Goal: Transaction & Acquisition: Purchase product/service

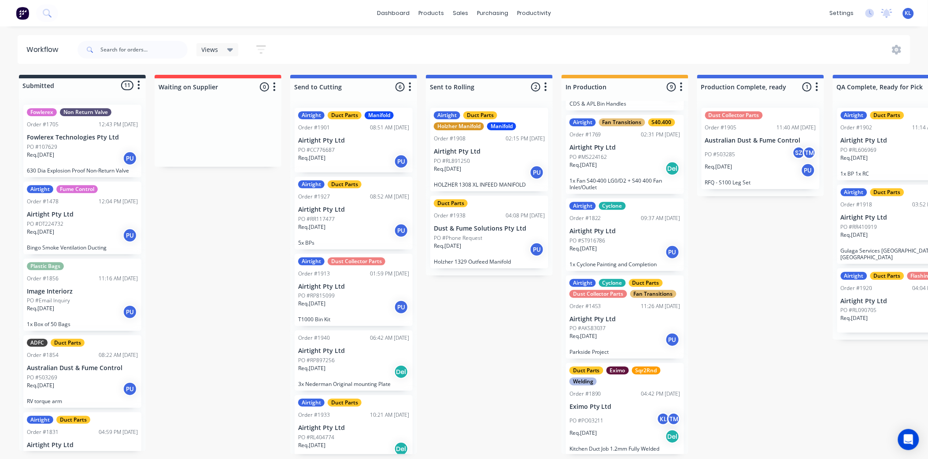
click at [612, 414] on div "PO #PO03211 KL TM" at bounding box center [625, 421] width 111 height 17
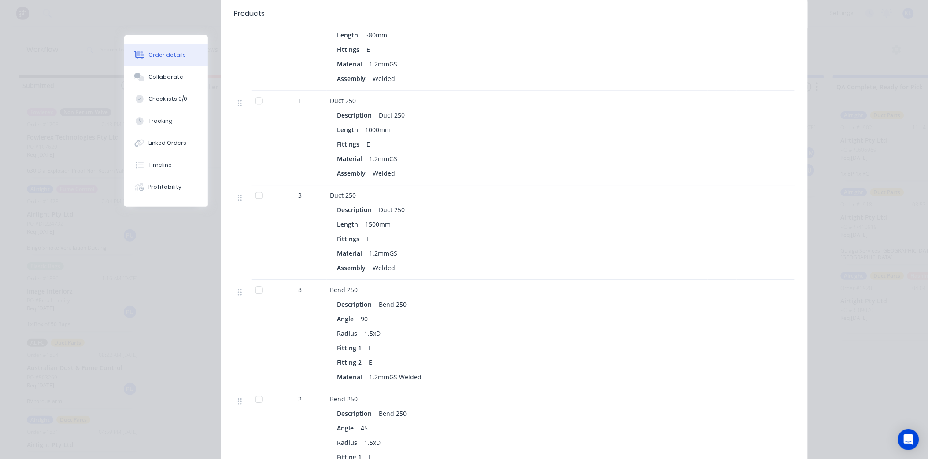
scroll to position [707, 0]
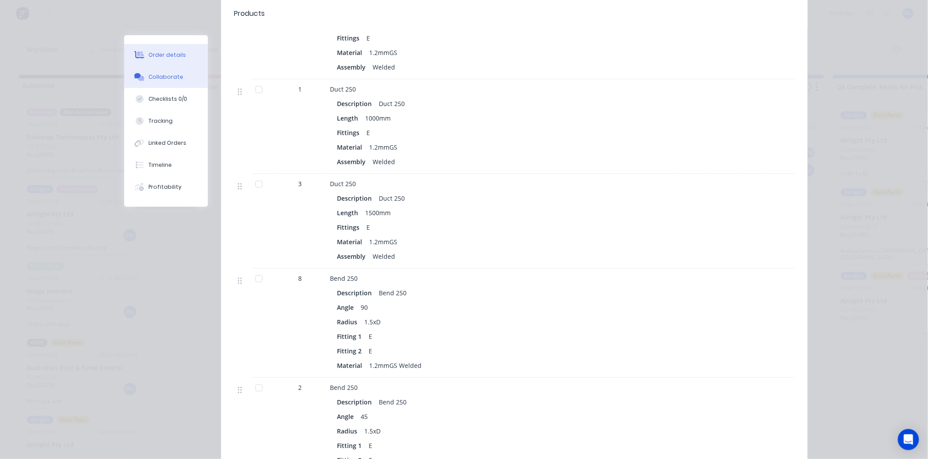
click at [160, 74] on div "Collaborate" at bounding box center [165, 77] width 35 height 8
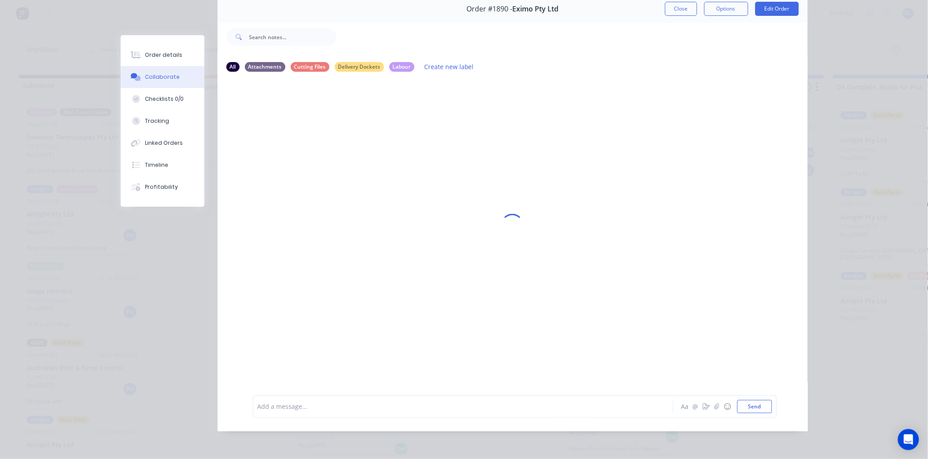
scroll to position [0, 0]
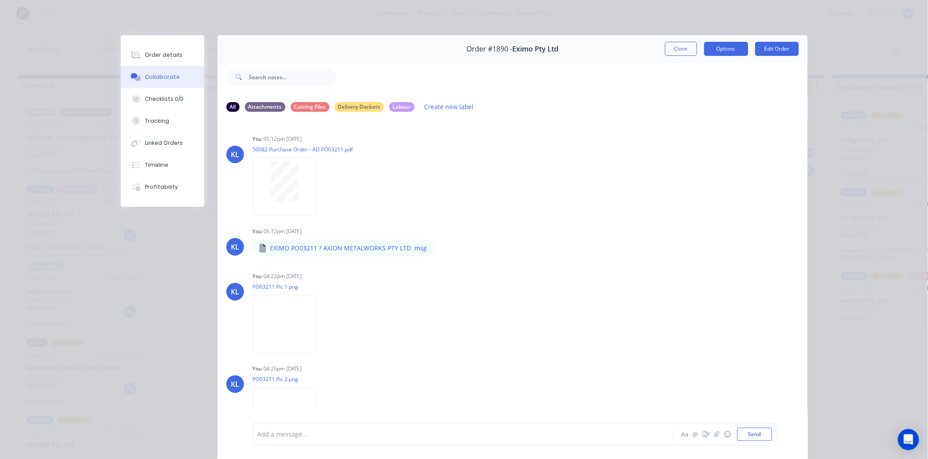
click at [712, 44] on button "Options" at bounding box center [726, 49] width 44 height 14
click at [159, 62] on button "Order details" at bounding box center [163, 55] width 84 height 22
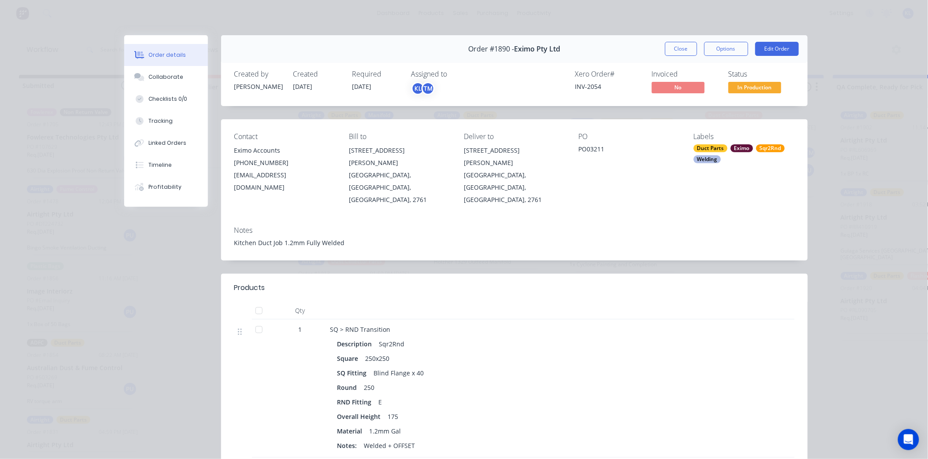
click at [730, 80] on div "Status In Production" at bounding box center [762, 83] width 66 height 26
click at [733, 83] on span "In Production" at bounding box center [755, 87] width 53 height 11
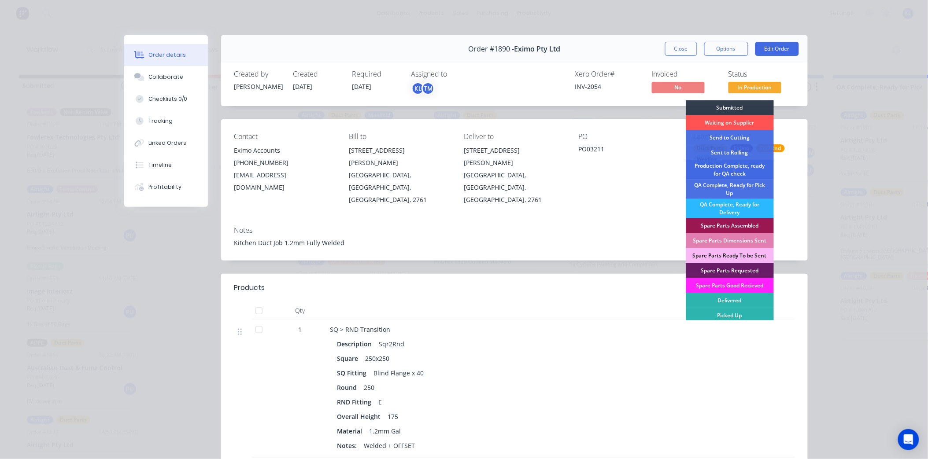
click at [727, 173] on div "Production Complete, ready for QA check" at bounding box center [730, 169] width 88 height 19
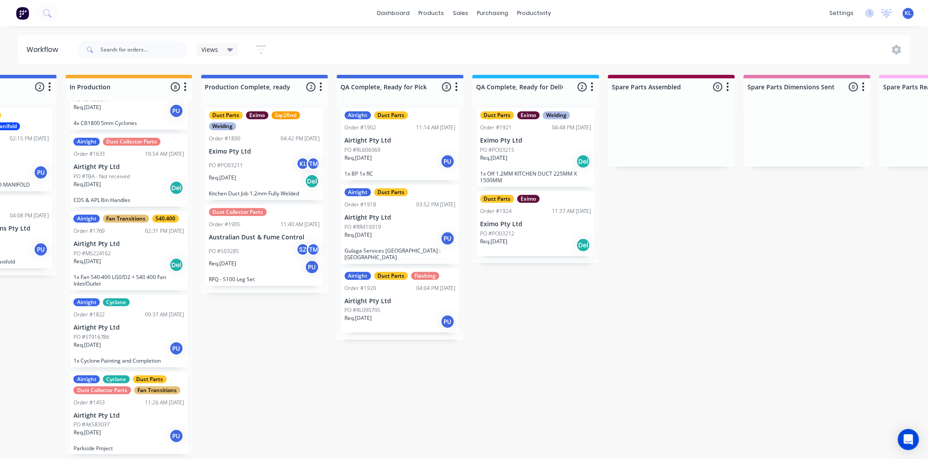
scroll to position [2, 492]
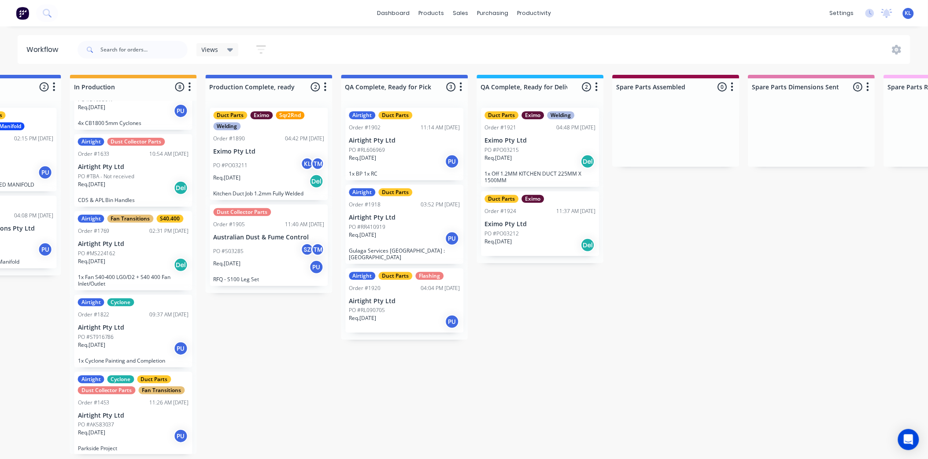
click at [526, 154] on div "Req. [DATE] Del" at bounding box center [540, 161] width 111 height 15
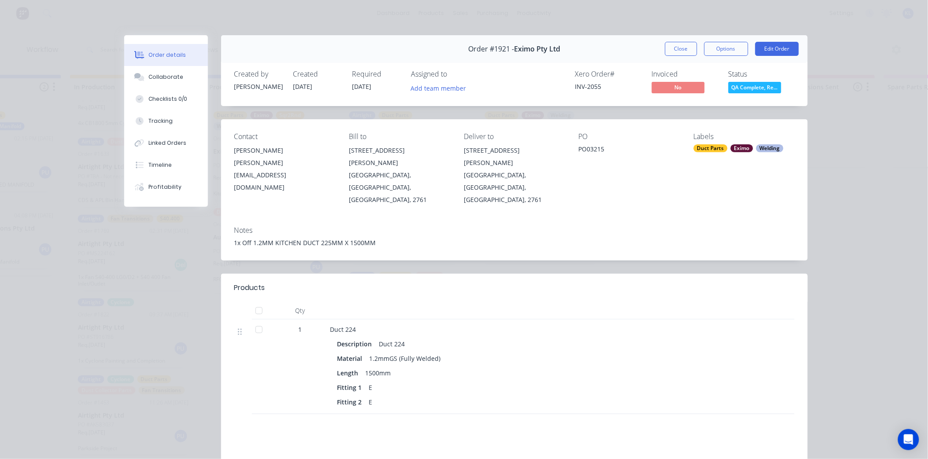
click at [750, 95] on button "QA Complete, Re..." at bounding box center [755, 88] width 53 height 13
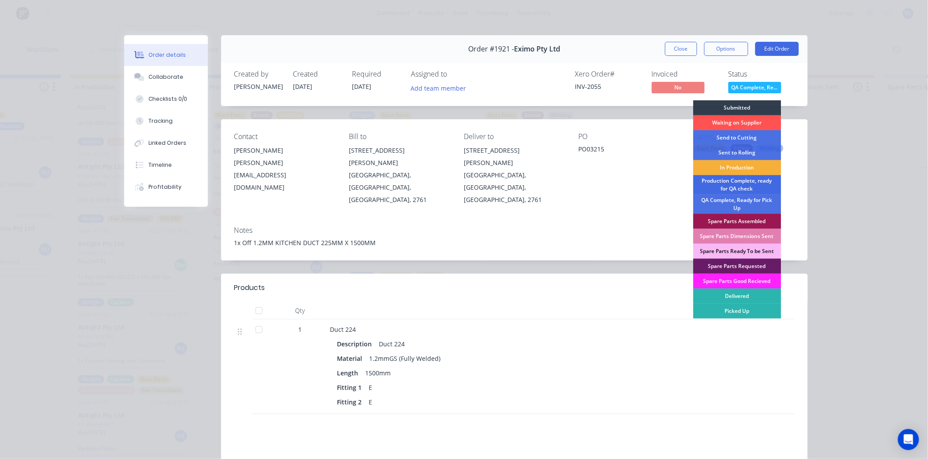
click at [739, 187] on div "Production Complete, ready for QA check" at bounding box center [737, 184] width 88 height 19
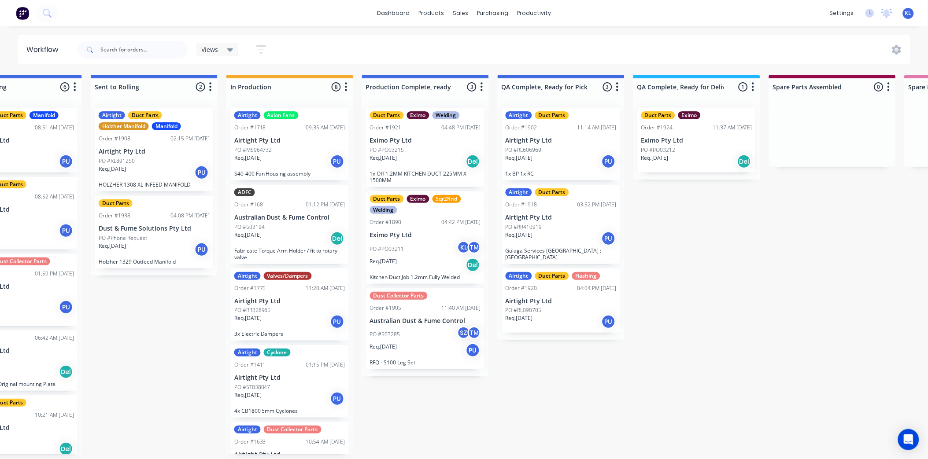
scroll to position [0, 335]
click at [423, 148] on div "PO #PO03215" at bounding box center [425, 150] width 111 height 8
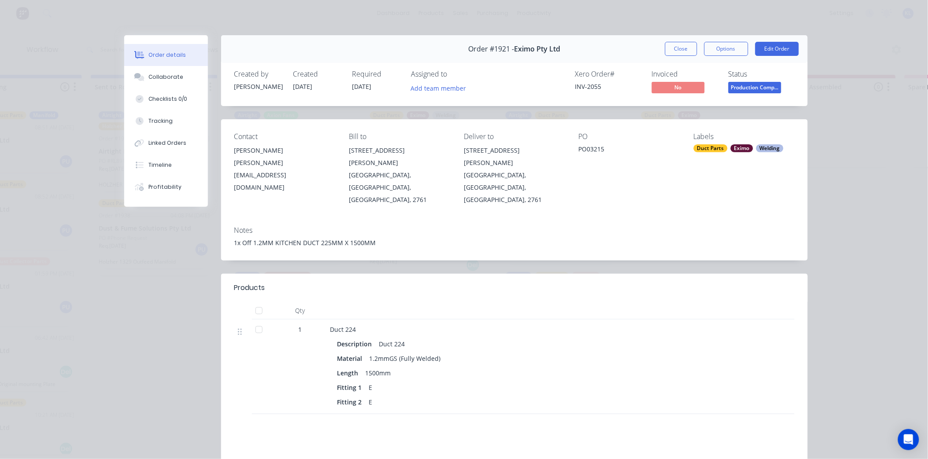
click at [752, 85] on span "Production Comp..." at bounding box center [755, 87] width 53 height 11
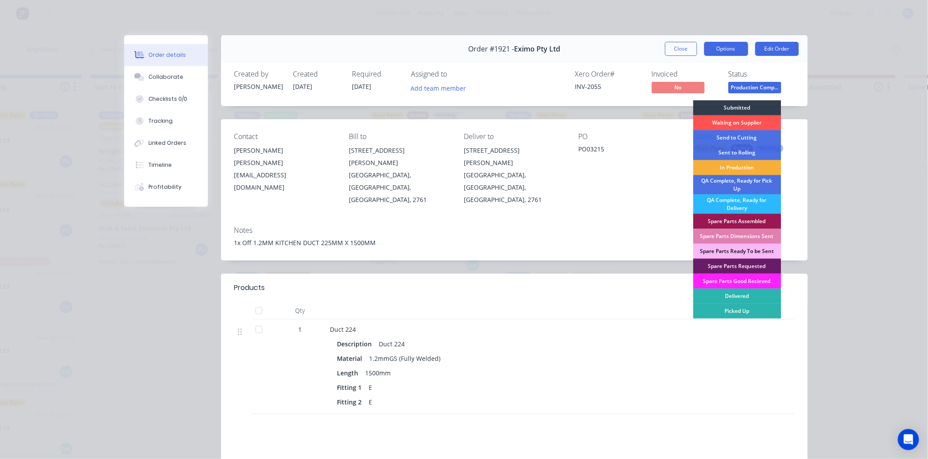
click at [717, 52] on button "Options" at bounding box center [726, 49] width 44 height 14
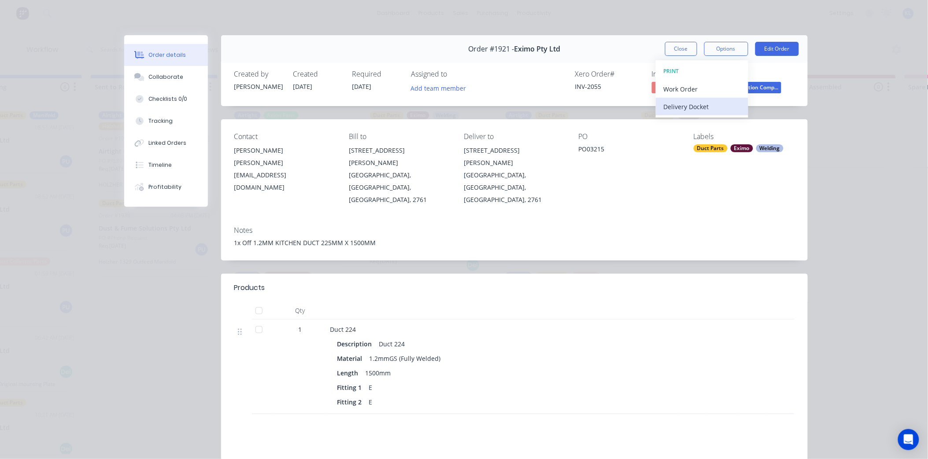
click at [714, 100] on div "Delivery Docket" at bounding box center [702, 106] width 77 height 13
click at [702, 107] on div "Standard" at bounding box center [702, 106] width 77 height 13
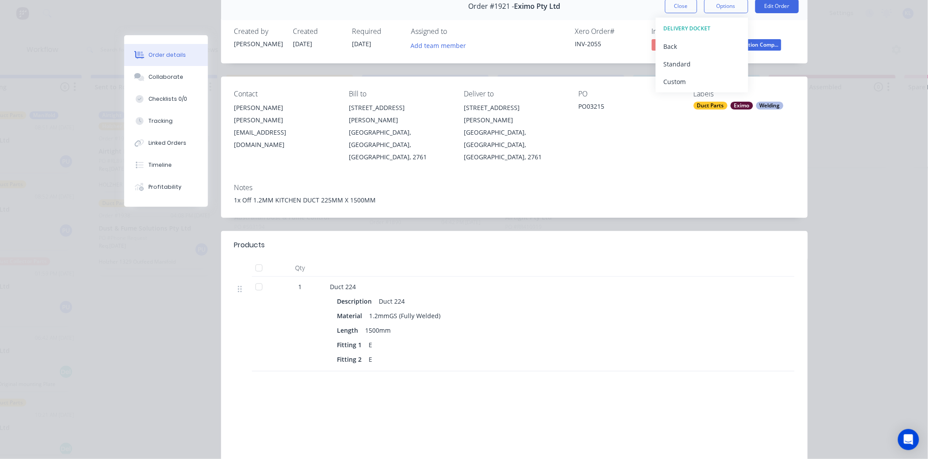
scroll to position [0, 0]
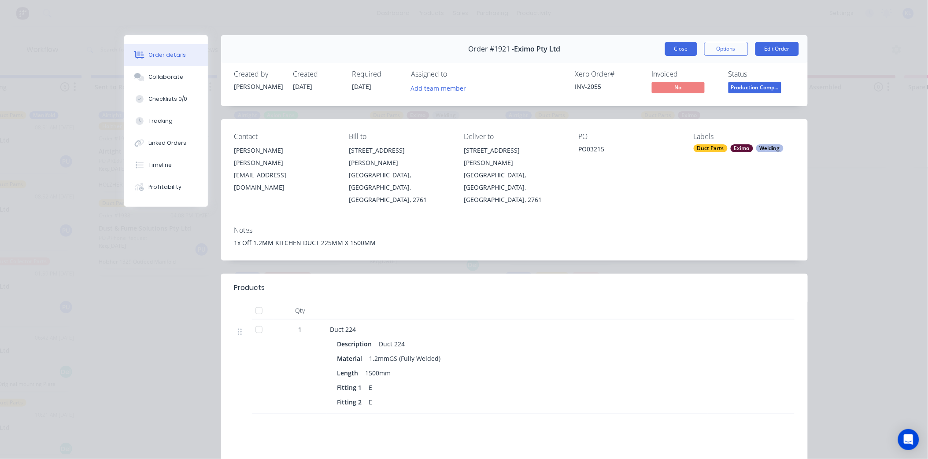
click at [676, 53] on button "Close" at bounding box center [681, 49] width 32 height 14
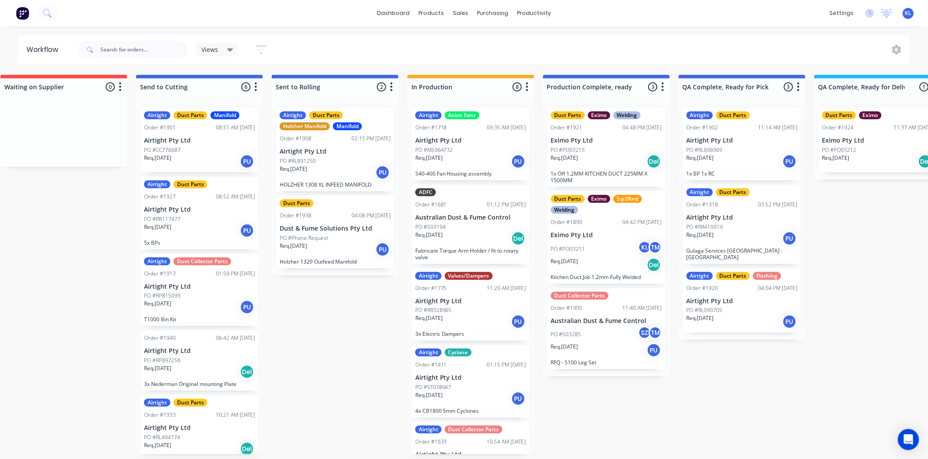
scroll to position [0, 154]
click at [337, 223] on div "Duct Parts Order #1938 04:08 PM [DATE] Dust & Fume Solutions Pty Ltd PO #Phone …" at bounding box center [335, 232] width 118 height 73
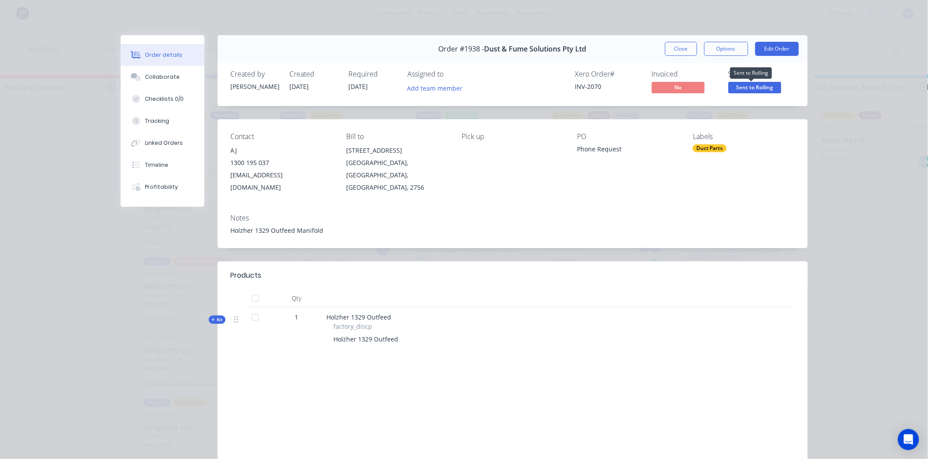
click at [737, 87] on span "Sent to Rolling" at bounding box center [755, 87] width 53 height 11
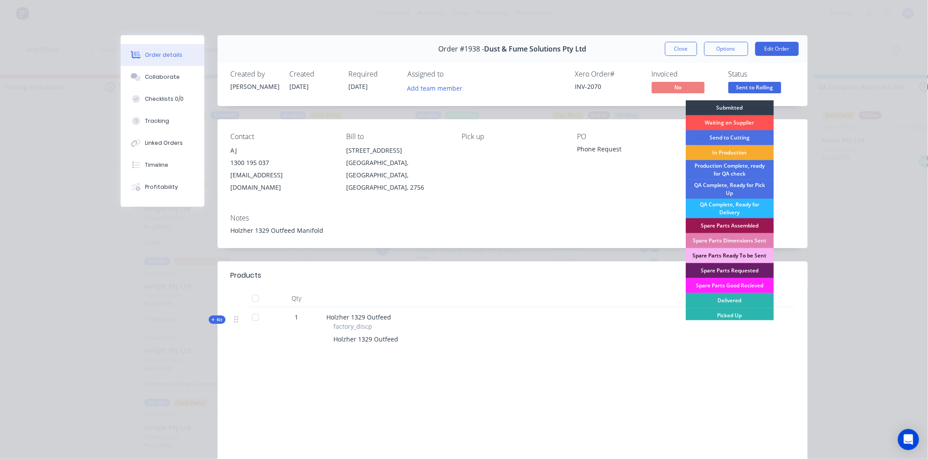
click at [733, 153] on div "In Production" at bounding box center [730, 152] width 88 height 15
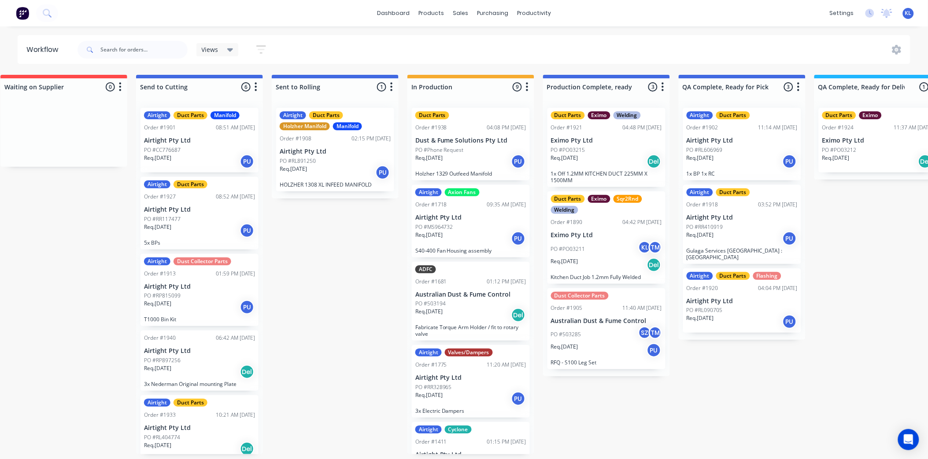
click at [351, 165] on div "Req. [DATE] PU" at bounding box center [335, 172] width 111 height 15
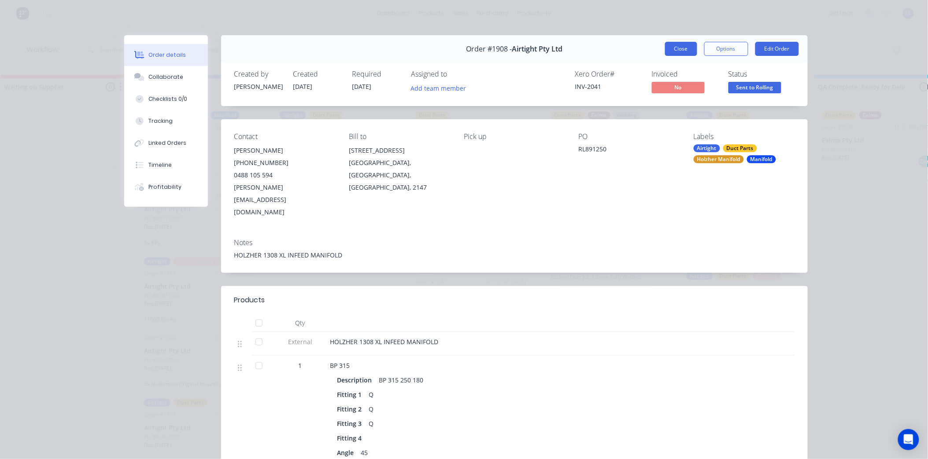
click at [678, 44] on button "Close" at bounding box center [681, 49] width 32 height 14
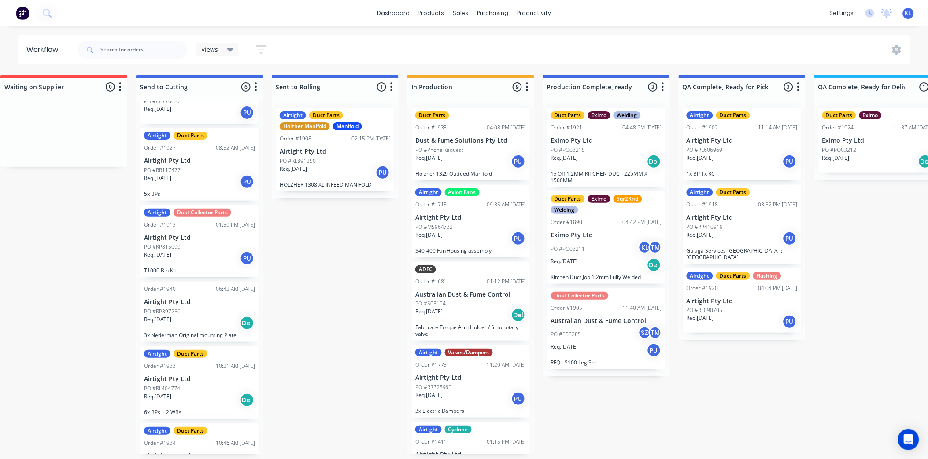
scroll to position [0, 0]
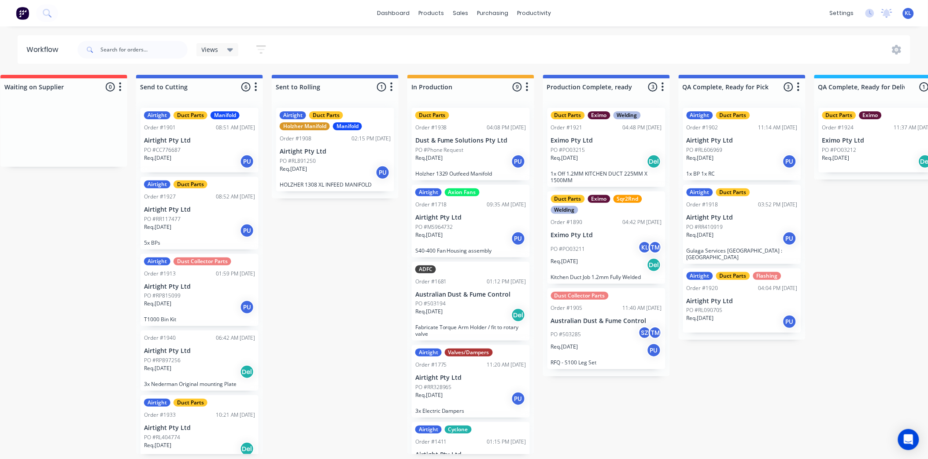
click at [214, 162] on div "Req. [DATE] PU" at bounding box center [199, 161] width 111 height 15
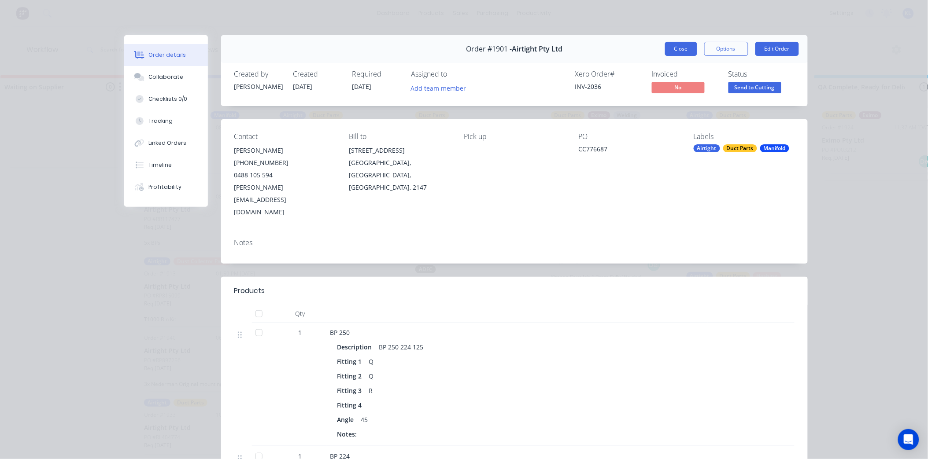
click at [672, 50] on button "Close" at bounding box center [681, 49] width 32 height 14
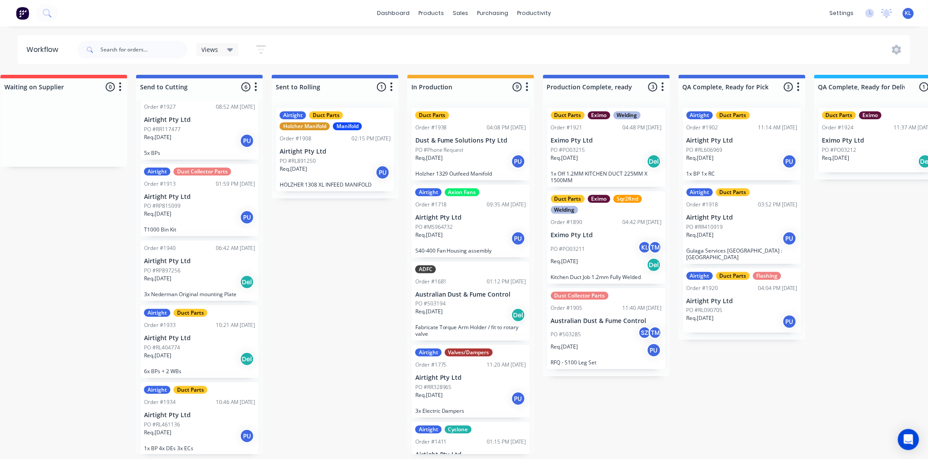
scroll to position [2, 154]
click at [205, 202] on div "PO #RP815099" at bounding box center [199, 206] width 111 height 8
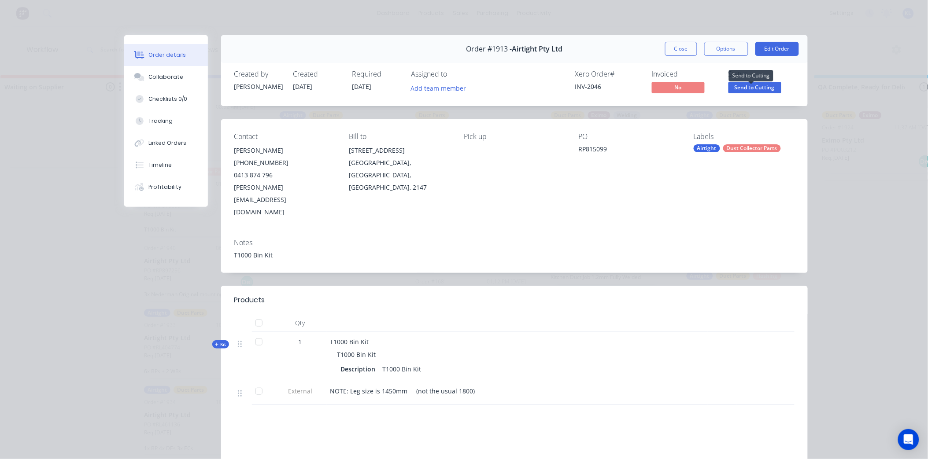
click at [760, 86] on span "Send to Cutting" at bounding box center [755, 87] width 53 height 11
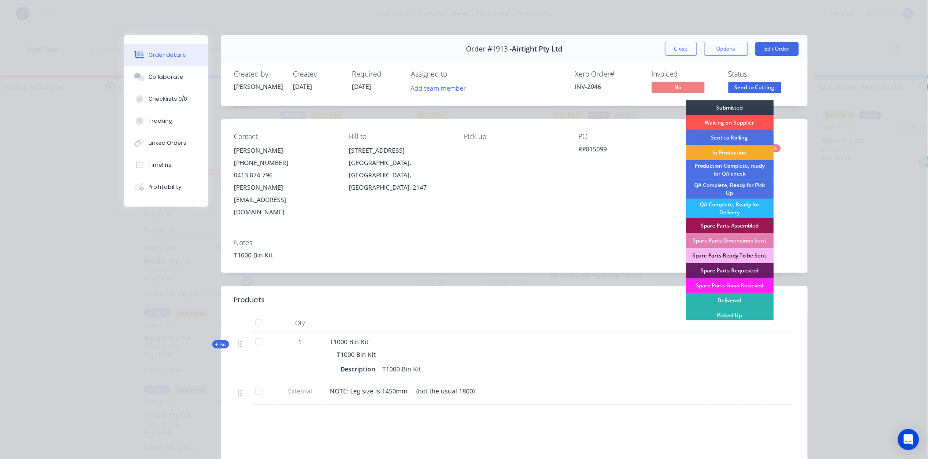
click at [732, 149] on div "In Production" at bounding box center [730, 152] width 88 height 15
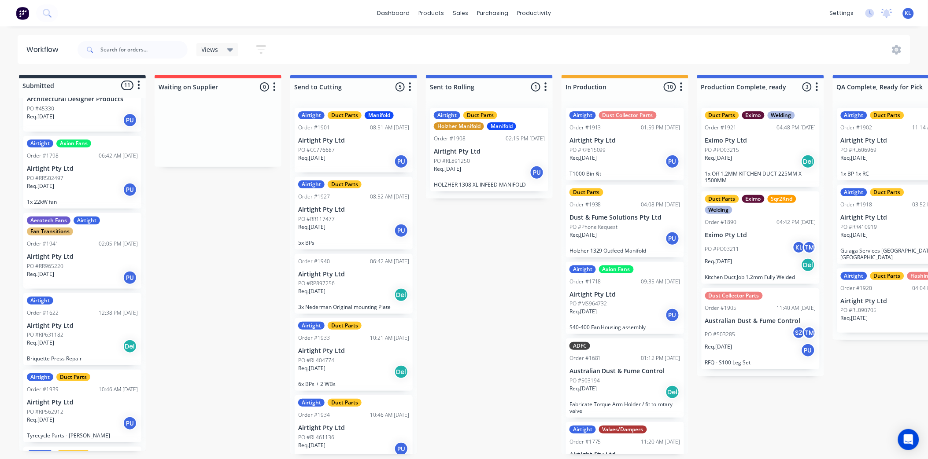
scroll to position [441, 0]
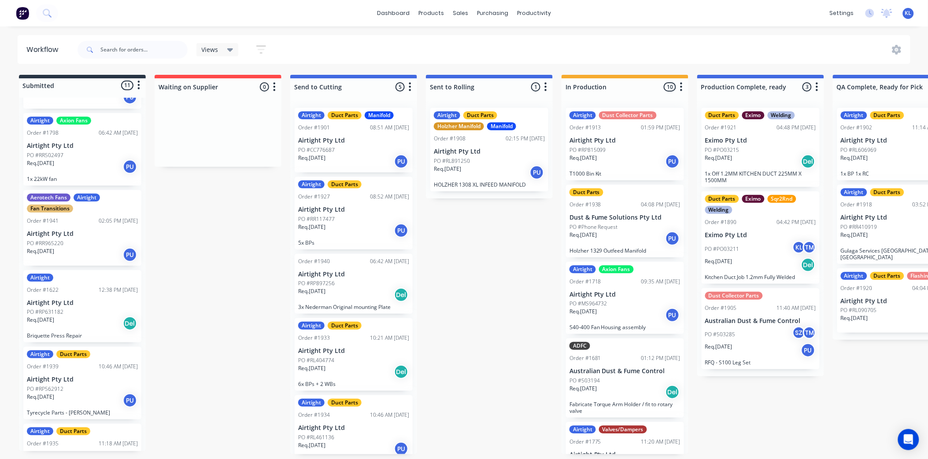
click at [73, 240] on div "PO #RR965220" at bounding box center [82, 244] width 111 height 8
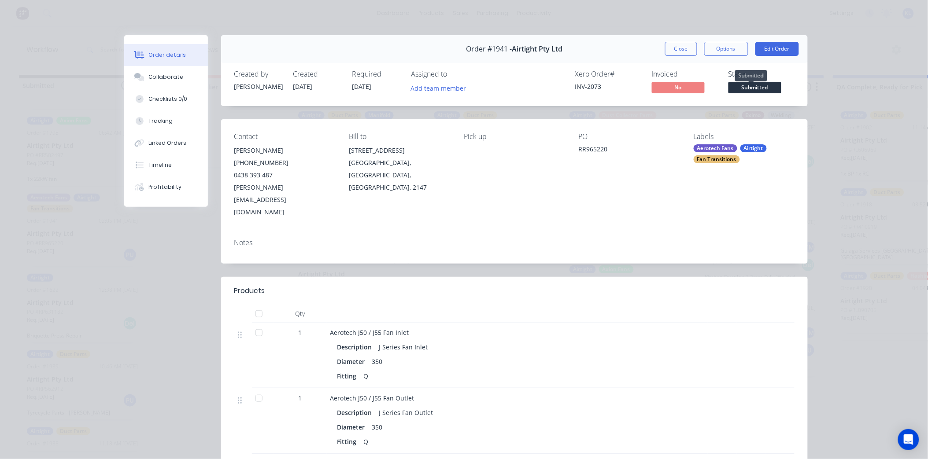
click at [751, 85] on span "Submitted" at bounding box center [755, 87] width 53 height 11
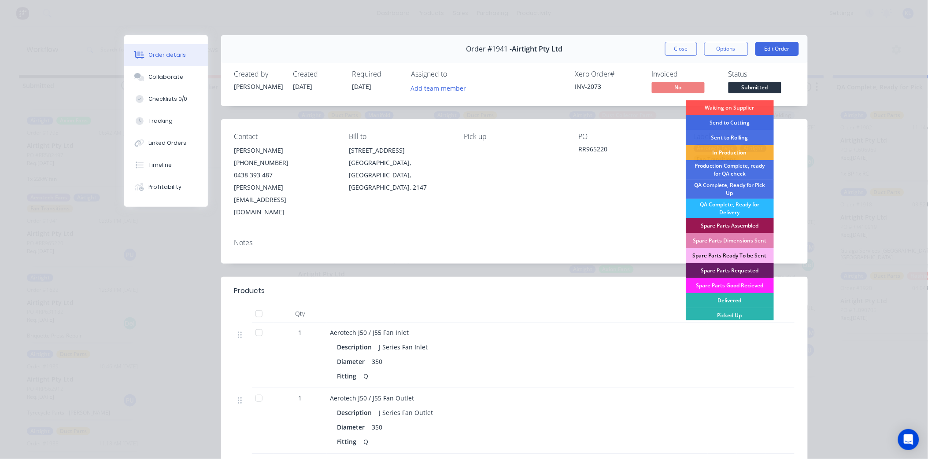
click at [732, 124] on div "Send to Cutting" at bounding box center [730, 122] width 88 height 15
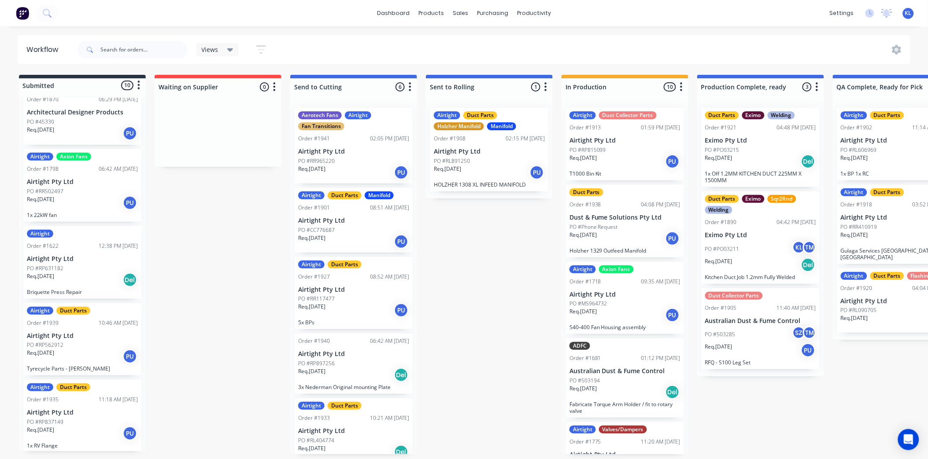
scroll to position [0, 0]
click at [371, 164] on div "PO #RR965220" at bounding box center [353, 161] width 111 height 8
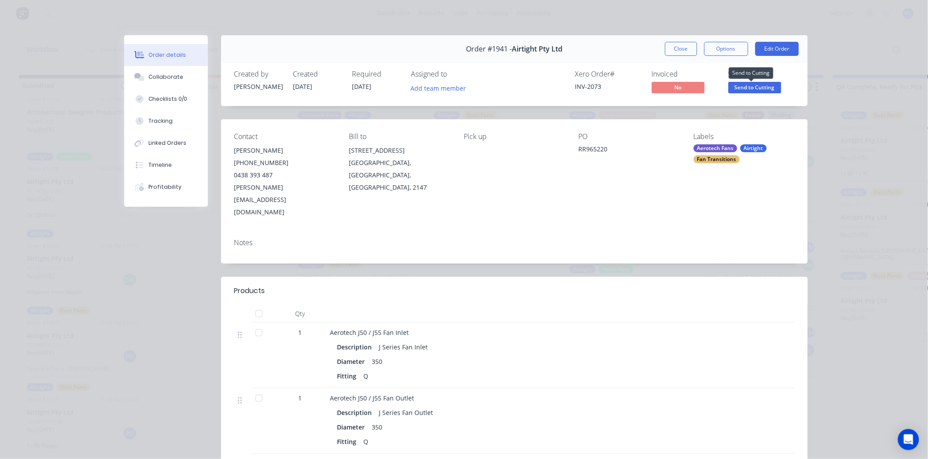
click at [765, 88] on span "Send to Cutting" at bounding box center [755, 87] width 53 height 11
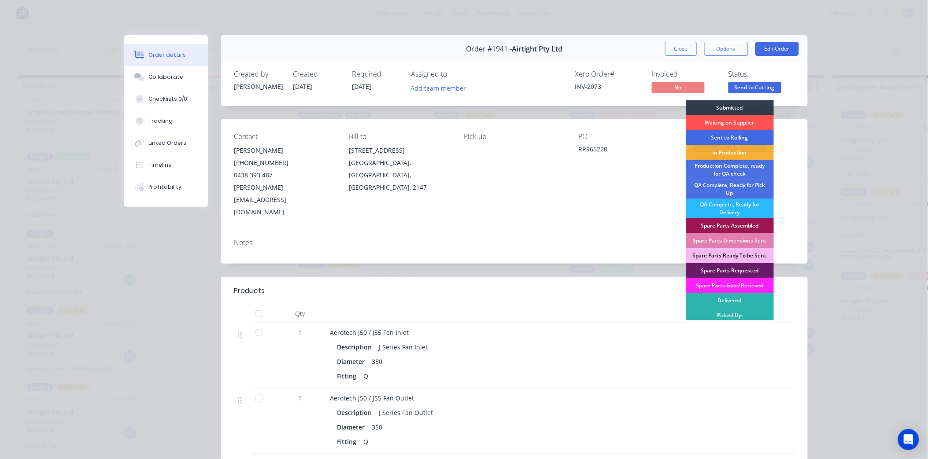
click at [742, 135] on div "Sent to Rolling" at bounding box center [730, 137] width 88 height 15
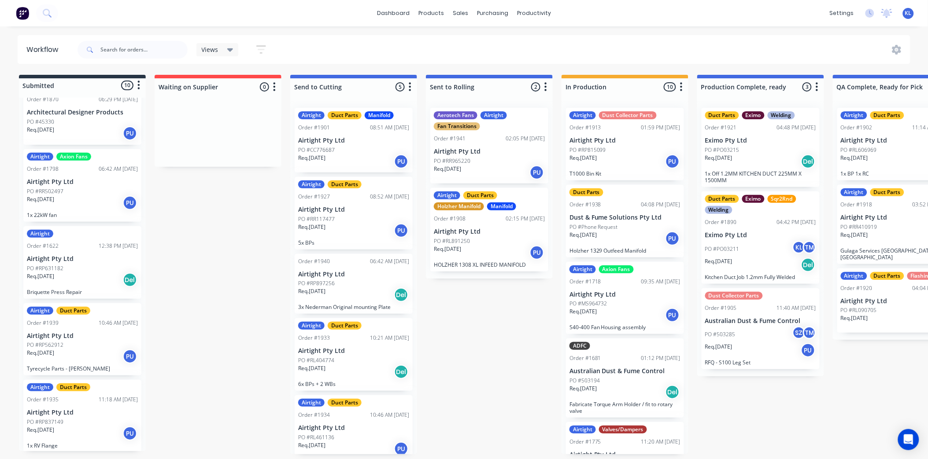
click at [483, 146] on div "Aerotech Fans Airtight Fan Transitions Order #1941 02:05 PM [DATE] Airtight Pty…" at bounding box center [489, 146] width 118 height 76
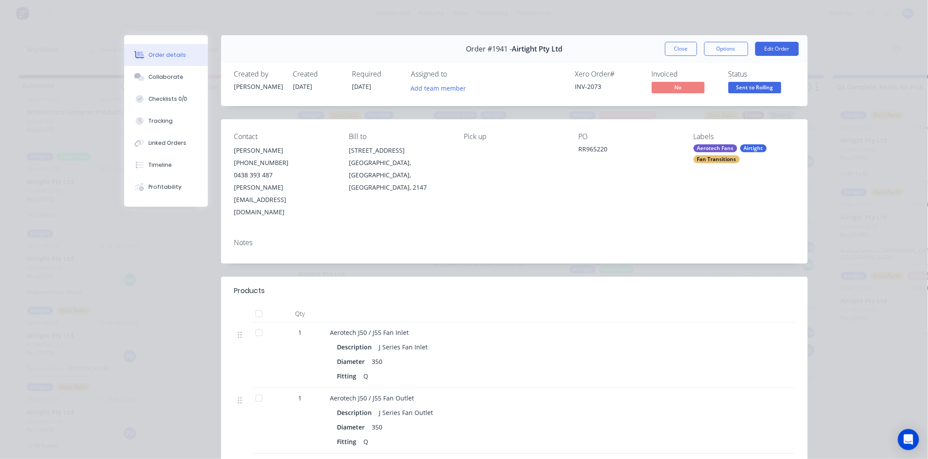
click at [745, 85] on span "Sent to Rolling" at bounding box center [755, 87] width 53 height 11
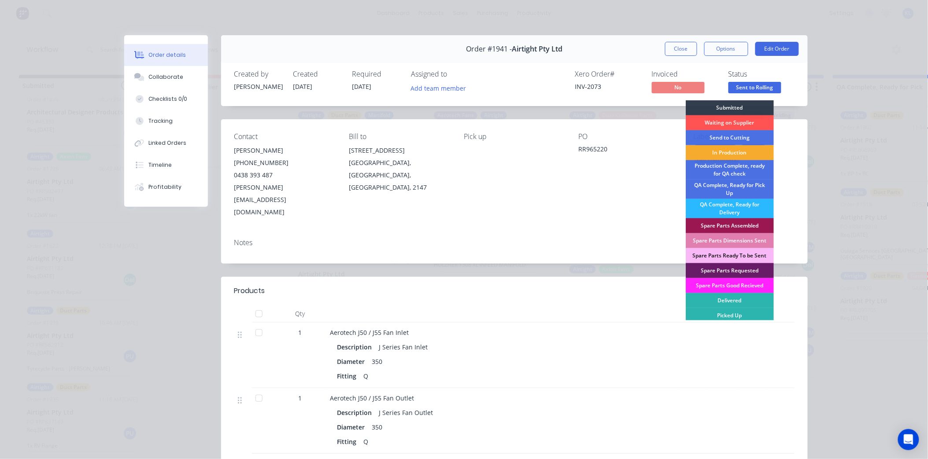
click at [727, 155] on div "In Production" at bounding box center [730, 152] width 88 height 15
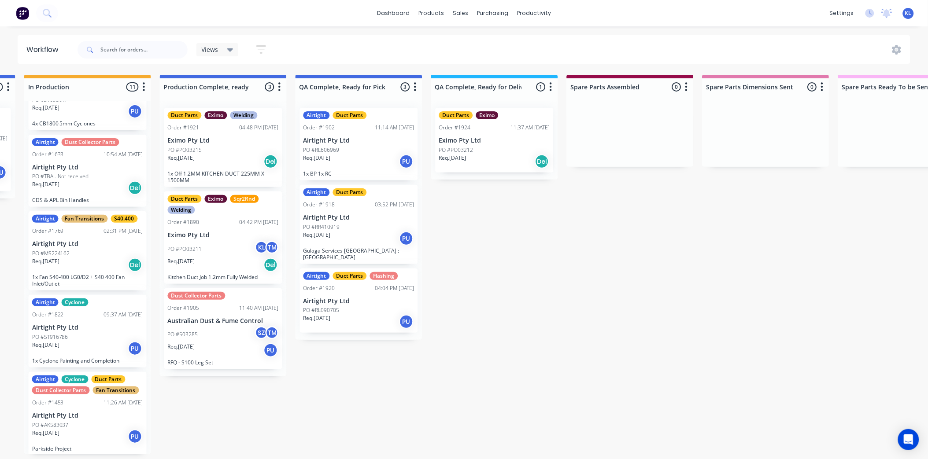
scroll to position [2, 537]
click at [486, 126] on div "Order #1924 11:37 AM [DATE]" at bounding box center [494, 128] width 111 height 8
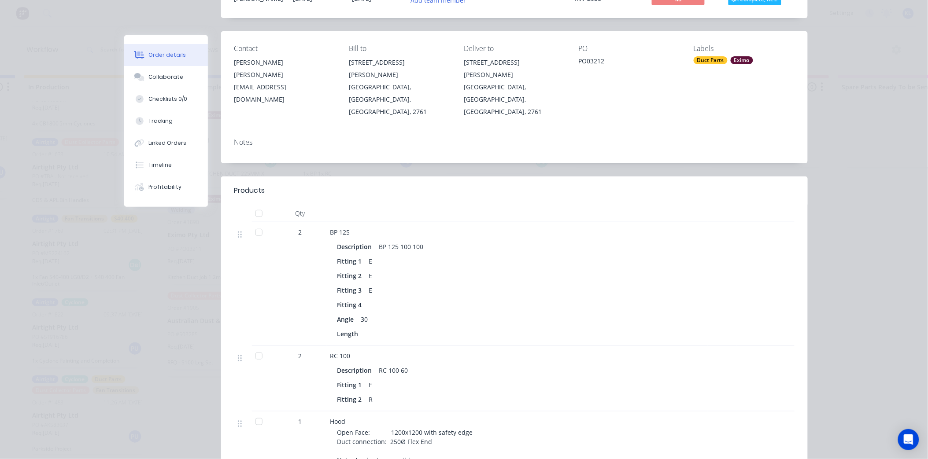
scroll to position [0, 0]
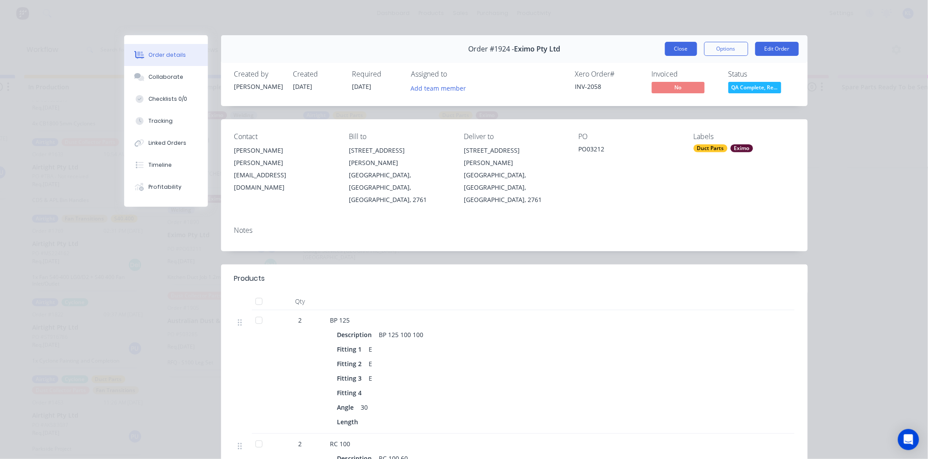
click at [670, 50] on button "Close" at bounding box center [681, 49] width 32 height 14
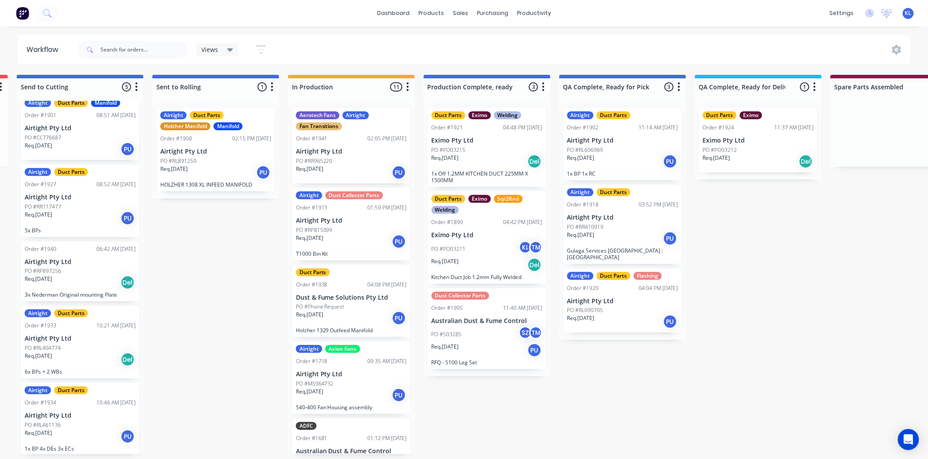
scroll to position [0, 274]
click at [369, 252] on p "T1000 Bin Kit" at bounding box center [351, 254] width 111 height 7
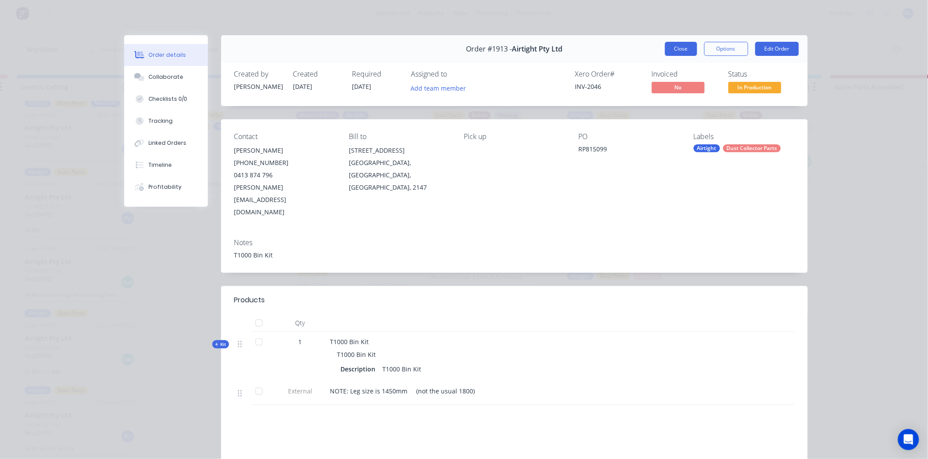
click at [683, 45] on button "Close" at bounding box center [681, 49] width 32 height 14
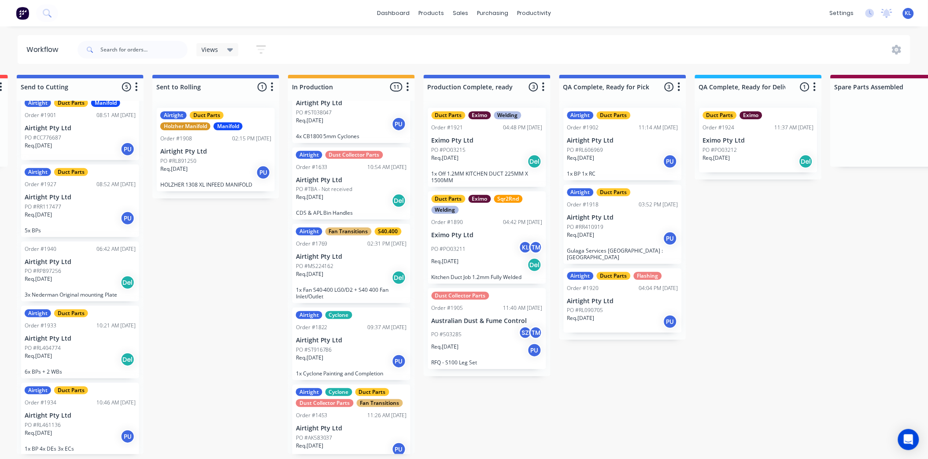
scroll to position [522, 0]
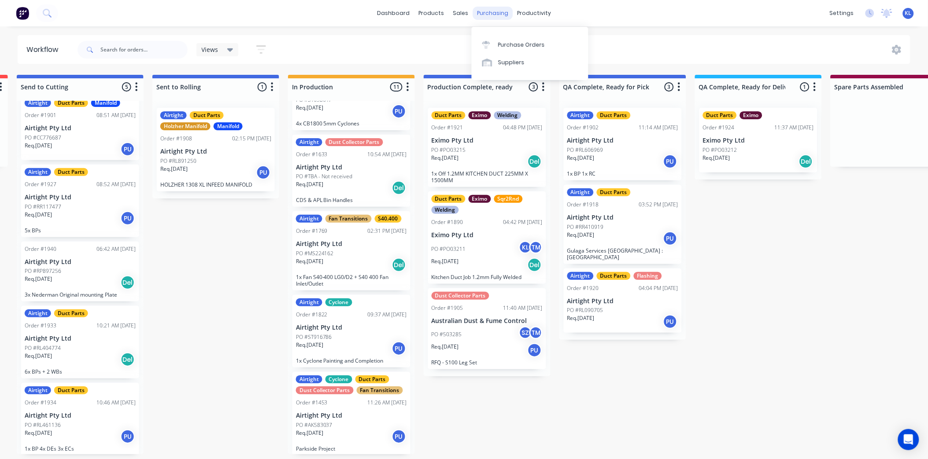
click at [483, 14] on div "purchasing" at bounding box center [493, 13] width 40 height 13
click at [510, 42] on div "Purchase Orders" at bounding box center [521, 45] width 47 height 8
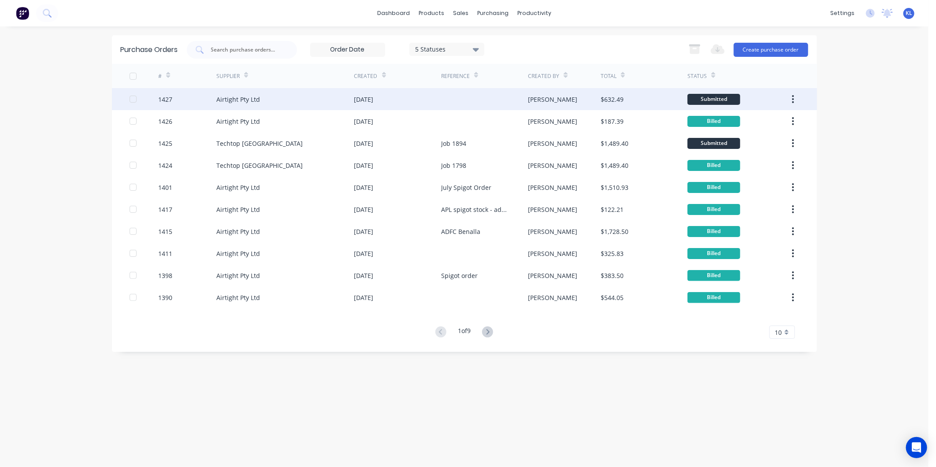
click at [711, 102] on div "Submitted" at bounding box center [713, 99] width 53 height 11
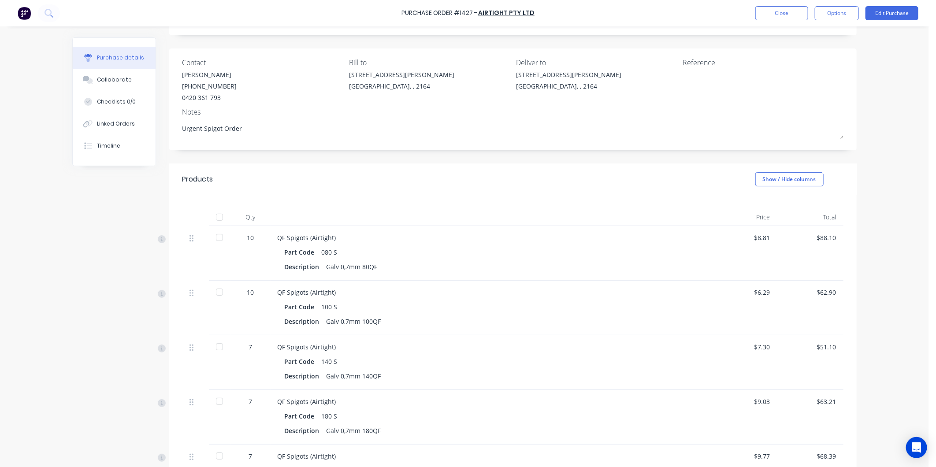
scroll to position [147, 0]
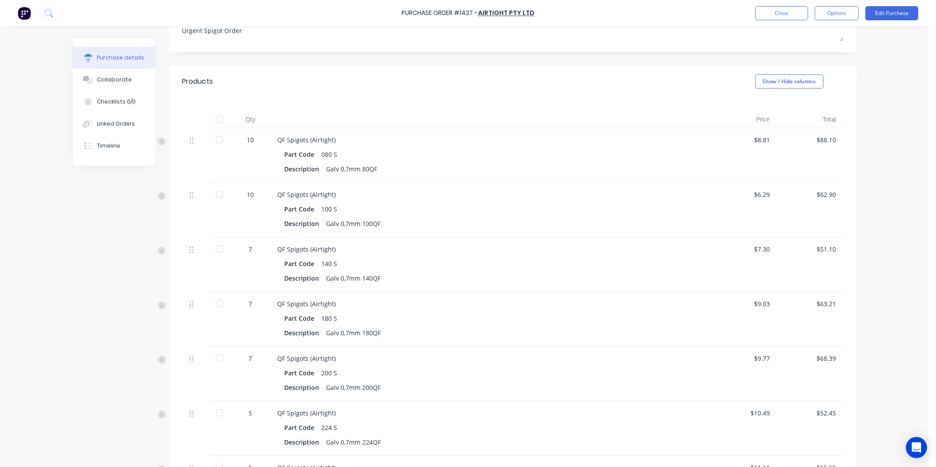
click at [211, 134] on div at bounding box center [220, 140] width 18 height 18
click at [215, 191] on div at bounding box center [220, 194] width 18 height 18
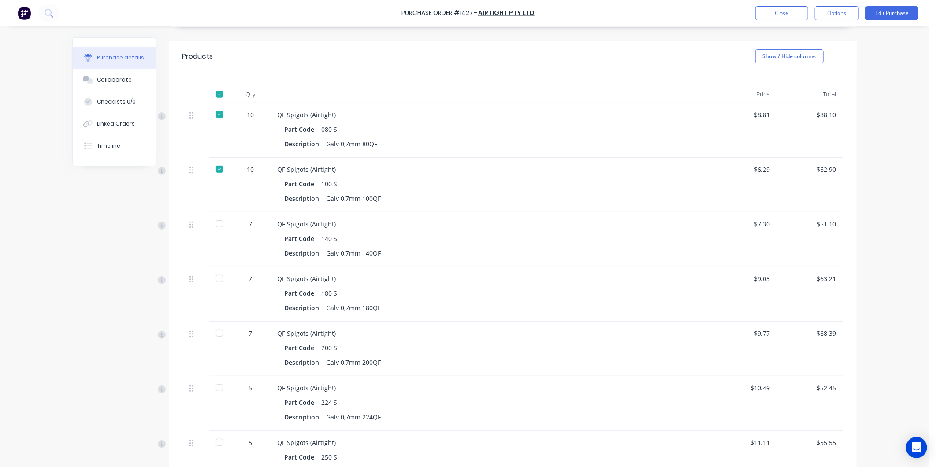
scroll to position [196, 0]
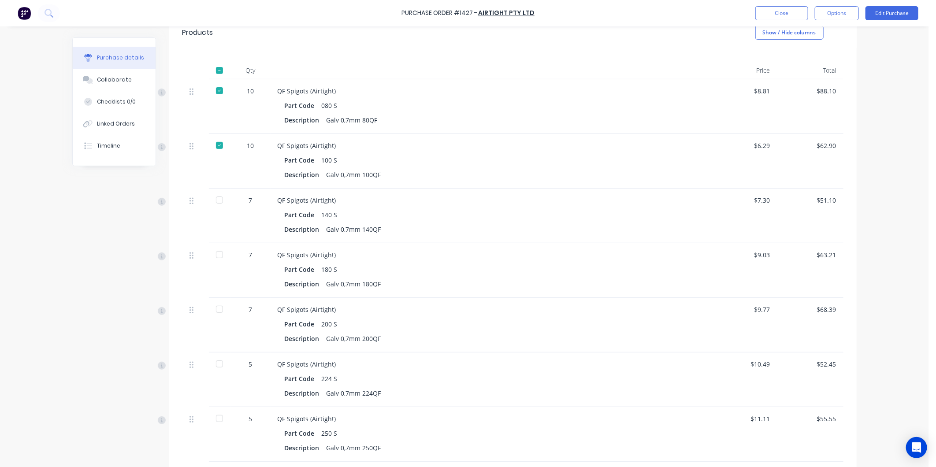
click at [216, 256] on div at bounding box center [220, 255] width 18 height 18
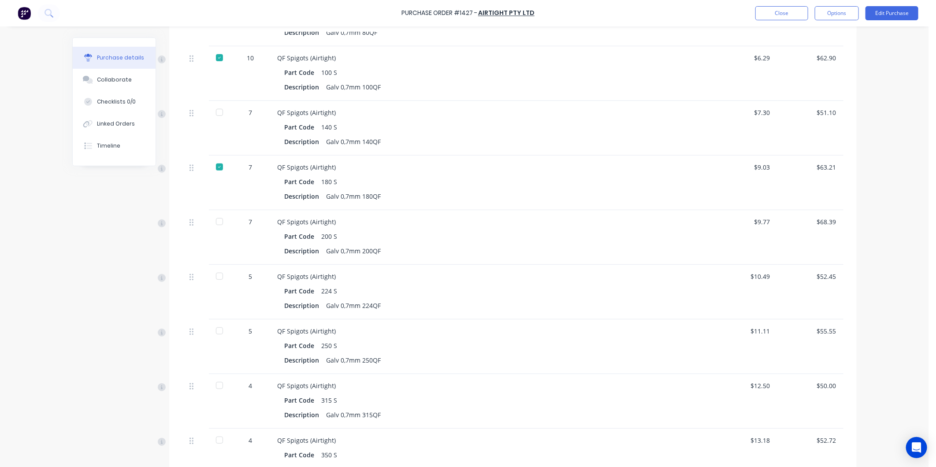
scroll to position [293, 0]
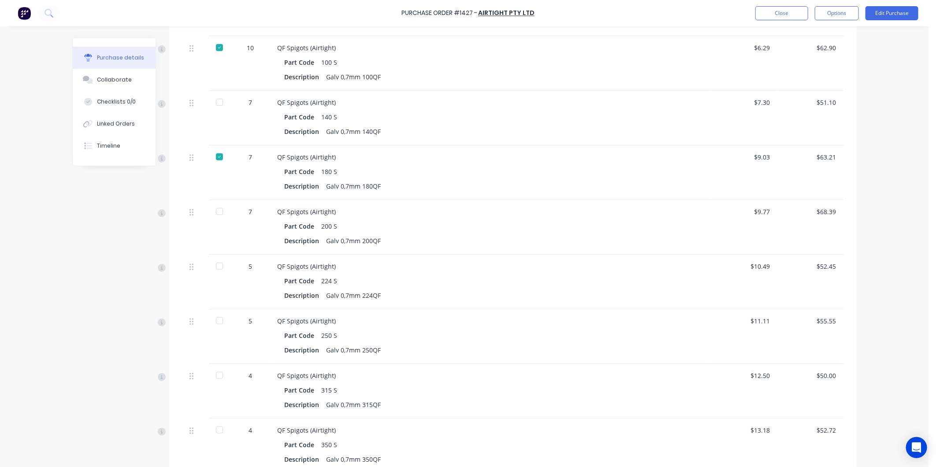
click at [217, 211] on div at bounding box center [220, 212] width 18 height 18
click at [214, 267] on div at bounding box center [220, 266] width 18 height 18
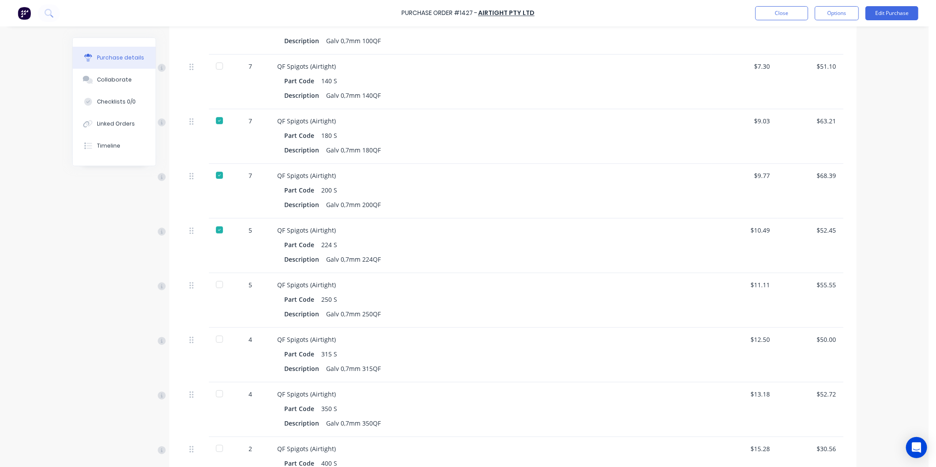
scroll to position [391, 0]
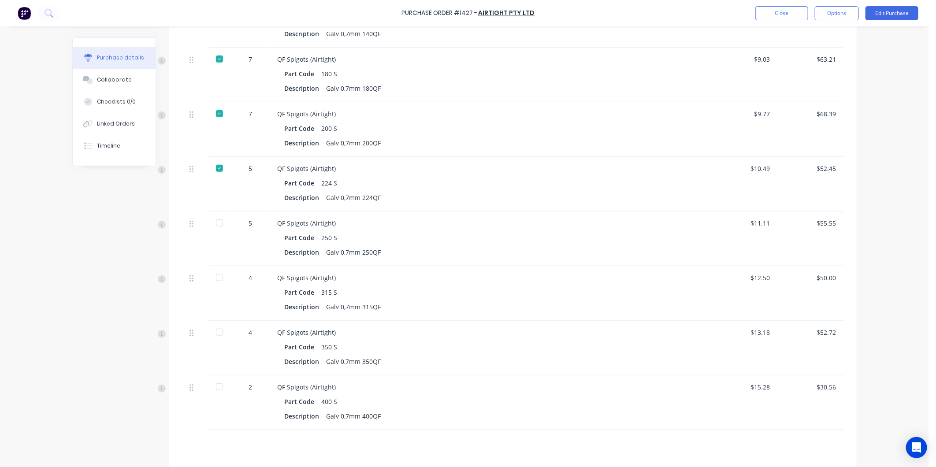
click at [217, 229] on div at bounding box center [220, 223] width 18 height 18
click at [217, 279] on div at bounding box center [220, 278] width 18 height 18
drag, startPoint x: 213, startPoint y: 321, endPoint x: 213, endPoint y: 341, distance: 19.8
click at [213, 325] on div at bounding box center [220, 348] width 22 height 55
click at [214, 335] on div at bounding box center [220, 332] width 18 height 18
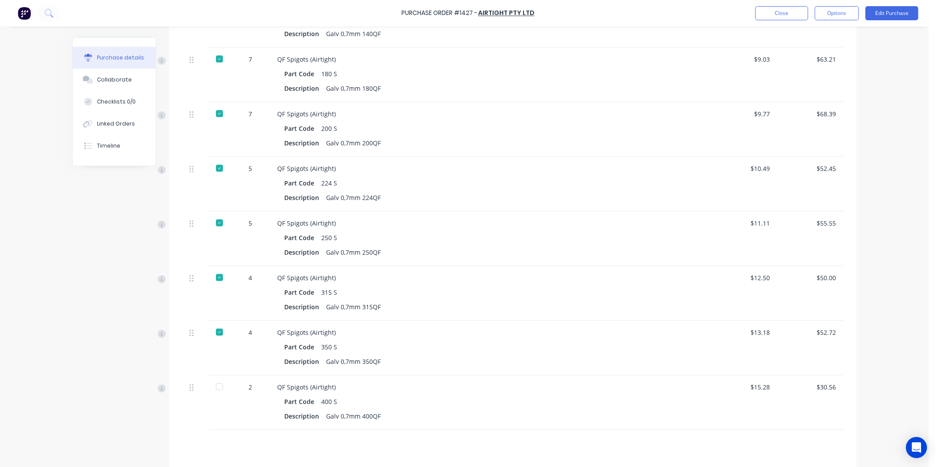
click at [214, 388] on div at bounding box center [220, 387] width 18 height 18
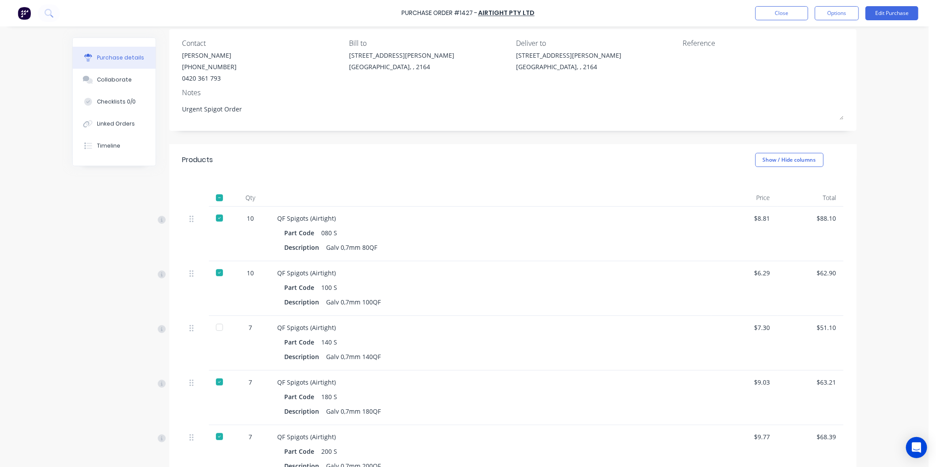
scroll to position [0, 0]
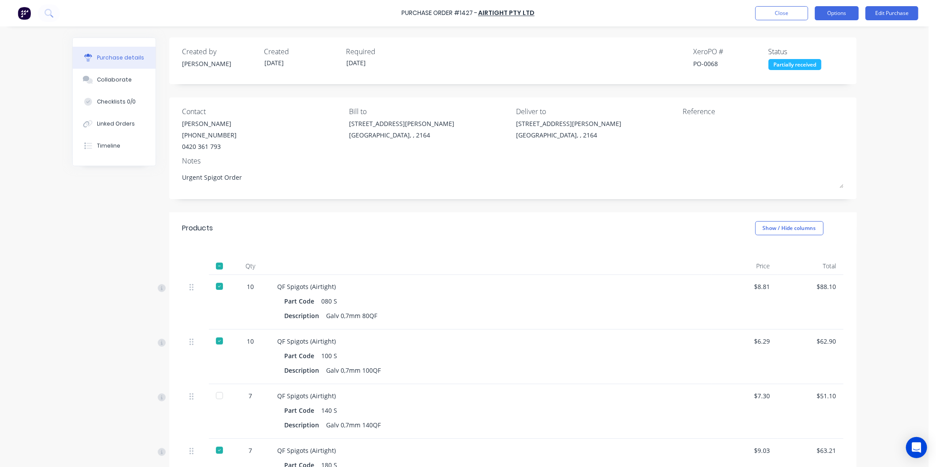
click at [834, 15] on button "Options" at bounding box center [837, 13] width 44 height 14
click at [878, 56] on div "Purchase Order #1427 - Airtight Pty Ltd Close Options Edit Purchase Purchase de…" at bounding box center [464, 233] width 928 height 467
click at [830, 8] on button "Options" at bounding box center [837, 13] width 44 height 14
click at [825, 48] on div "Convert to Bill" at bounding box center [817, 53] width 68 height 13
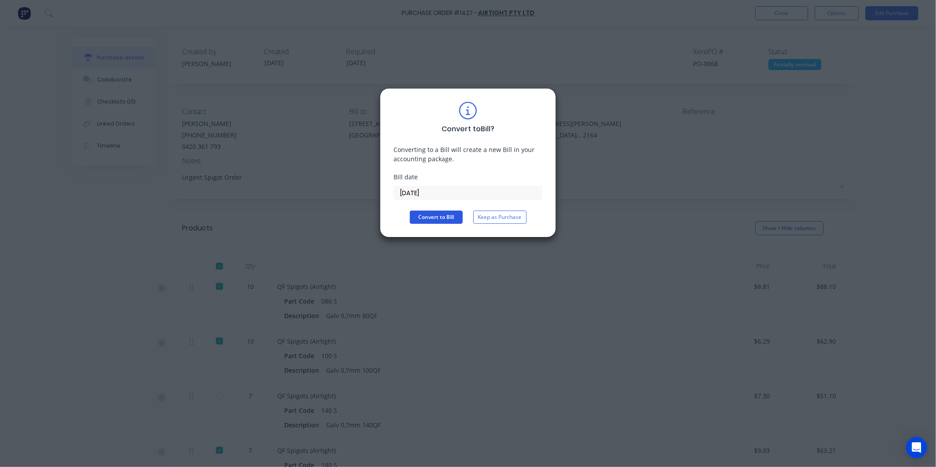
click at [447, 216] on button "Convert to Bill" at bounding box center [436, 217] width 53 height 13
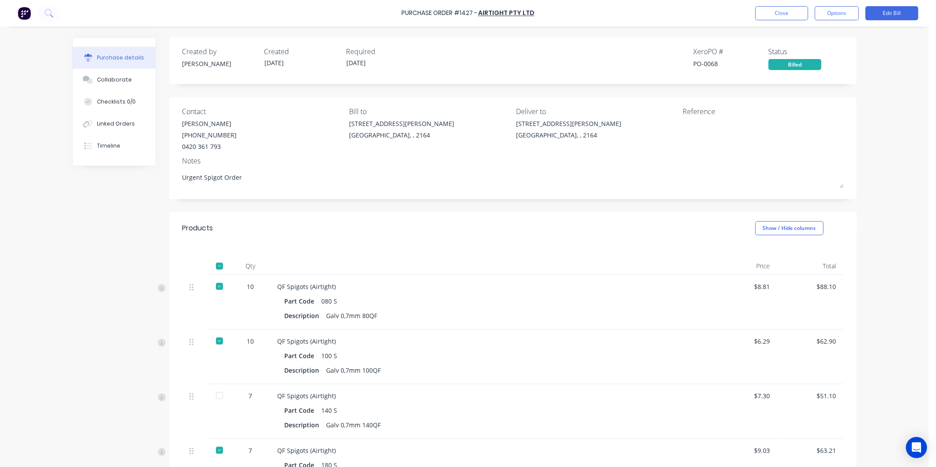
type textarea "x"
click at [791, 14] on button "Close" at bounding box center [781, 13] width 53 height 14
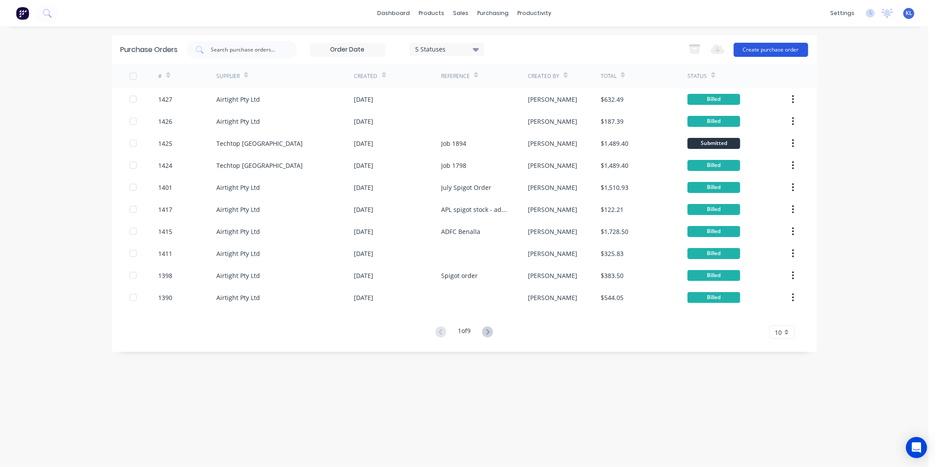
click at [770, 48] on button "Create purchase order" at bounding box center [770, 50] width 74 height 14
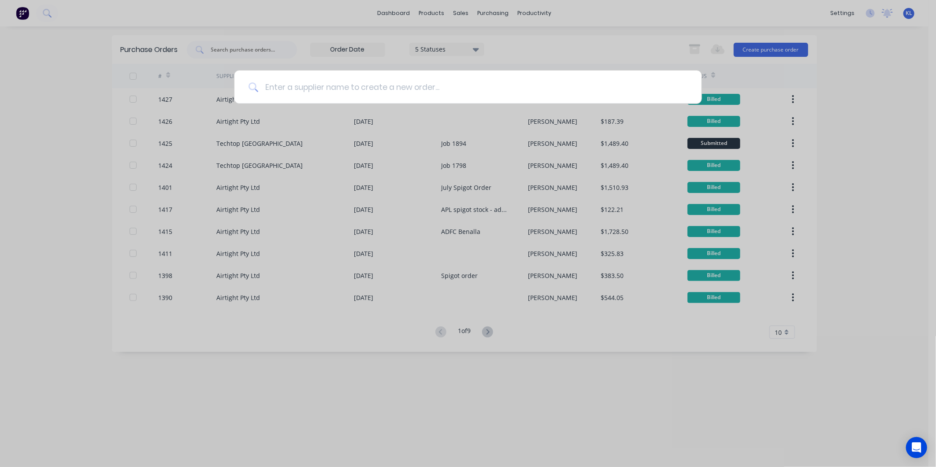
click at [451, 85] on input at bounding box center [472, 86] width 429 height 33
click at [466, 84] on input at bounding box center [472, 86] width 429 height 33
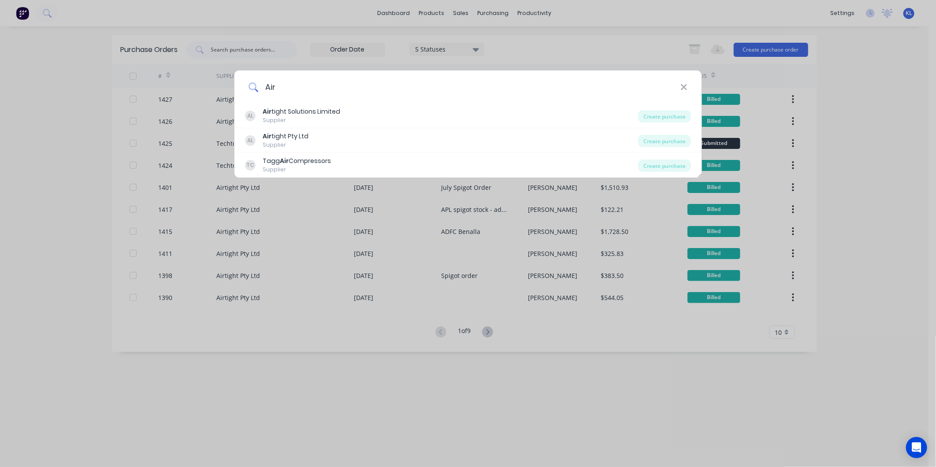
type input "Airtight"
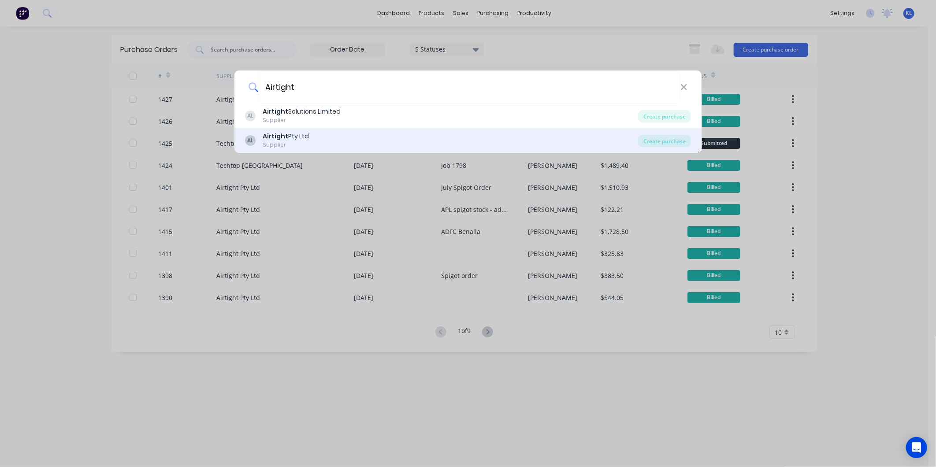
click at [326, 141] on div "AL Airtight Pty Ltd Supplier" at bounding box center [441, 140] width 393 height 17
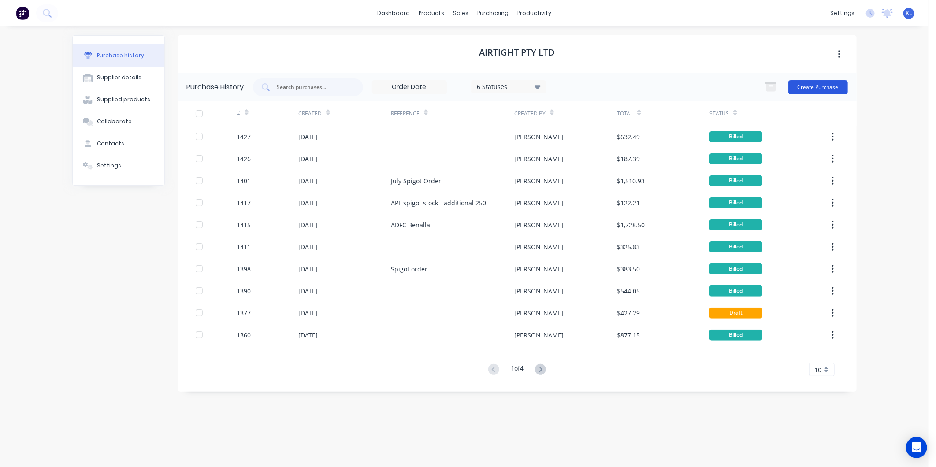
click at [807, 81] on button "Create Purchase" at bounding box center [817, 87] width 59 height 14
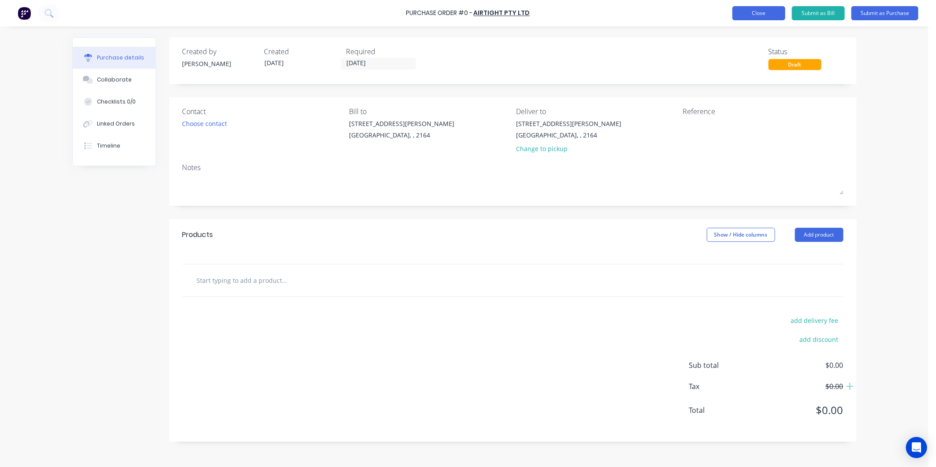
click at [760, 12] on button "Close" at bounding box center [758, 13] width 53 height 14
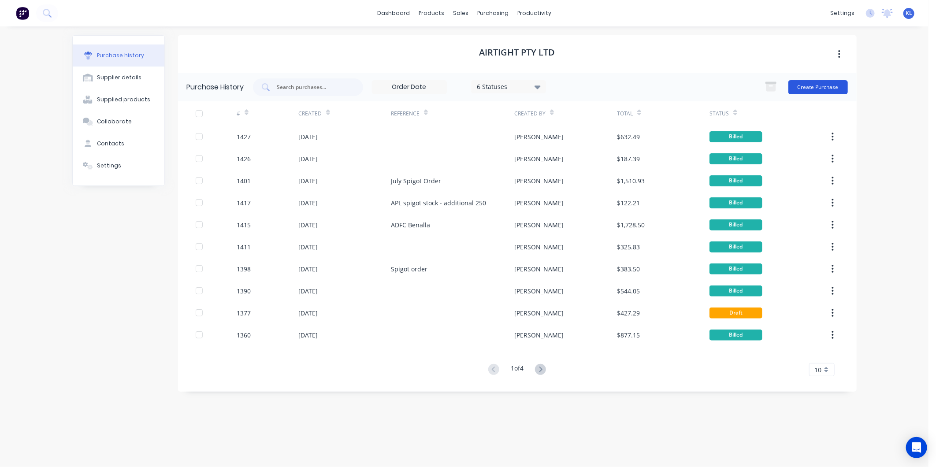
click at [817, 87] on button "Create Purchase" at bounding box center [817, 87] width 59 height 14
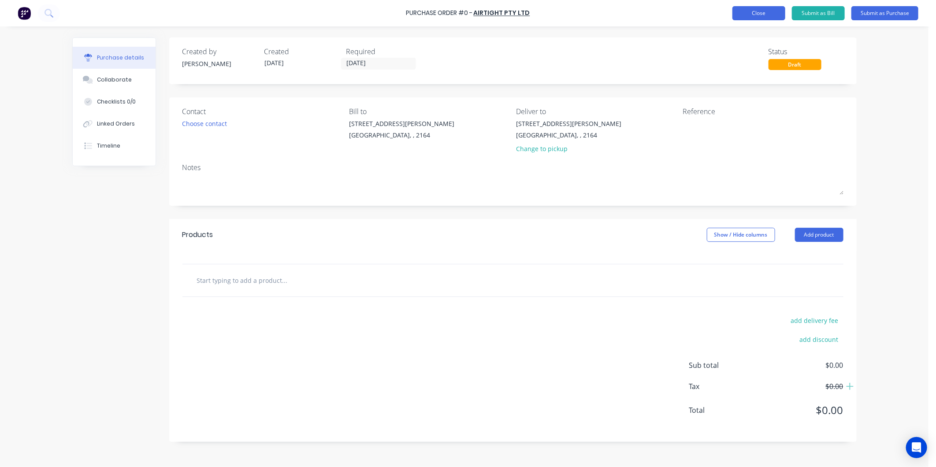
click at [774, 15] on button "Close" at bounding box center [758, 13] width 53 height 14
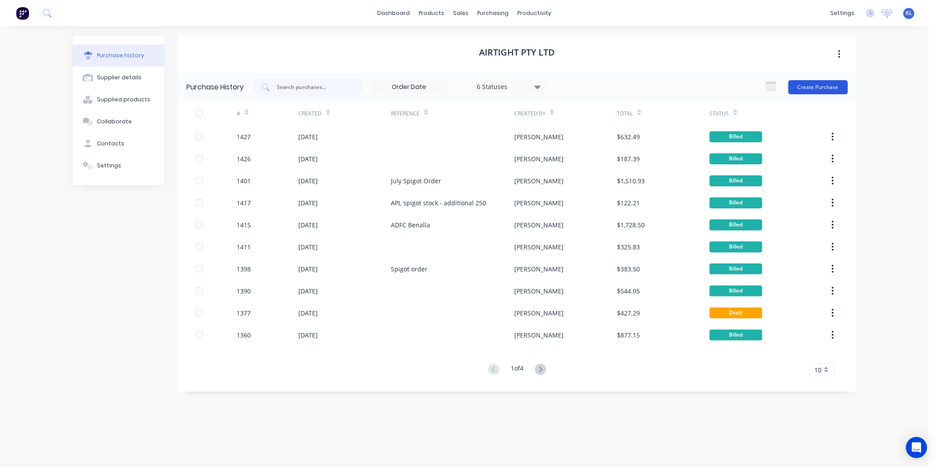
click at [804, 86] on button "Create Purchase" at bounding box center [817, 87] width 59 height 14
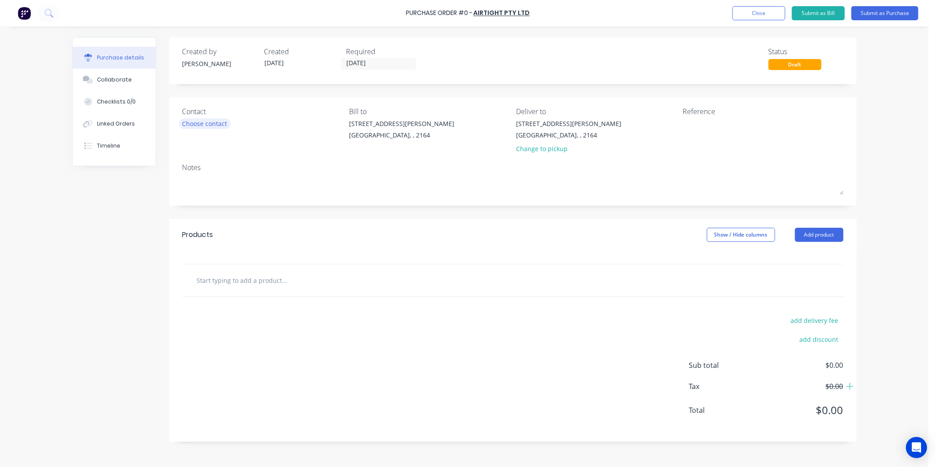
click at [217, 119] on div "Choose contact" at bounding box center [204, 123] width 45 height 9
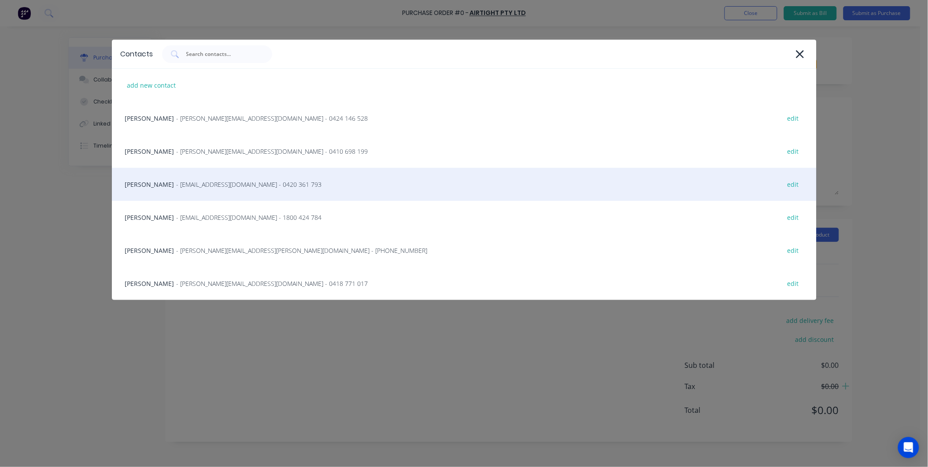
click at [159, 195] on div "[PERSON_NAME] - [EMAIL_ADDRESS][DOMAIN_NAME] - 0420 361 793 edit" at bounding box center [464, 184] width 705 height 33
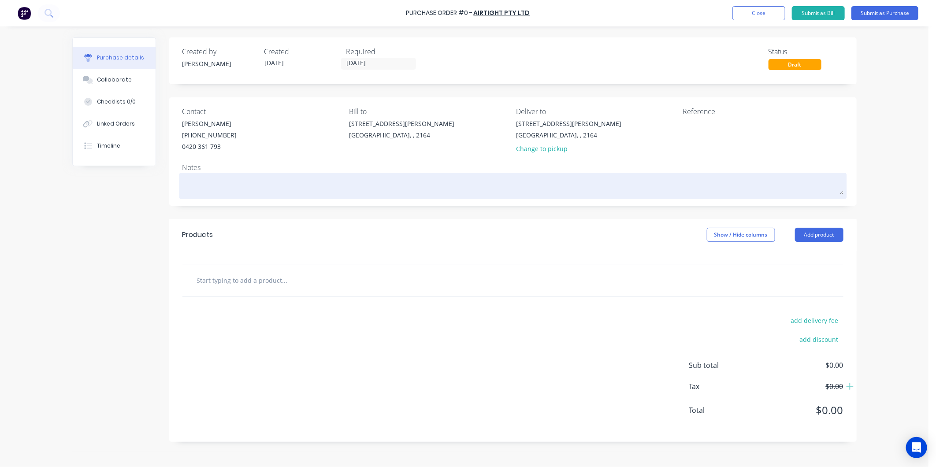
click at [193, 182] on textarea at bounding box center [512, 185] width 661 height 20
type textarea "x"
type textarea "U"
type textarea "x"
type textarea "Ur"
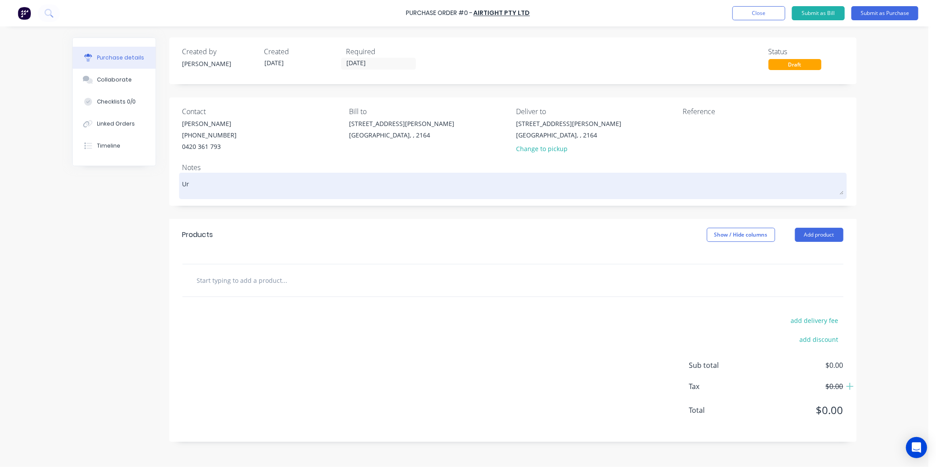
type textarea "x"
type textarea "Urge"
type textarea "x"
type textarea "Urgen"
type textarea "x"
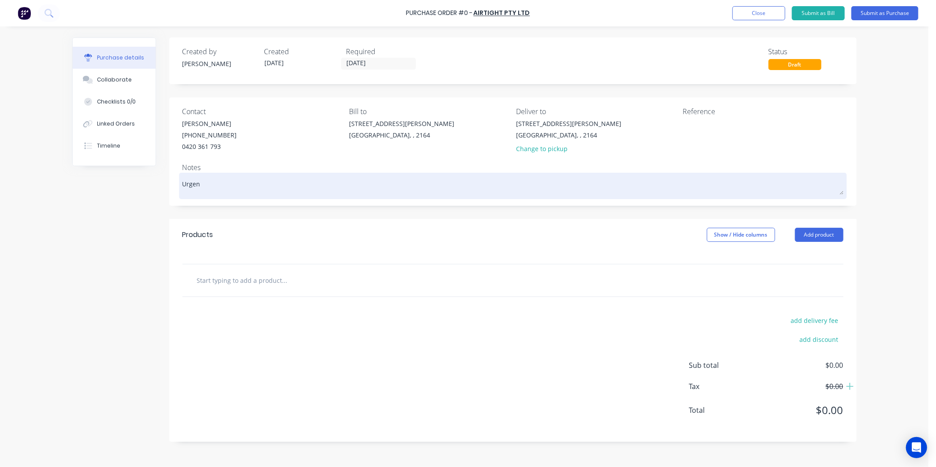
type textarea "Urge"
type textarea "x"
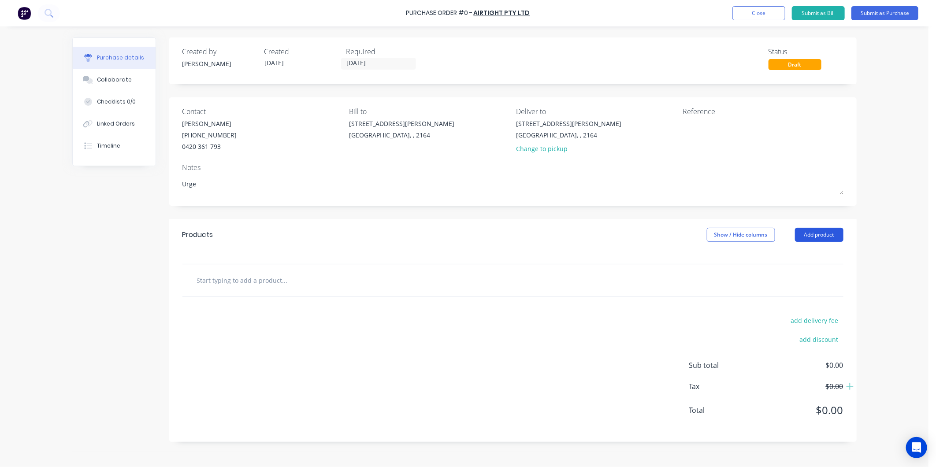
type textarea "Urge"
type textarea "x"
type textarea "Urge"
click at [821, 236] on button "Add product" at bounding box center [819, 235] width 48 height 14
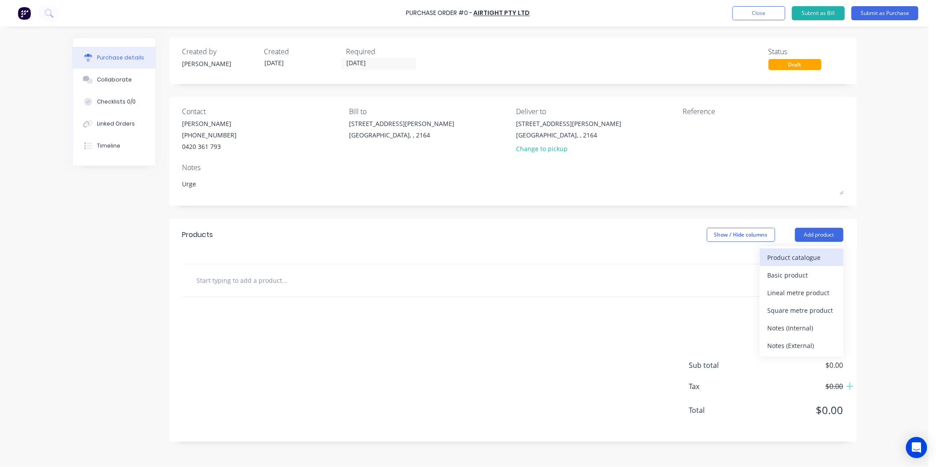
click at [791, 263] on div "Product catalogue" at bounding box center [801, 257] width 68 height 13
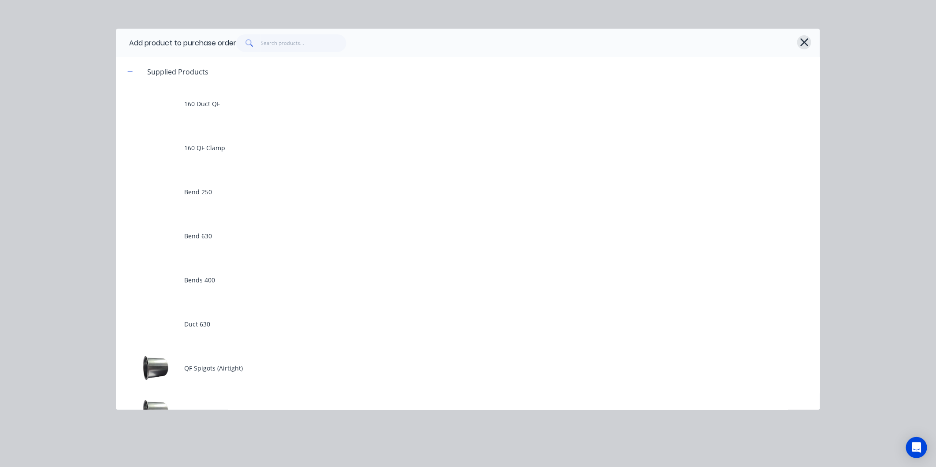
click at [798, 37] on button "button" at bounding box center [804, 42] width 14 height 14
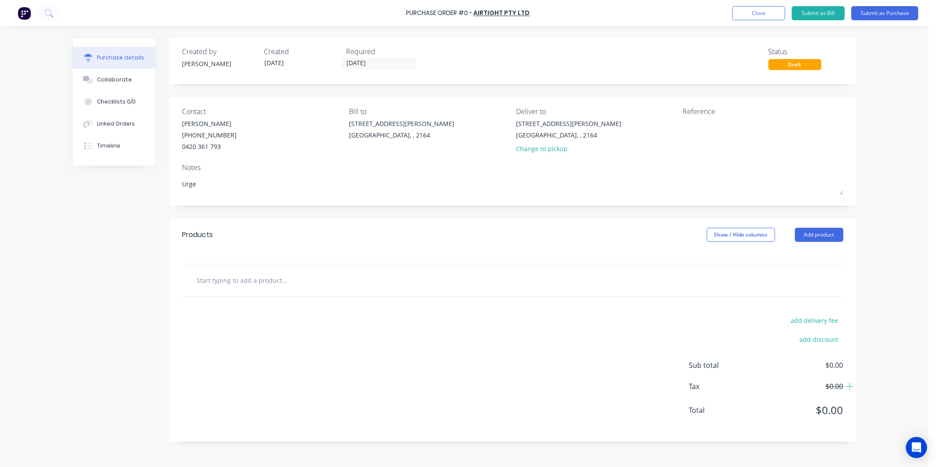
click at [578, 285] on div at bounding box center [512, 280] width 647 height 18
click at [235, 282] on input "text" at bounding box center [284, 280] width 176 height 18
type textarea "x"
type input "S"
type textarea "x"
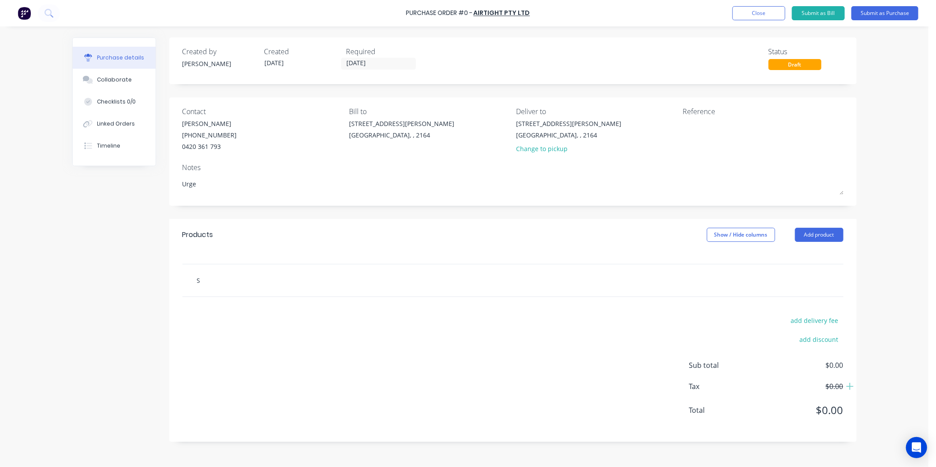
type input "SP"
type textarea "x"
type input "SPi"
type textarea "x"
type input "SPig"
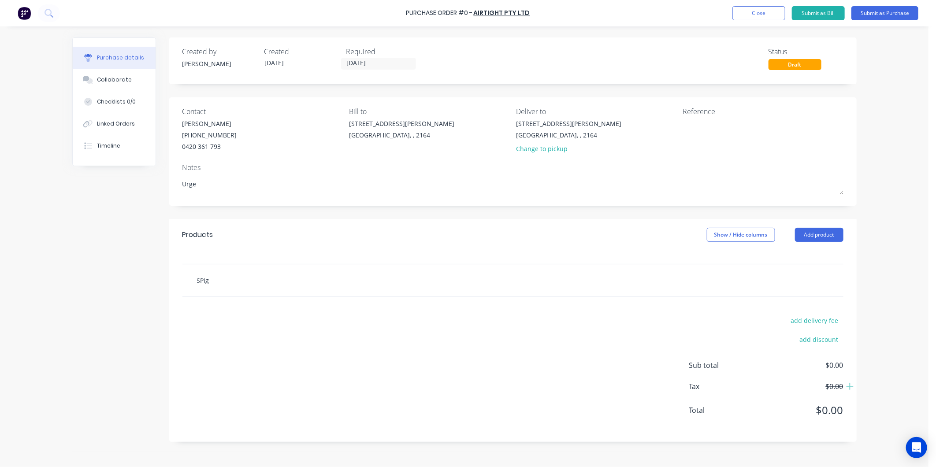
type textarea "x"
type input "SPigo"
type textarea "x"
type input "SPigot"
type textarea "x"
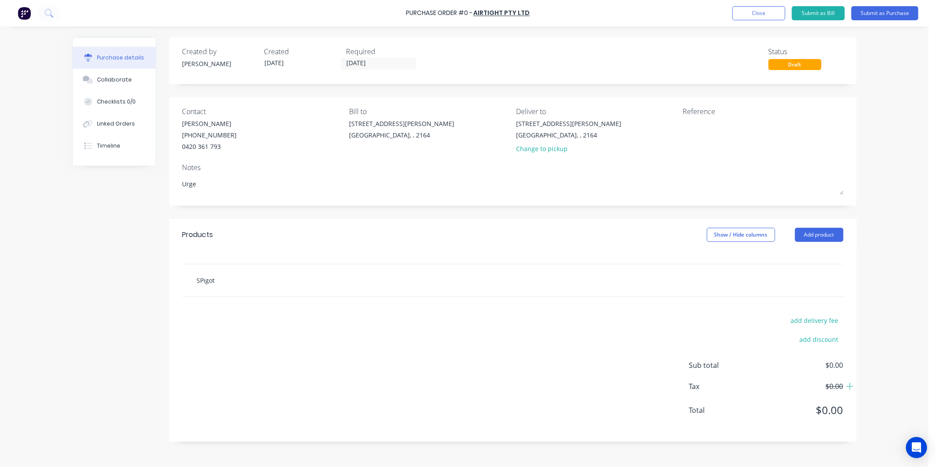
type input "SPigot"
type textarea "x"
type input "SPigot 8"
type textarea "x"
type input "SPigot 80"
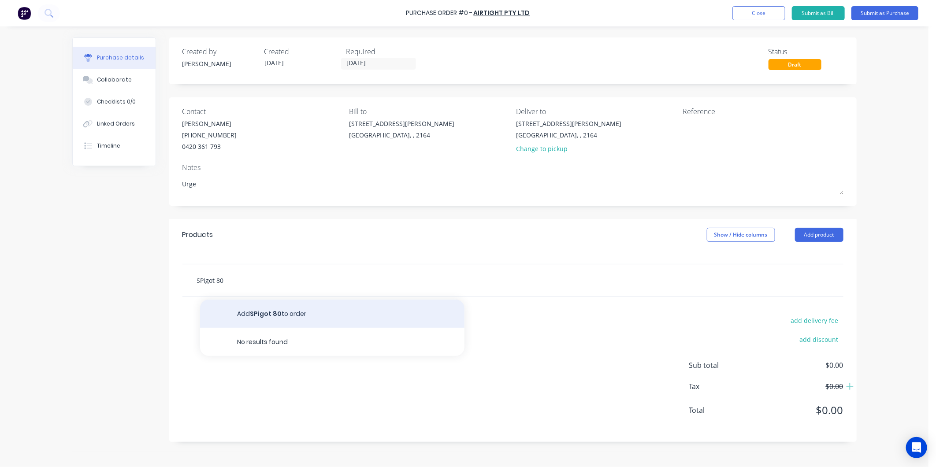
type textarea "x"
type input "SPigot 8"
type textarea "x"
type input "SPigot"
type textarea "x"
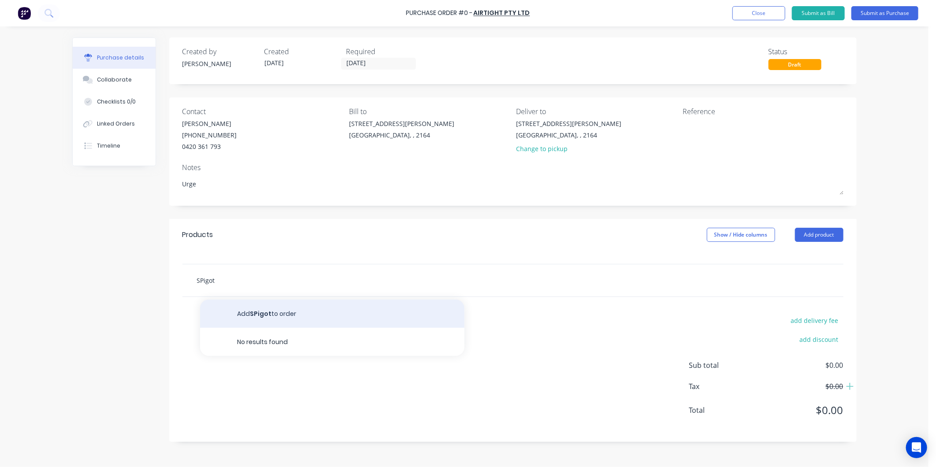
type input "SPigot"
type textarea "x"
type input "SPigo"
type textarea "x"
type input "SPig"
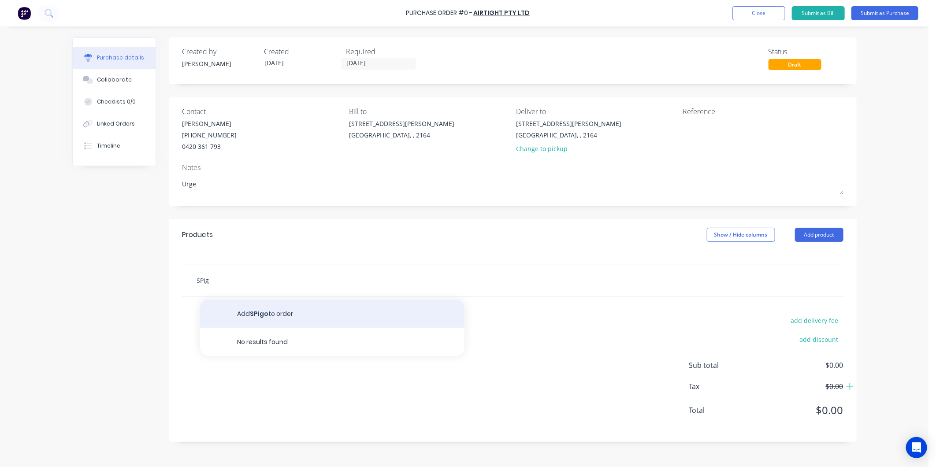
type textarea "x"
type input "SPi"
type textarea "x"
type input "SP"
type textarea "x"
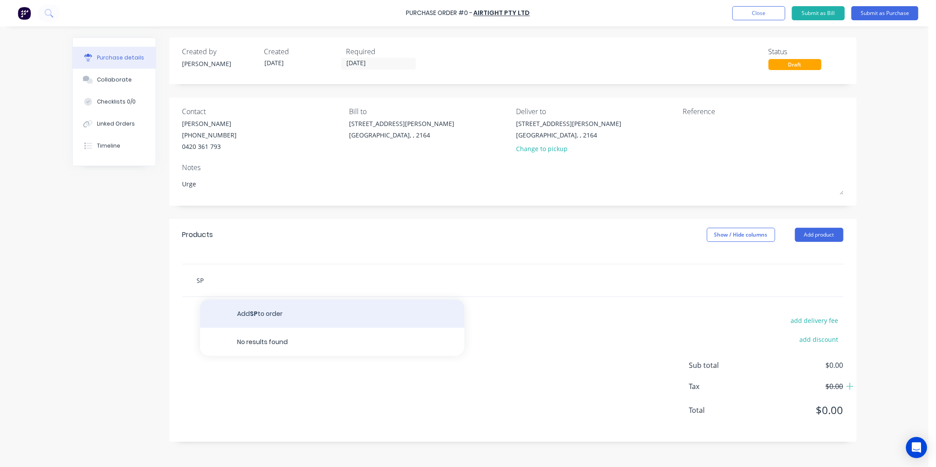
type input "S"
type textarea "x"
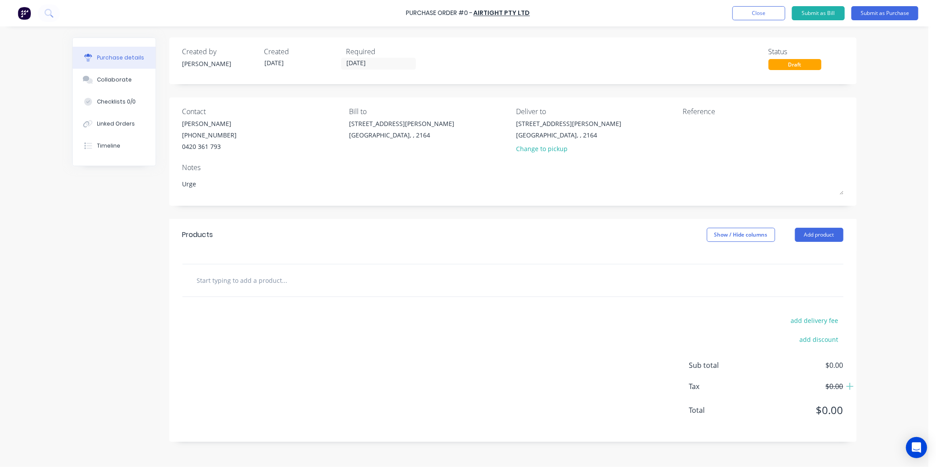
type textarea "x"
type input "8"
type textarea "x"
type input "80"
type textarea "x"
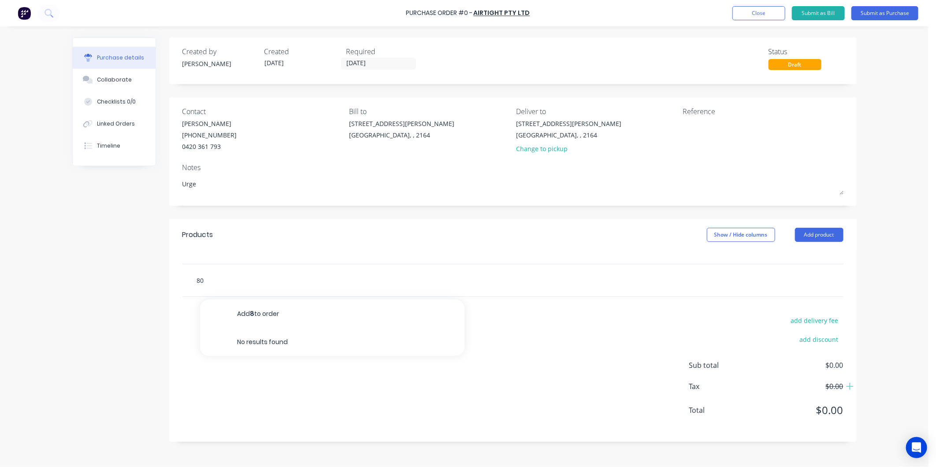
type input "80"
type textarea "x"
type input "80 s"
type textarea "x"
type input "80 sp"
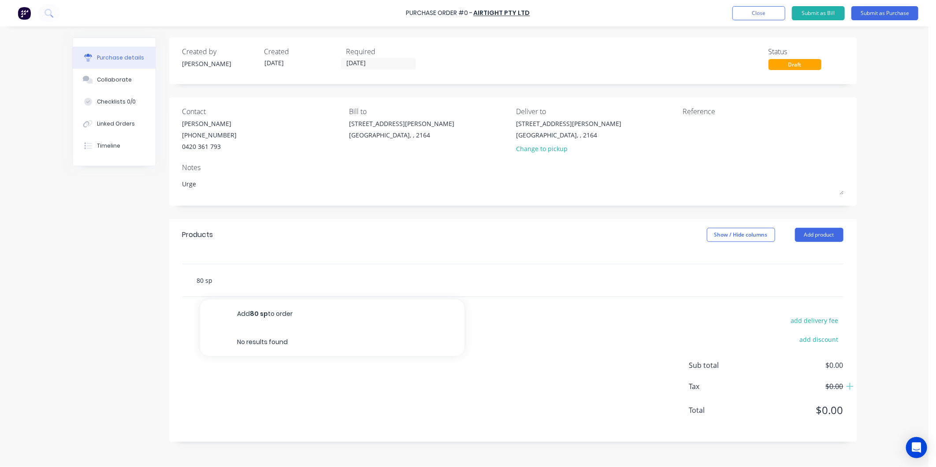
type textarea "x"
type input "80 s"
type textarea "x"
type input "80"
type textarea "x"
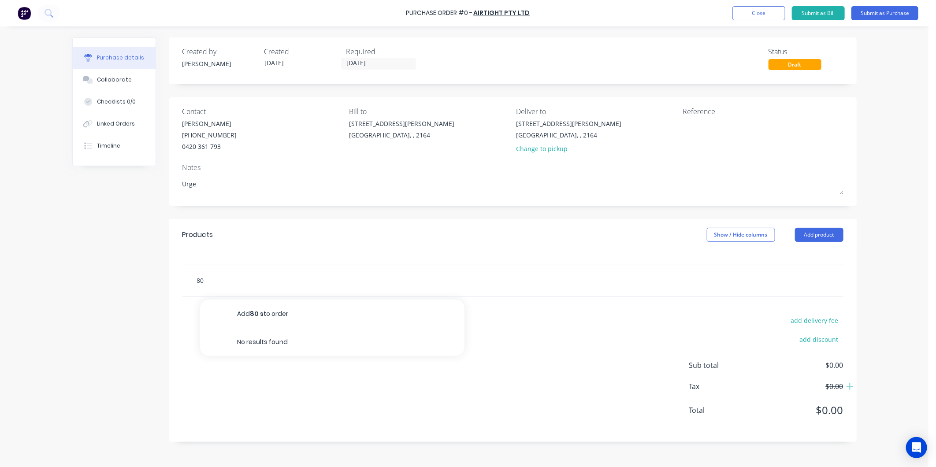
type input "80"
type textarea "x"
type input "8"
type textarea "x"
click at [824, 233] on button "Add product" at bounding box center [819, 235] width 48 height 14
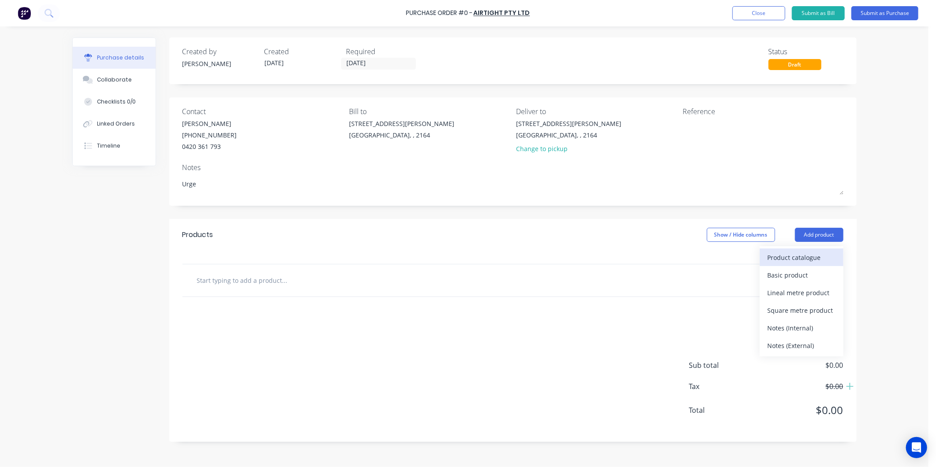
click at [790, 258] on div "Product catalogue" at bounding box center [801, 257] width 68 height 13
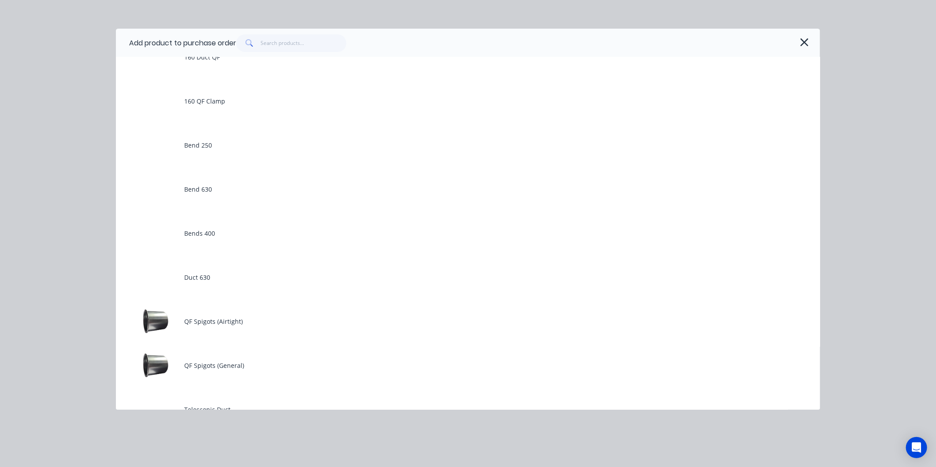
scroll to position [98, 0]
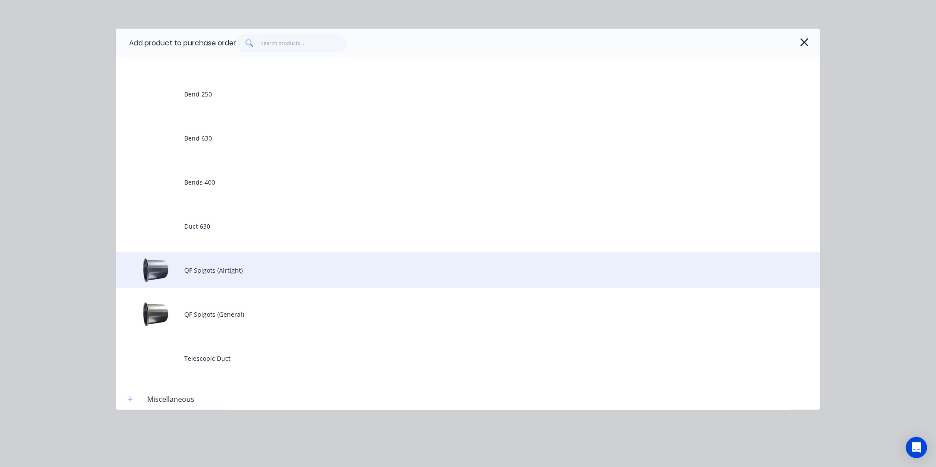
click at [208, 281] on div "QF Spigots (Airtight)" at bounding box center [468, 269] width 704 height 35
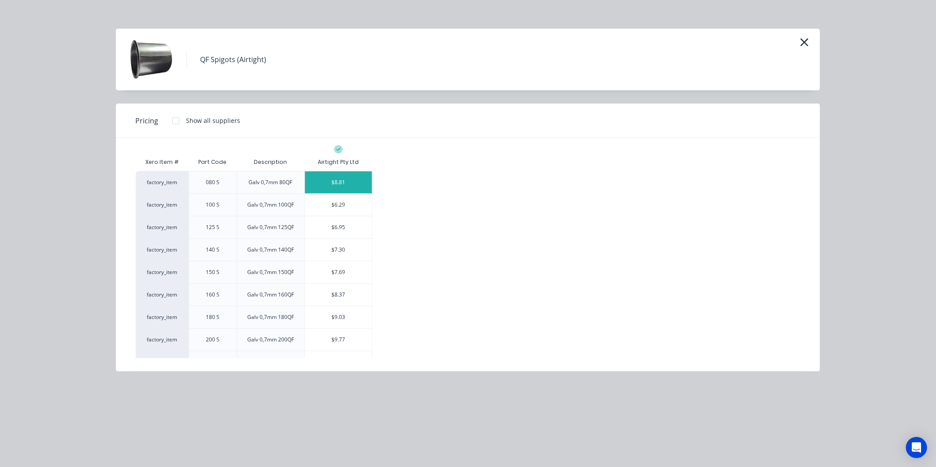
click at [337, 188] on div "$8.81" at bounding box center [338, 182] width 67 height 22
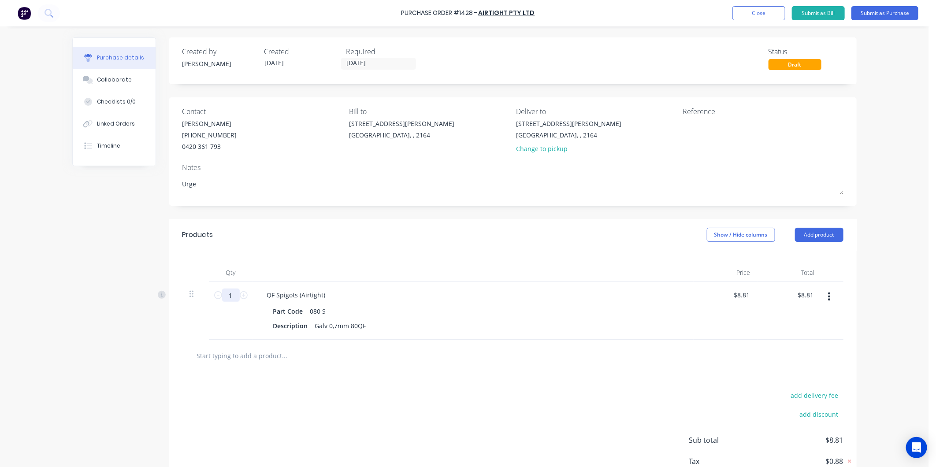
drag, startPoint x: 228, startPoint y: 298, endPoint x: 216, endPoint y: 299, distance: 11.9
click at [217, 299] on div "1 1" at bounding box center [231, 295] width 30 height 13
type textarea "x"
type input "15"
type input "$132.15"
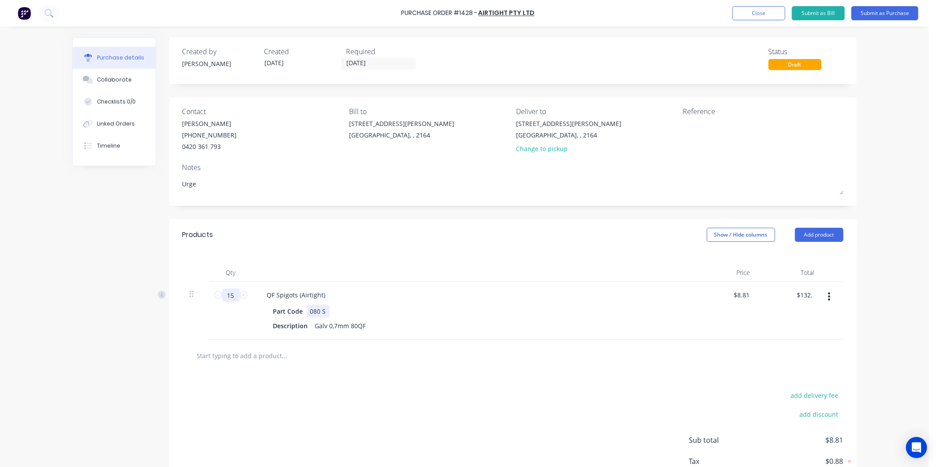
type textarea "x"
type input "15"
click at [366, 373] on div "add delivery fee add discount Sub total $132.15 Tax $13.22 Total $145.37" at bounding box center [512, 444] width 687 height 145
click at [812, 234] on button "Add product" at bounding box center [819, 235] width 48 height 14
click at [782, 252] on div "Product catalogue" at bounding box center [801, 257] width 68 height 13
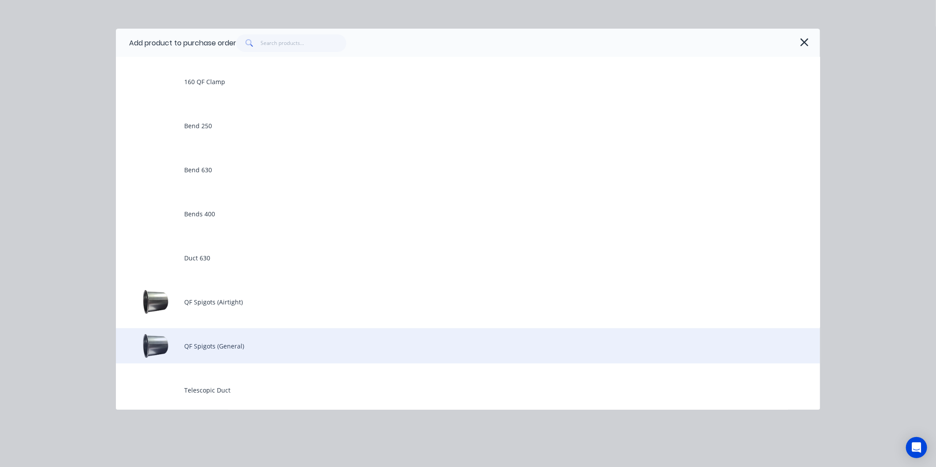
scroll to position [147, 0]
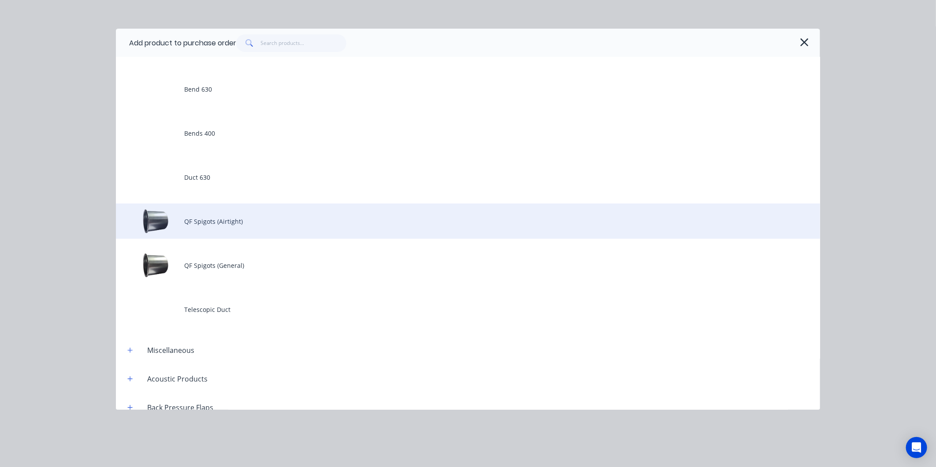
click at [230, 230] on div "QF Spigots (Airtight)" at bounding box center [468, 221] width 704 height 35
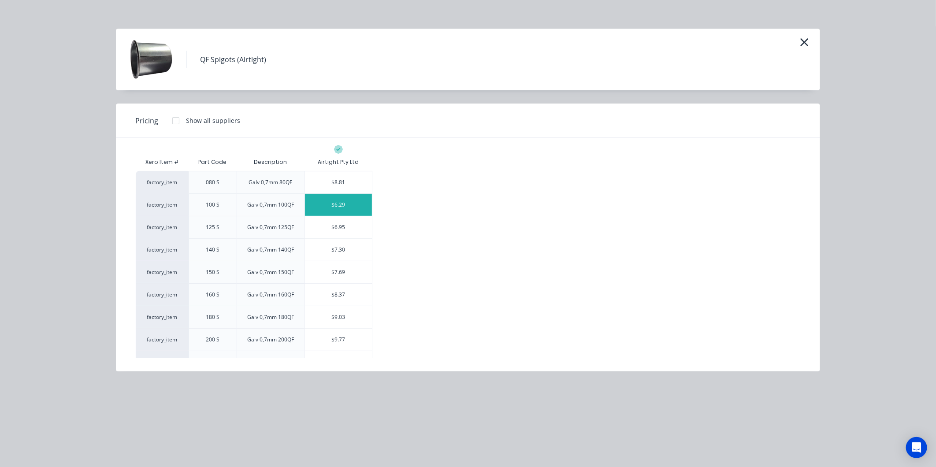
click at [335, 207] on div "$6.29" at bounding box center [338, 205] width 67 height 22
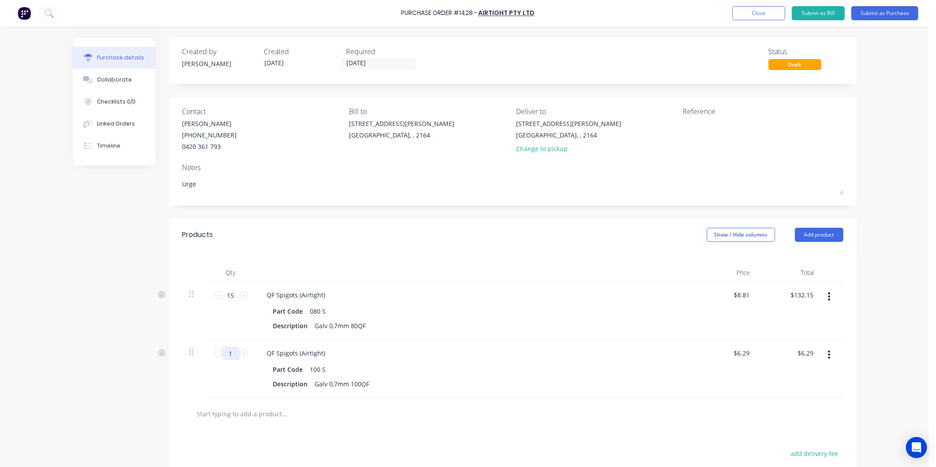
drag, startPoint x: 233, startPoint y: 351, endPoint x: 193, endPoint y: 350, distance: 40.5
click at [194, 351] on div "1 1 QF Spigots (Airtight) Part Code 100 S Description Galv 0,7mm 100QF $6.29 $6…" at bounding box center [512, 369] width 661 height 58
type textarea "x"
type input "10"
type input "$62.90"
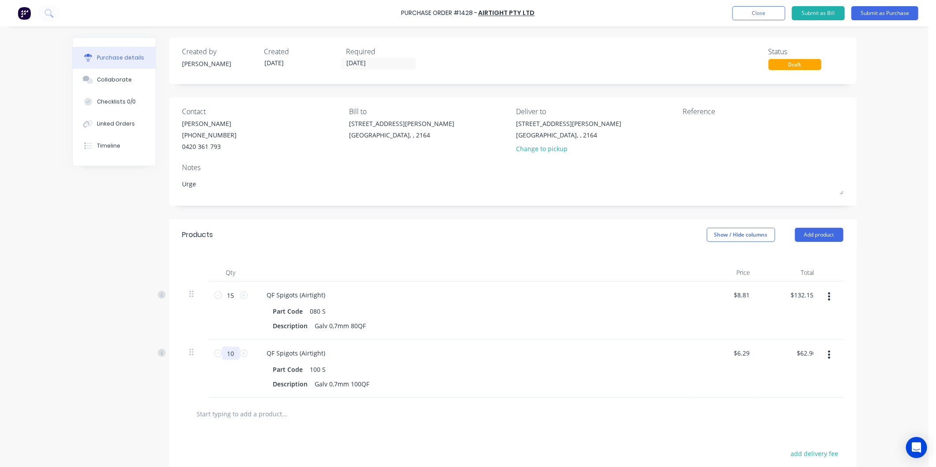
type textarea "x"
type input "10"
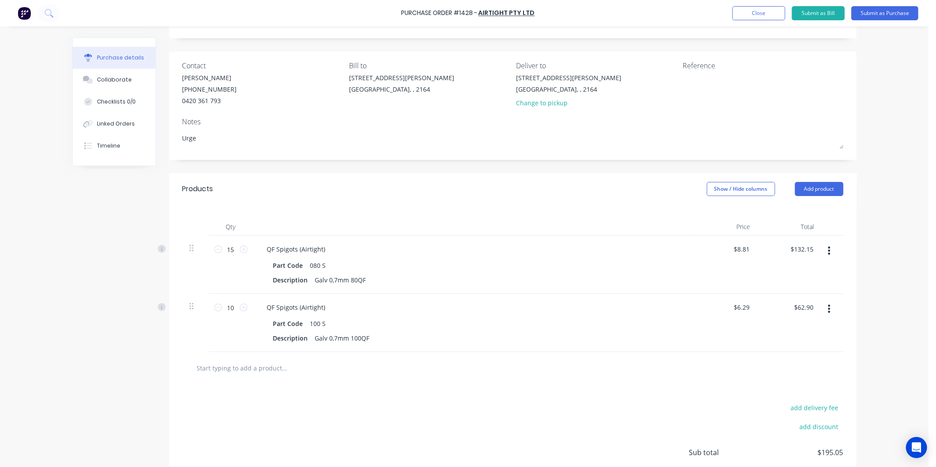
scroll to position [118, 0]
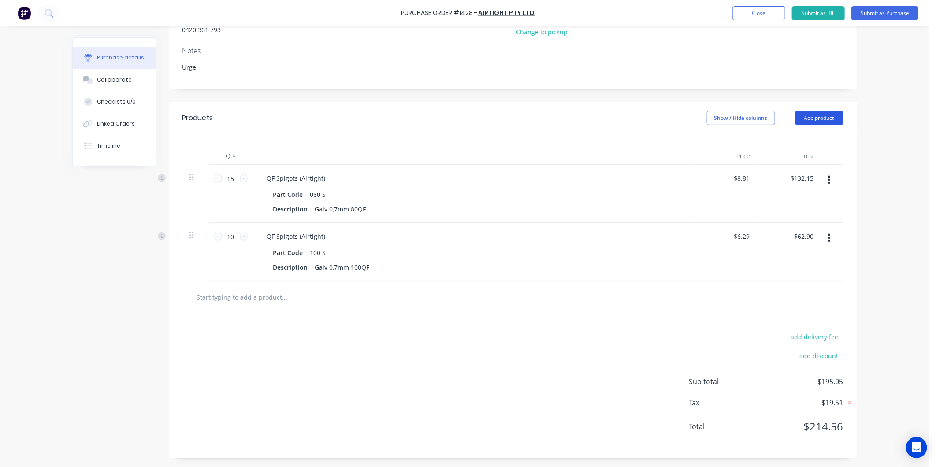
click at [825, 113] on button "Add product" at bounding box center [819, 118] width 48 height 14
click at [812, 138] on div "Product catalogue" at bounding box center [801, 140] width 68 height 13
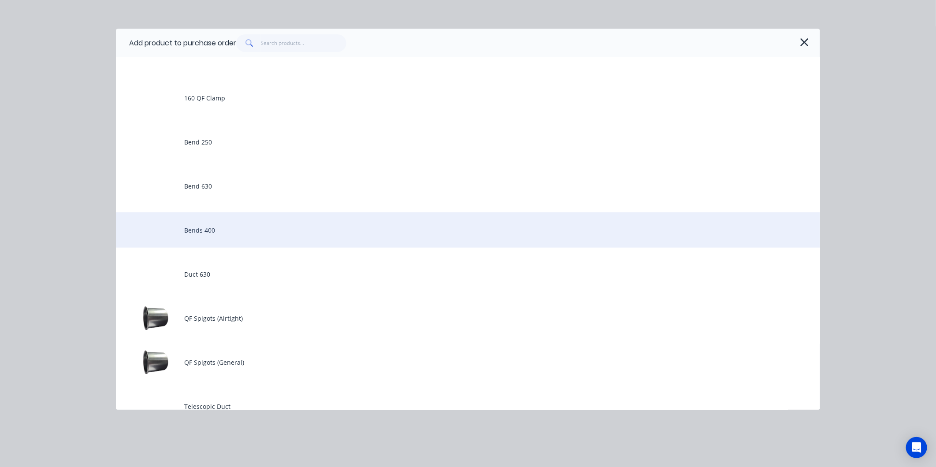
scroll to position [98, 0]
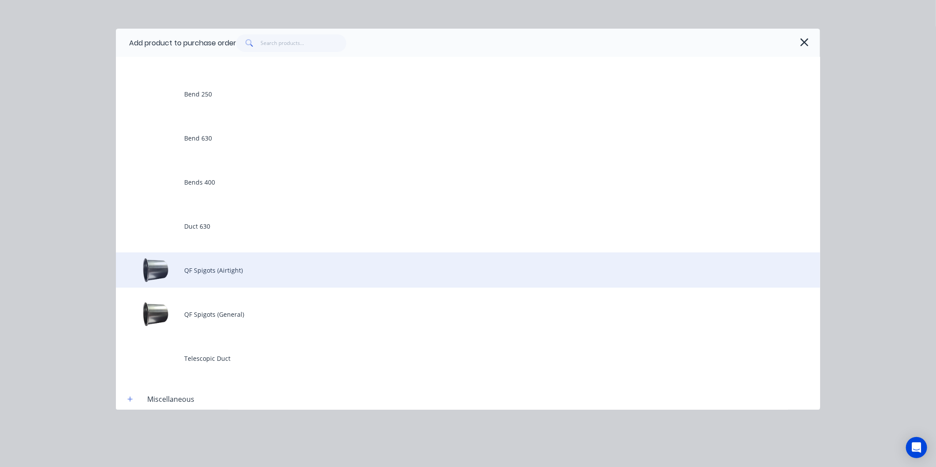
click at [230, 283] on div "QF Spigots (Airtight)" at bounding box center [468, 269] width 704 height 35
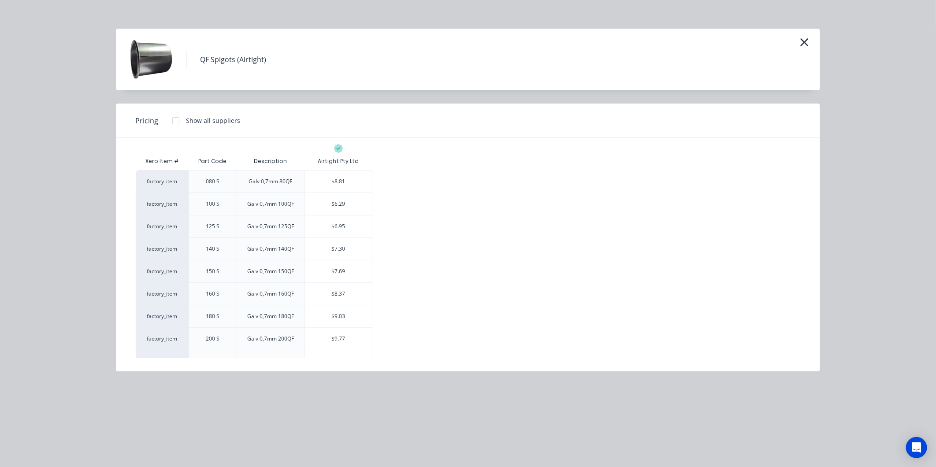
scroll to position [0, 0]
click at [341, 251] on div "$7.30" at bounding box center [338, 250] width 67 height 22
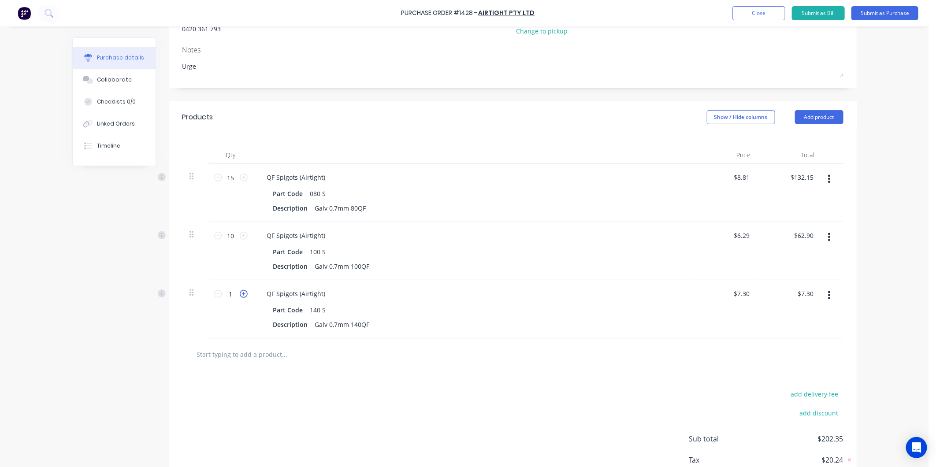
click at [240, 294] on icon at bounding box center [244, 294] width 8 height 8
type textarea "x"
type input "2"
type input "$14.60"
click at [240, 294] on icon at bounding box center [244, 294] width 8 height 8
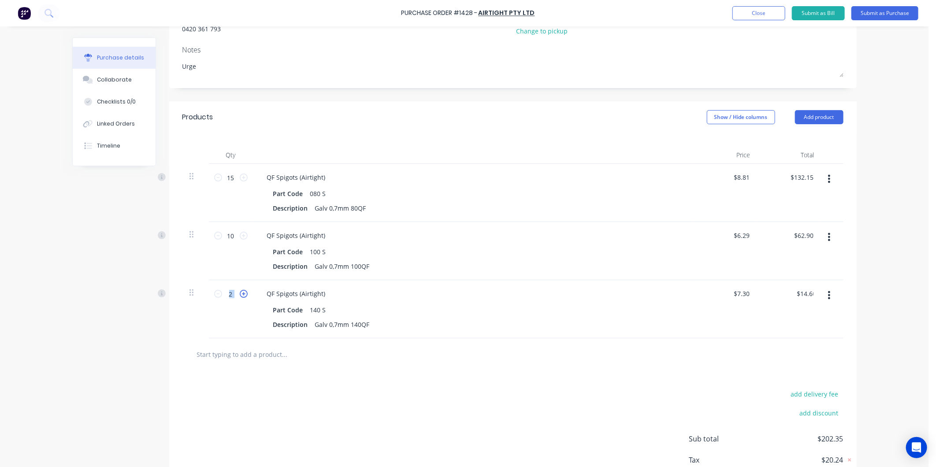
type textarea "x"
type input "3"
type input "$21.90"
click at [240, 294] on icon at bounding box center [244, 294] width 8 height 8
type textarea "x"
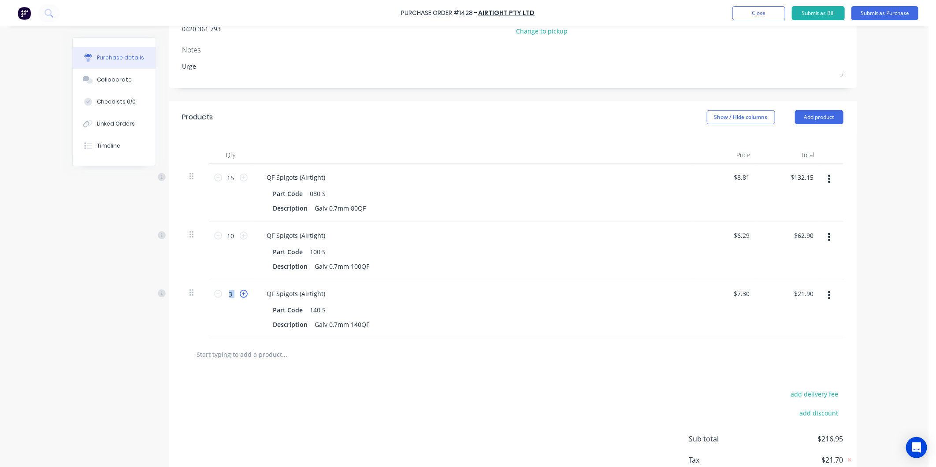
type input "4"
type input "$29.20"
click at [240, 294] on icon at bounding box center [244, 294] width 8 height 8
type textarea "x"
type input "5"
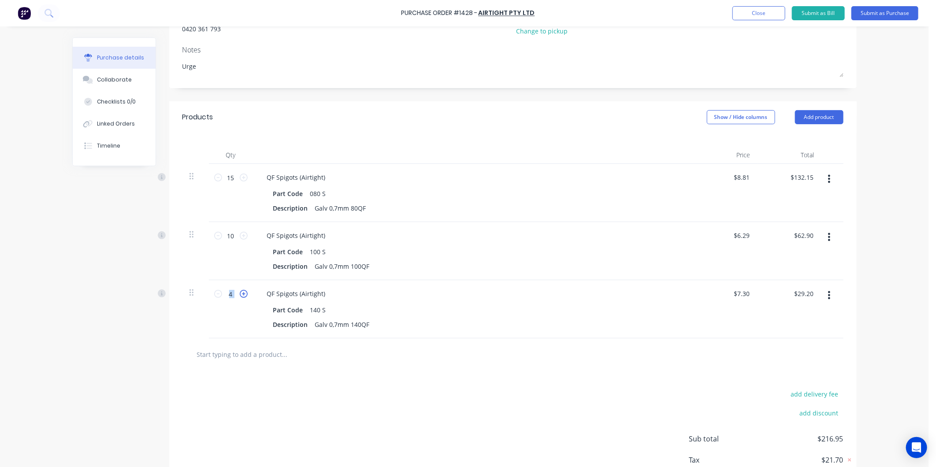
type input "$36.50"
drag, startPoint x: 239, startPoint y: 294, endPoint x: 212, endPoint y: 293, distance: 26.9
click at [214, 293] on icon at bounding box center [218, 294] width 8 height 8
type textarea "x"
type input "4"
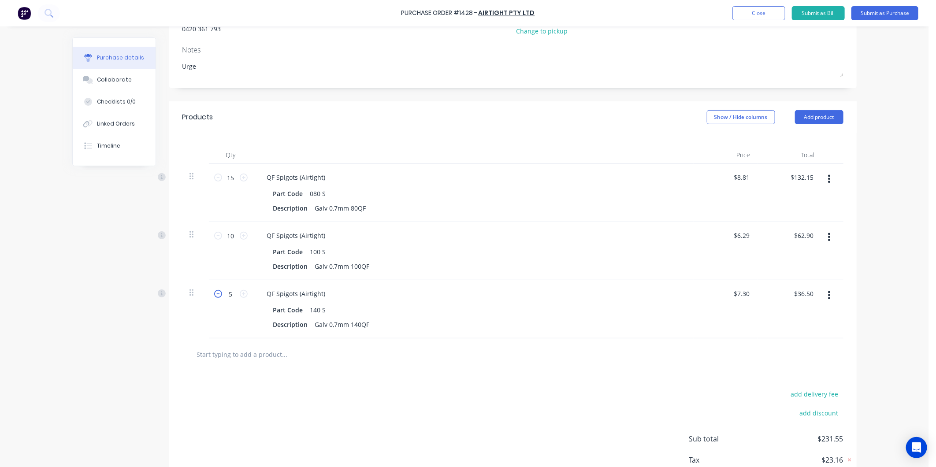
type input "$29.20"
click at [214, 293] on icon at bounding box center [218, 294] width 8 height 8
type textarea "x"
type input "3"
type input "$21.90"
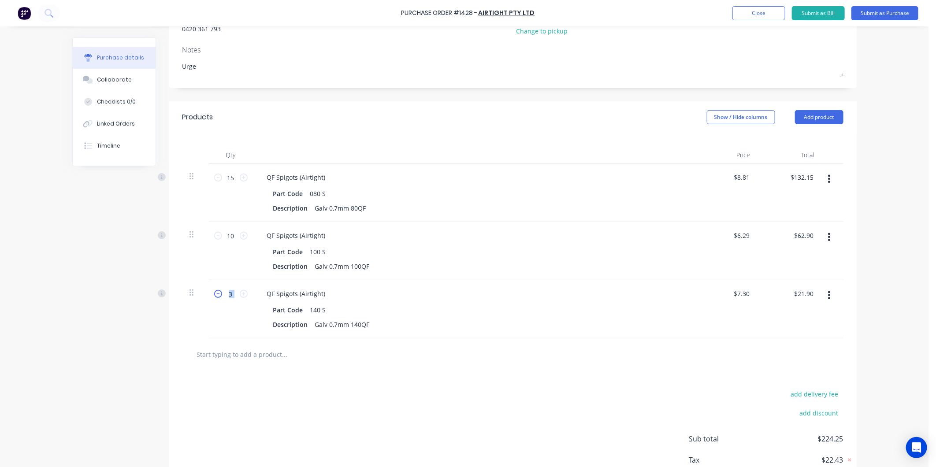
click at [214, 293] on icon at bounding box center [218, 294] width 8 height 8
type textarea "x"
type input "2"
type input "$14.60"
click at [214, 293] on icon at bounding box center [218, 294] width 8 height 8
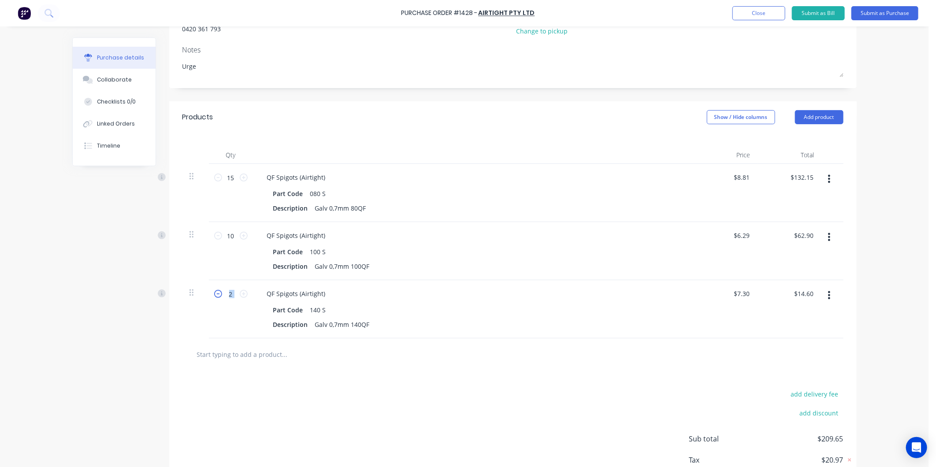
type textarea "x"
type input "1"
type input "$7.30"
click at [822, 296] on button "button" at bounding box center [829, 295] width 21 height 16
click at [789, 371] on button "Delete" at bounding box center [802, 372] width 75 height 18
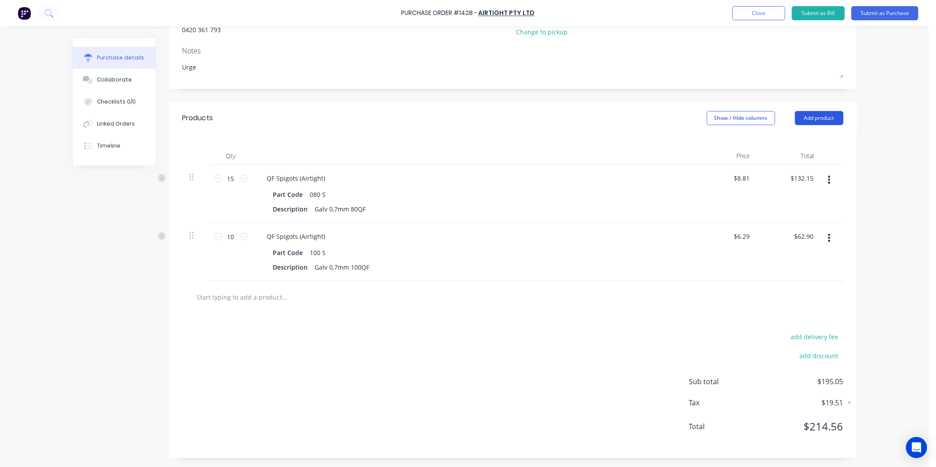
click at [809, 115] on button "Add product" at bounding box center [819, 118] width 48 height 14
click at [799, 138] on div "Product catalogue" at bounding box center [801, 140] width 68 height 13
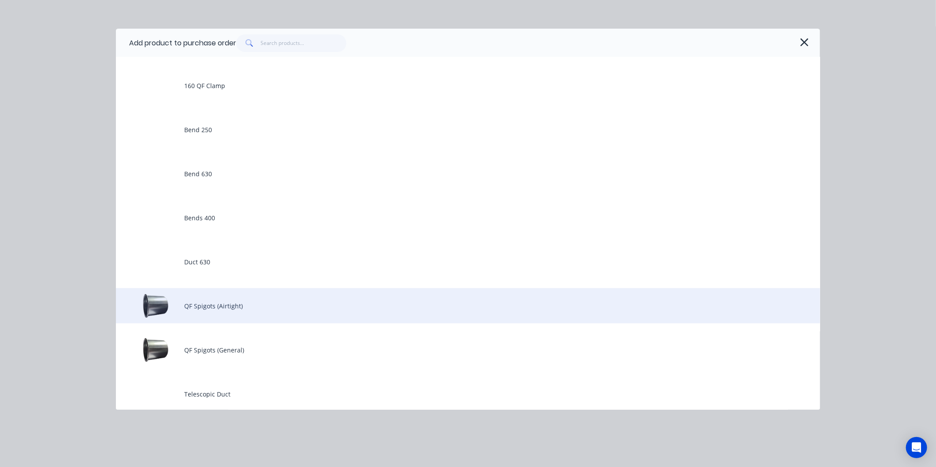
scroll to position [98, 0]
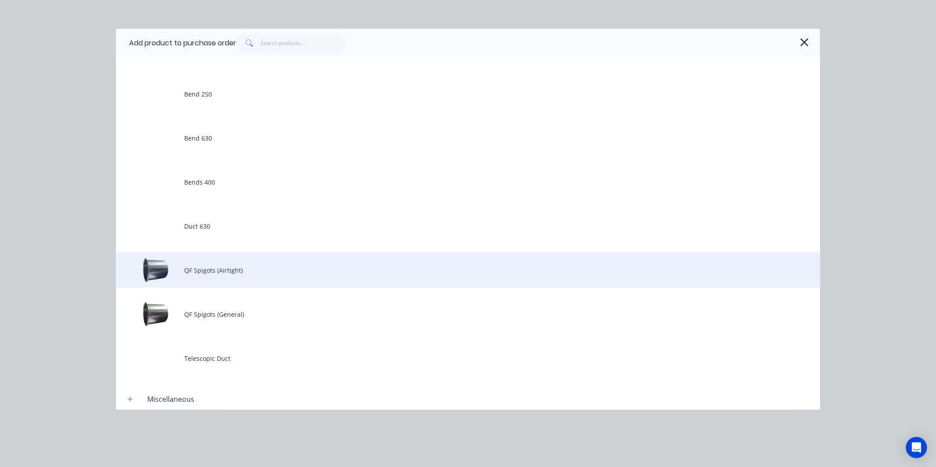
click at [247, 271] on div "QF Spigots (Airtight)" at bounding box center [468, 269] width 704 height 35
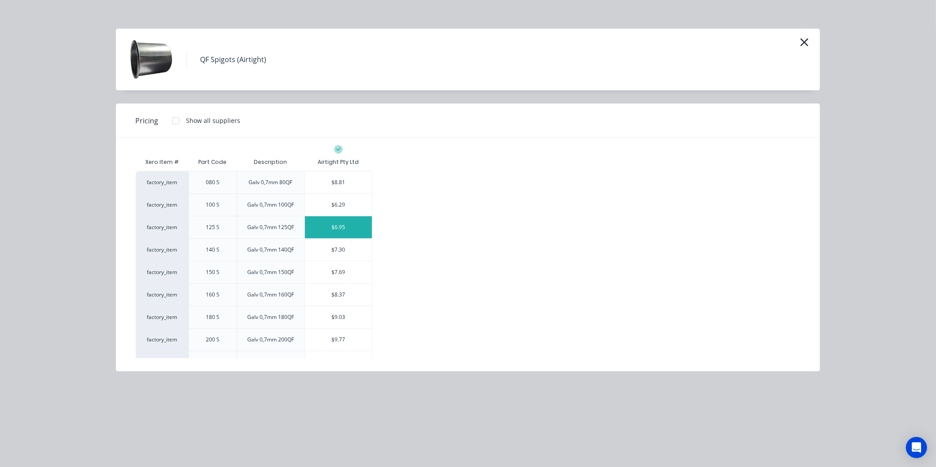
click at [333, 234] on div "$6.95" at bounding box center [338, 227] width 67 height 22
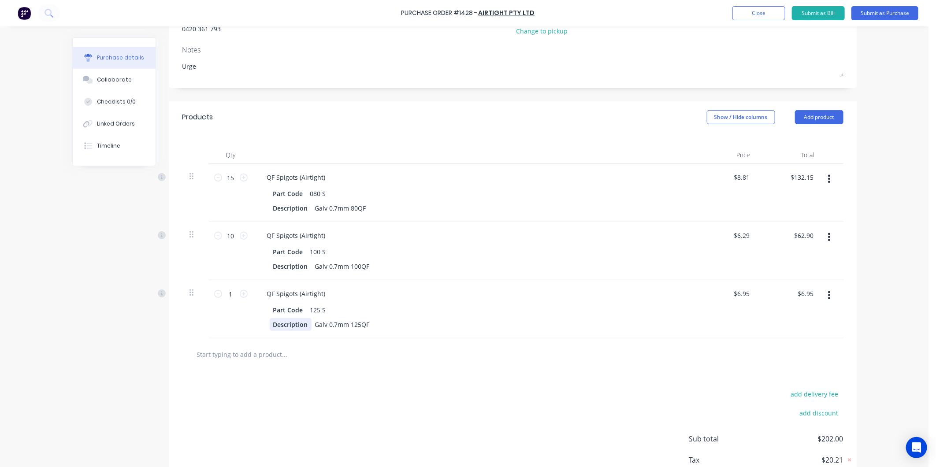
drag, startPoint x: 333, startPoint y: 234, endPoint x: 278, endPoint y: 323, distance: 104.9
click at [271, 323] on div "Description" at bounding box center [291, 324] width 42 height 13
click at [813, 113] on button "Add product" at bounding box center [819, 117] width 48 height 14
click at [781, 139] on div "Product catalogue" at bounding box center [801, 139] width 68 height 13
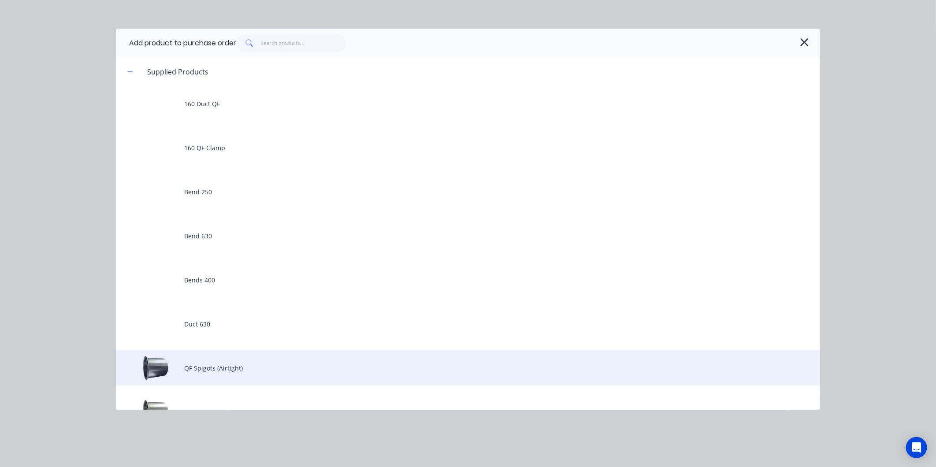
click at [223, 366] on div "QF Spigots (Airtight)" at bounding box center [468, 367] width 704 height 35
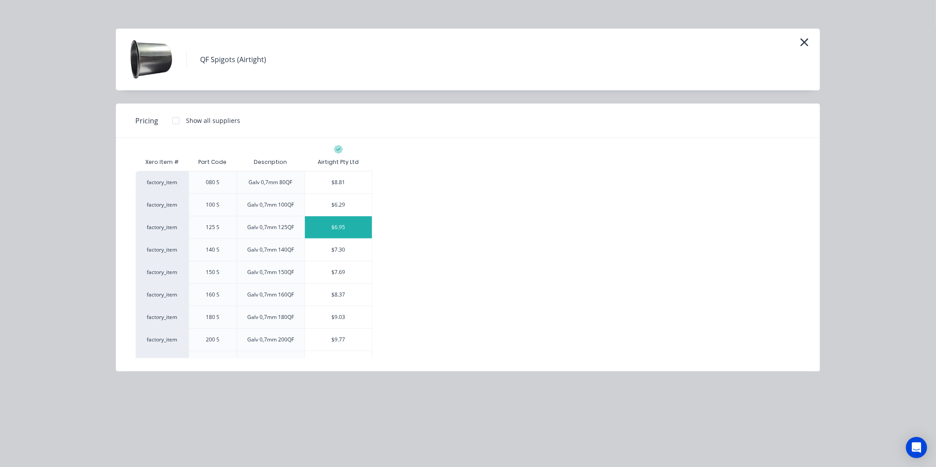
click at [321, 227] on div "$6.95" at bounding box center [338, 227] width 67 height 22
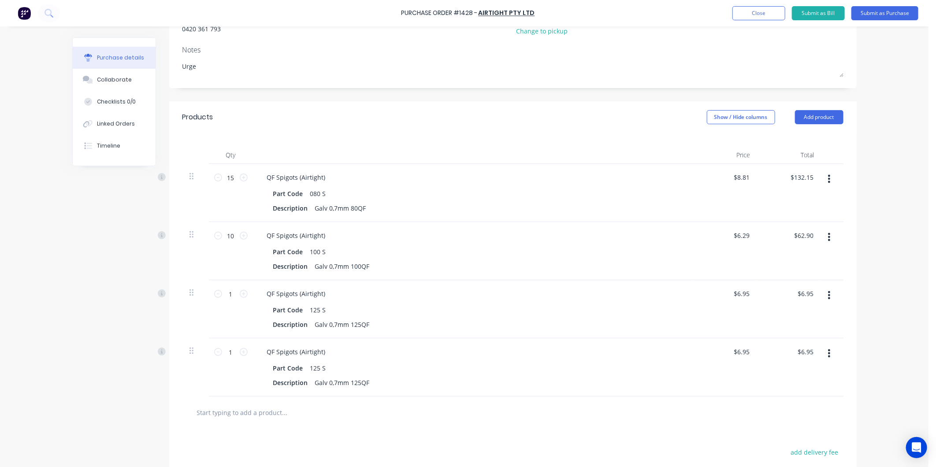
click at [830, 293] on button "button" at bounding box center [829, 295] width 21 height 16
drag, startPoint x: 788, startPoint y: 367, endPoint x: 376, endPoint y: 328, distance: 413.8
click at [787, 367] on button "Delete" at bounding box center [802, 372] width 75 height 18
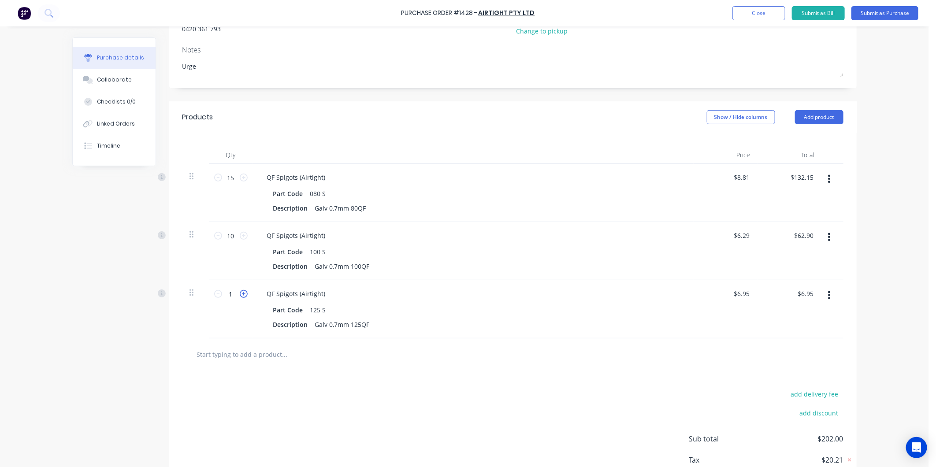
click at [242, 294] on icon at bounding box center [244, 294] width 8 height 8
type textarea "x"
type input "2"
type input "$13.90"
click at [242, 294] on icon at bounding box center [244, 294] width 8 height 8
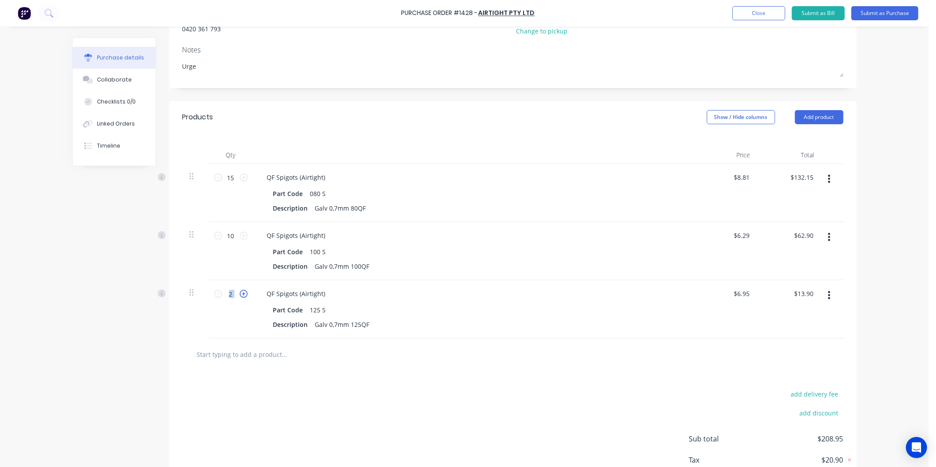
type textarea "x"
type input "3"
type input "$20.85"
click at [242, 294] on icon at bounding box center [244, 294] width 8 height 8
type textarea "x"
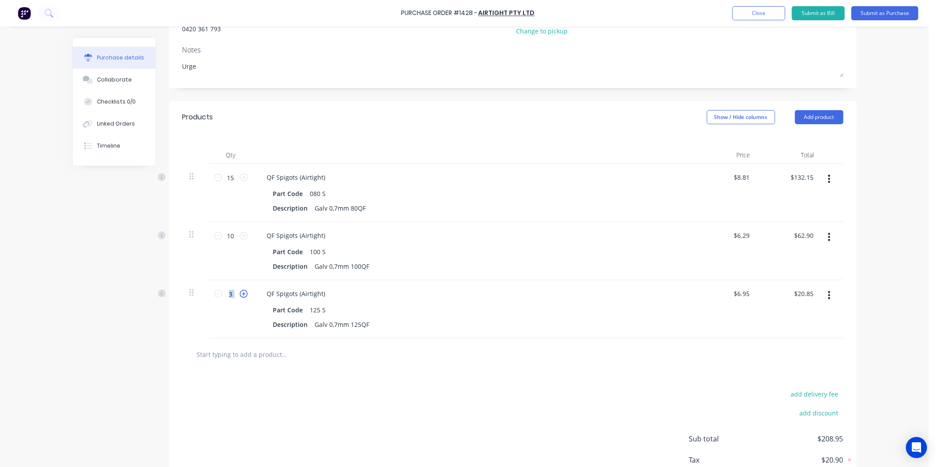
type input "4"
type input "$27.80"
click at [242, 294] on icon at bounding box center [244, 294] width 8 height 8
type textarea "x"
type input "5"
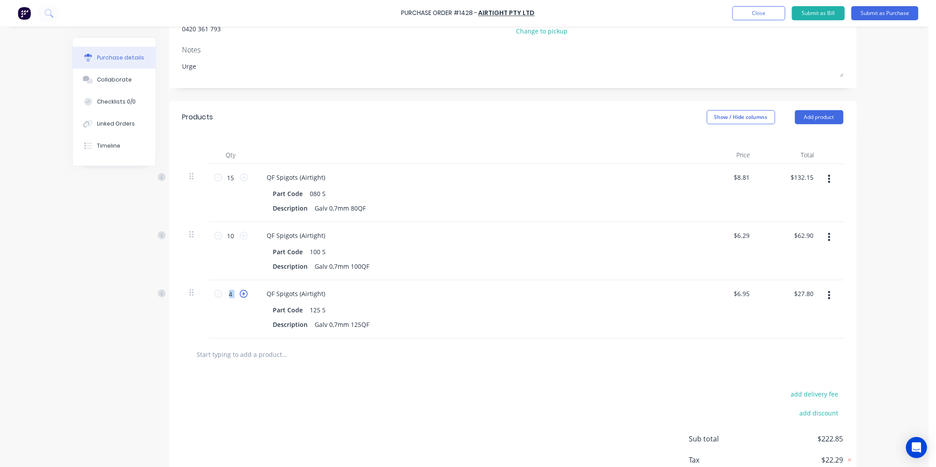
type input "$34.75"
click at [242, 294] on icon at bounding box center [244, 294] width 8 height 8
type textarea "x"
type input "6"
type input "$41.70"
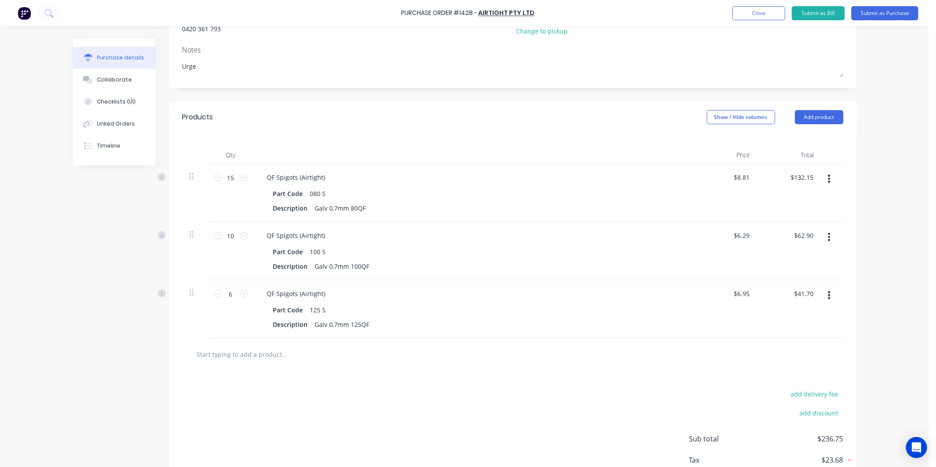
drag, startPoint x: 242, startPoint y: 294, endPoint x: 209, endPoint y: 297, distance: 33.1
click at [209, 297] on div "6 6" at bounding box center [231, 309] width 44 height 58
click at [214, 295] on icon at bounding box center [218, 294] width 8 height 8
type textarea "x"
type input "5"
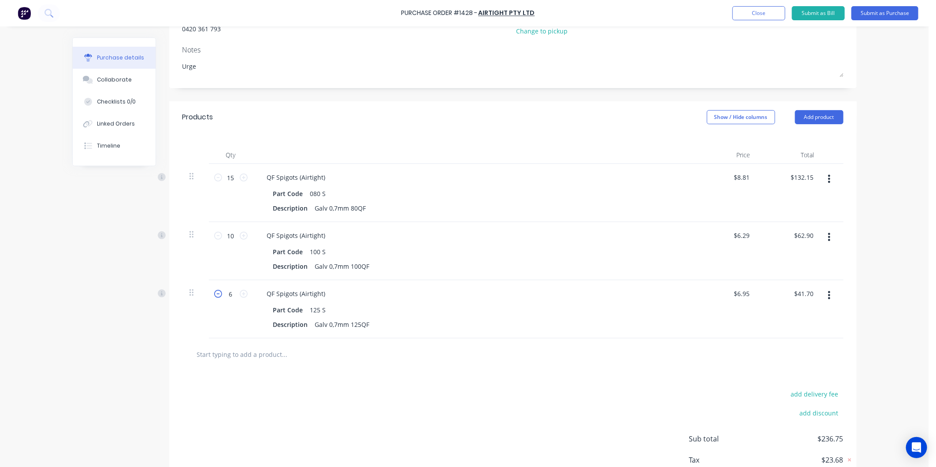
type input "$34.75"
click at [814, 111] on button "Add product" at bounding box center [819, 117] width 48 height 14
click at [240, 292] on icon at bounding box center [244, 294] width 8 height 8
type textarea "x"
type input "6"
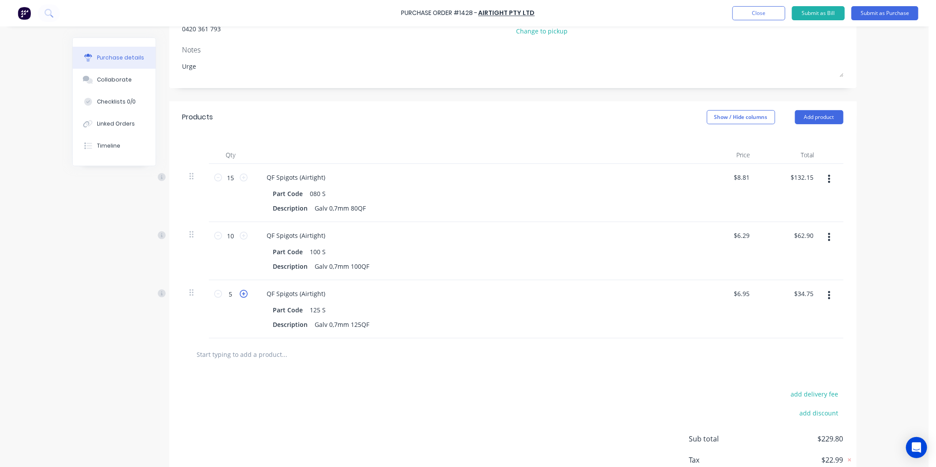
type input "$41.70"
click at [240, 292] on icon at bounding box center [244, 294] width 8 height 8
type textarea "x"
type input "7"
type input "$48.65"
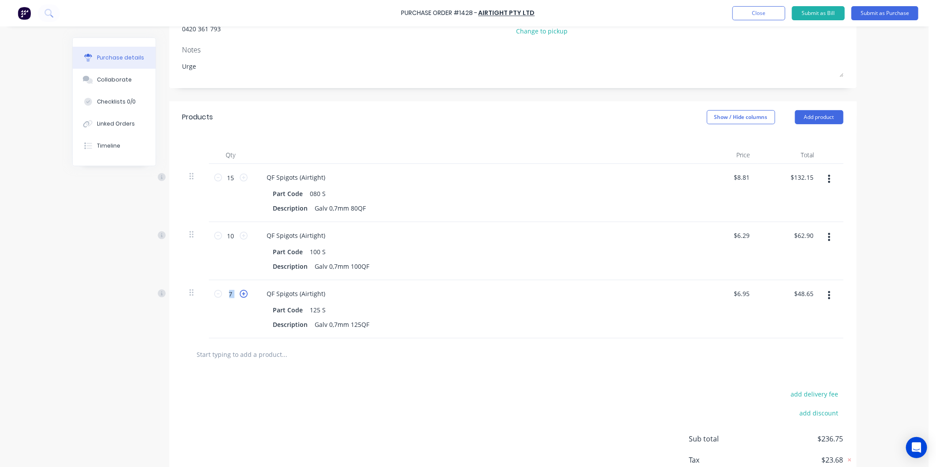
click at [240, 292] on icon at bounding box center [244, 294] width 8 height 8
type textarea "x"
type input "8"
type input "$55.60"
click at [240, 292] on icon at bounding box center [244, 294] width 8 height 8
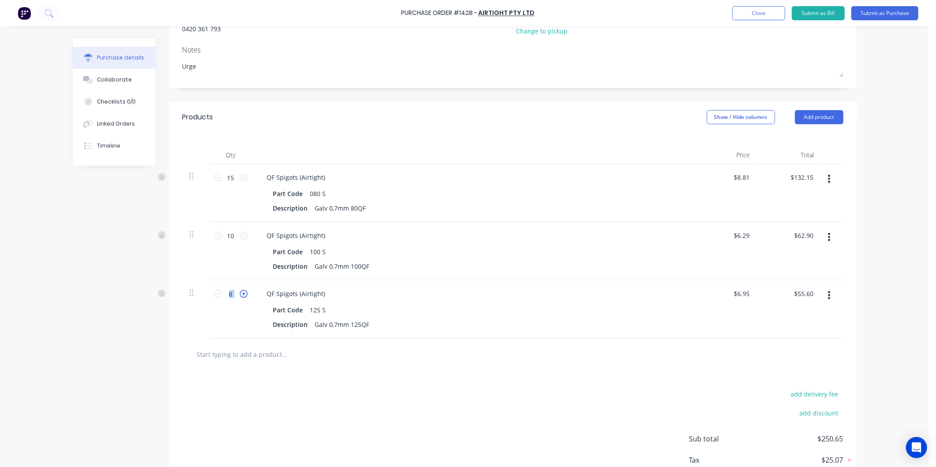
type textarea "x"
type input "9"
type input "$62.55"
click at [240, 292] on icon at bounding box center [244, 294] width 8 height 8
type textarea "x"
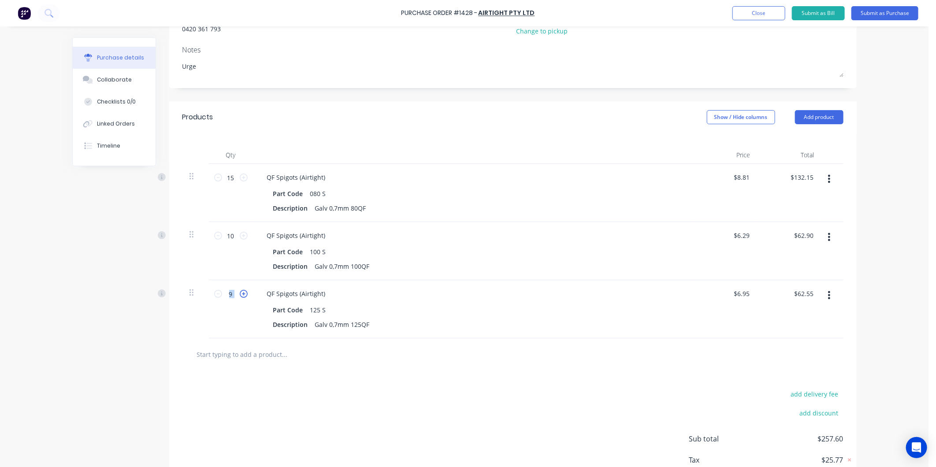
type input "10"
type input "$69.50"
click at [240, 292] on icon at bounding box center [244, 294] width 8 height 8
type textarea "x"
type input "11"
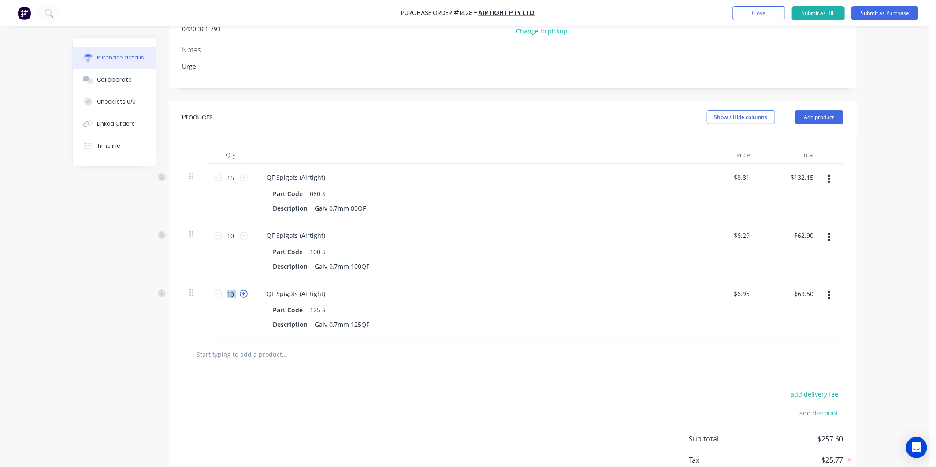
type input "$76.45"
drag, startPoint x: 239, startPoint y: 292, endPoint x: 214, endPoint y: 297, distance: 26.1
click at [214, 297] on icon at bounding box center [218, 294] width 8 height 8
type textarea "x"
type input "10"
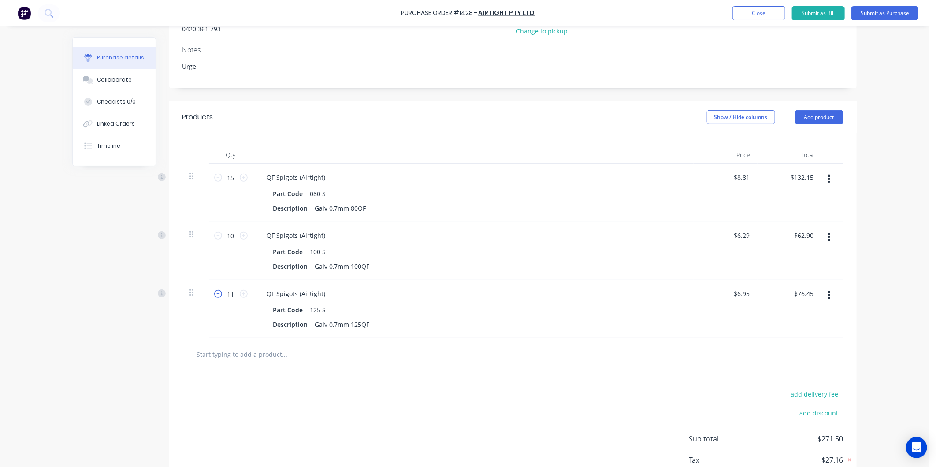
type input "$69.50"
click at [811, 122] on button "Add product" at bounding box center [819, 117] width 48 height 14
click at [794, 141] on div "Product catalogue" at bounding box center [801, 139] width 68 height 13
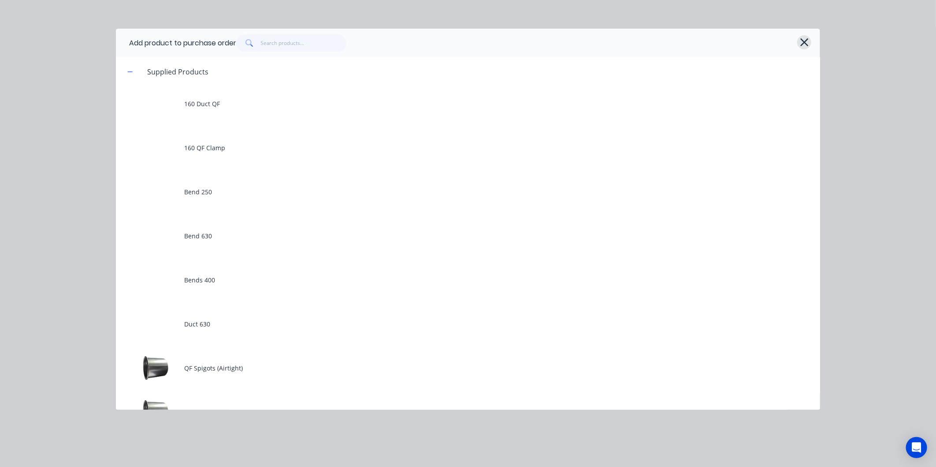
click at [805, 37] on icon "button" at bounding box center [804, 42] width 9 height 12
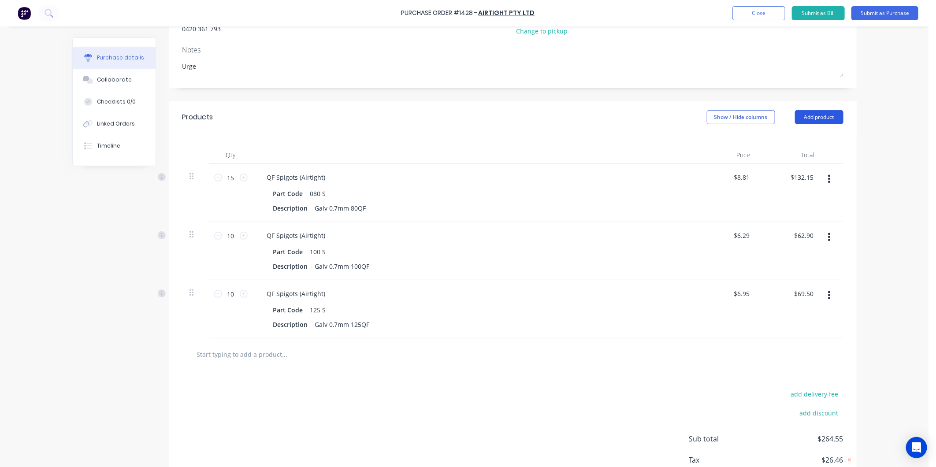
click at [795, 112] on button "Add product" at bounding box center [819, 117] width 48 height 14
click at [791, 138] on div "Product catalogue" at bounding box center [801, 139] width 68 height 13
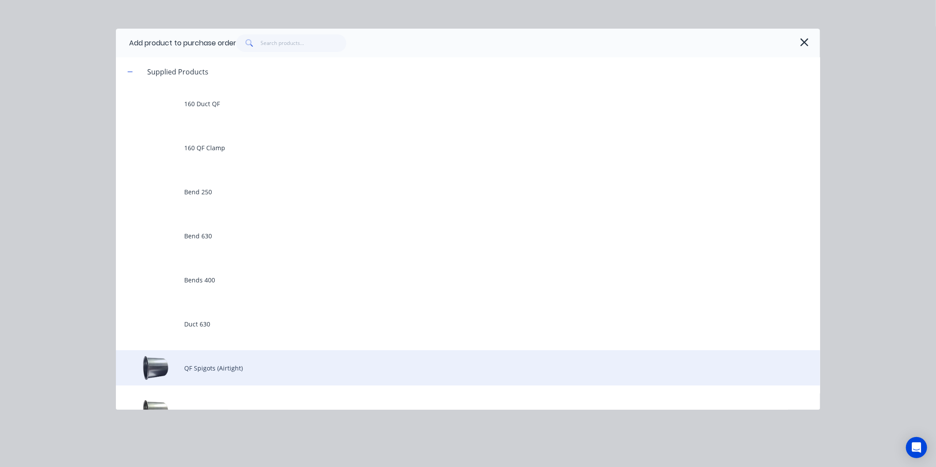
click at [231, 372] on div "QF Spigots (Airtight)" at bounding box center [468, 367] width 704 height 35
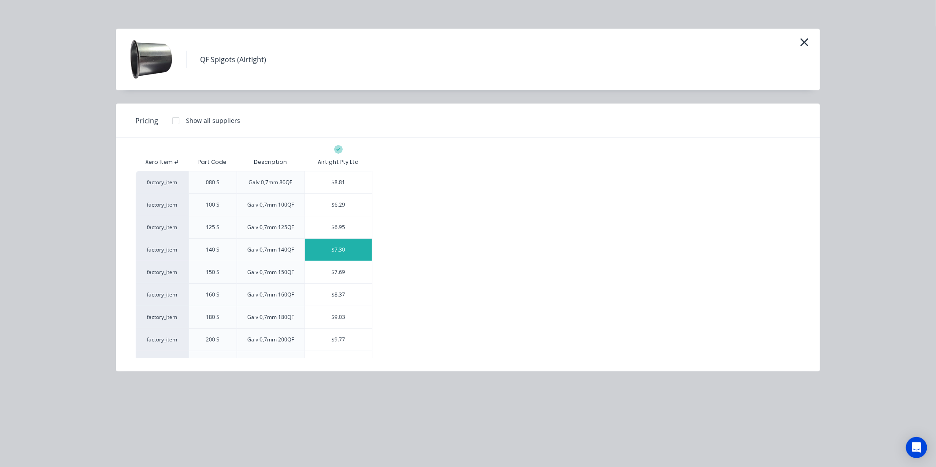
click at [335, 256] on div "$7.30" at bounding box center [338, 250] width 67 height 22
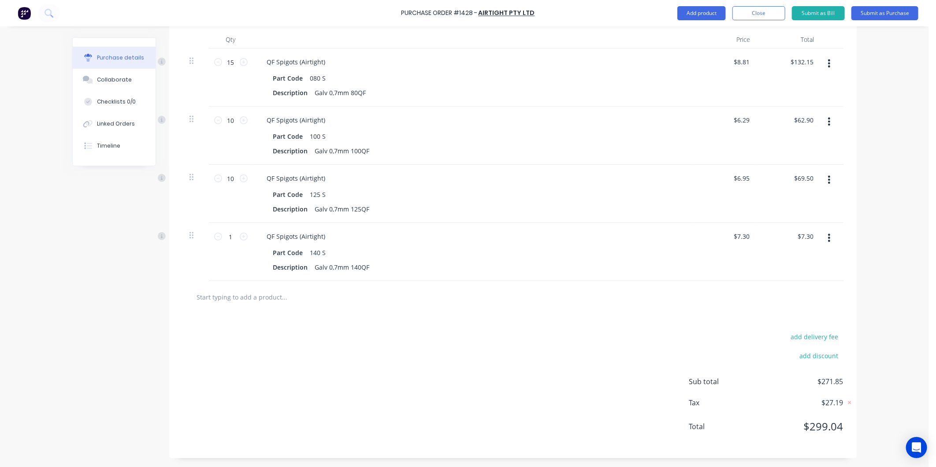
scroll to position [234, 0]
drag, startPoint x: 231, startPoint y: 235, endPoint x: 213, endPoint y: 236, distance: 17.7
click at [216, 236] on div "1 1" at bounding box center [231, 236] width 30 height 13
type textarea "x"
type input "8"
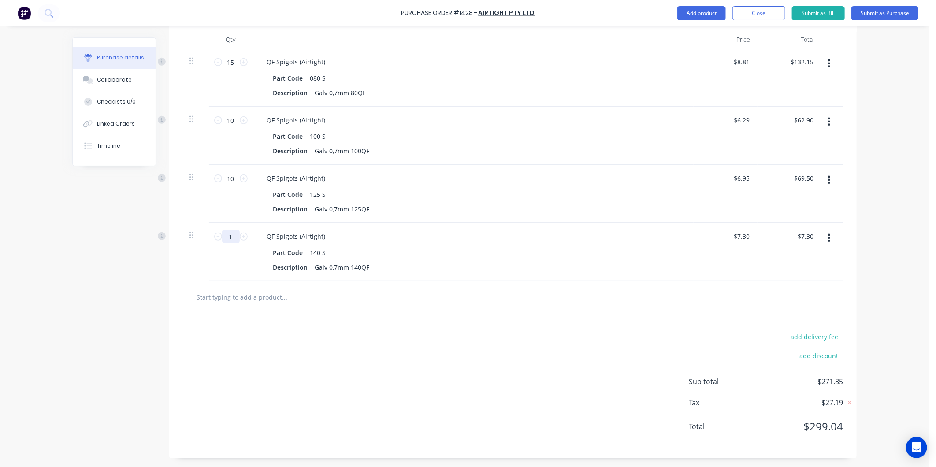
type input "$58.40"
type textarea "x"
type input "8"
click at [288, 326] on div "add delivery fee add discount Sub total $322.95 Tax $32.30 Total $355.25" at bounding box center [512, 385] width 687 height 145
drag, startPoint x: 233, startPoint y: 234, endPoint x: 223, endPoint y: 234, distance: 10.1
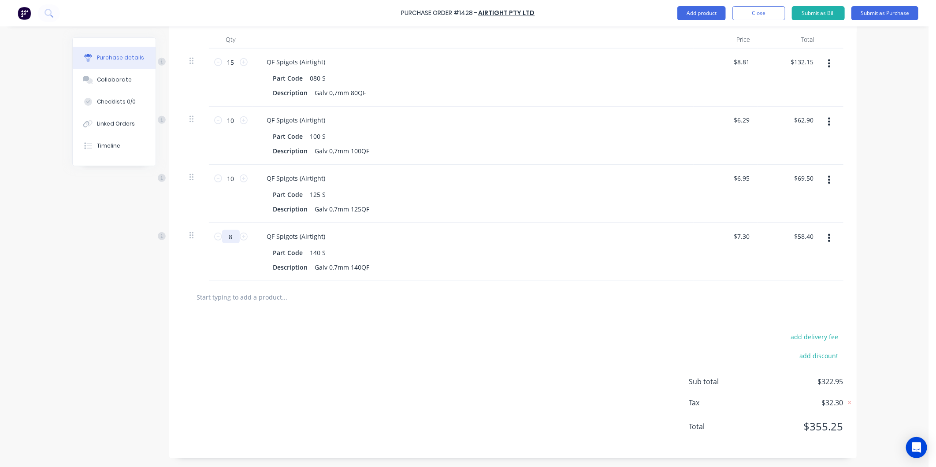
click at [223, 234] on input "8" at bounding box center [231, 236] width 18 height 13
type textarea "x"
type input "5"
type input "$36.50"
type textarea "x"
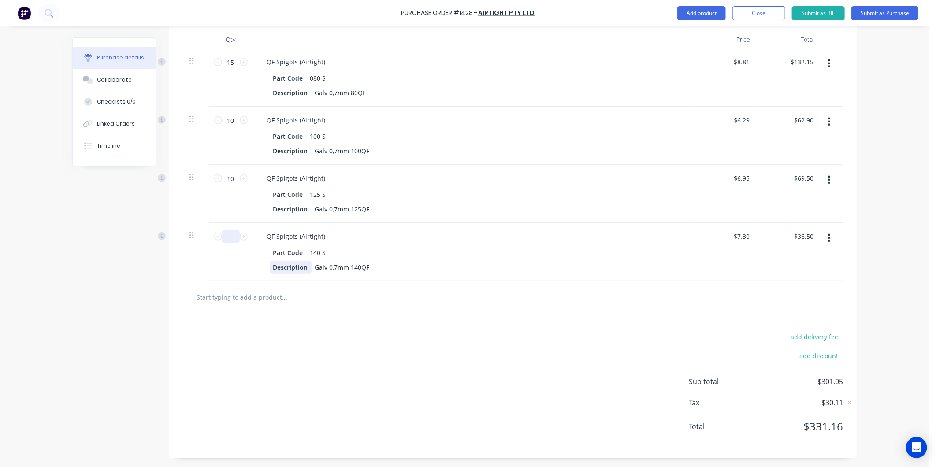
type textarea "x"
type input "5"
click at [296, 346] on div "add delivery fee add discount Sub total $301.05 Tax $30.11 Total $331.16" at bounding box center [512, 385] width 687 height 145
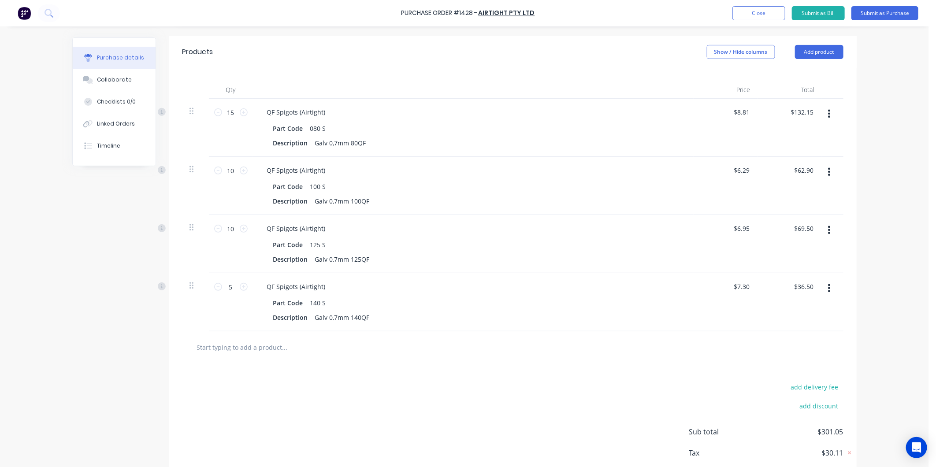
scroll to position [87, 0]
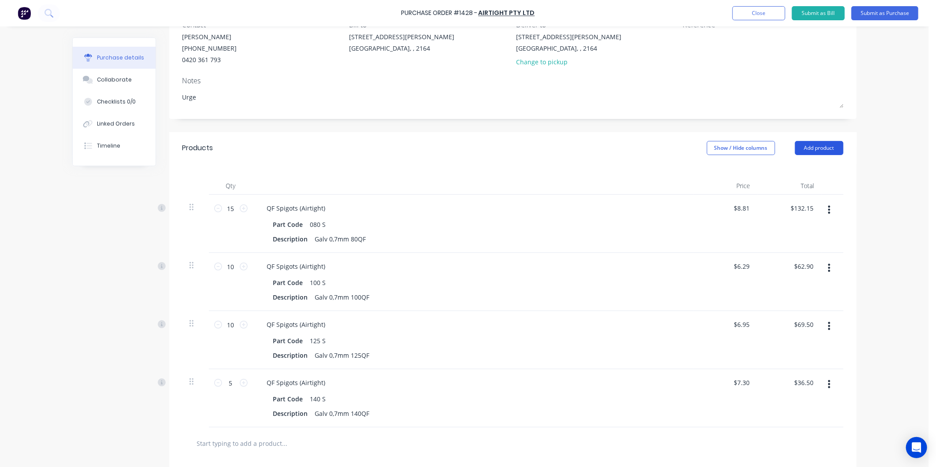
click at [805, 144] on button "Add product" at bounding box center [819, 148] width 48 height 14
click at [771, 169] on div "Product catalogue" at bounding box center [801, 170] width 68 height 13
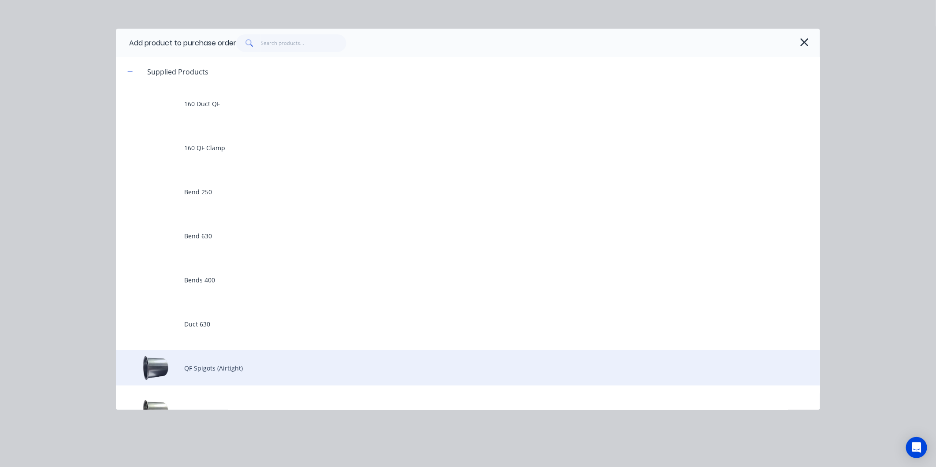
click at [215, 367] on div "QF Spigots (Airtight)" at bounding box center [468, 367] width 704 height 35
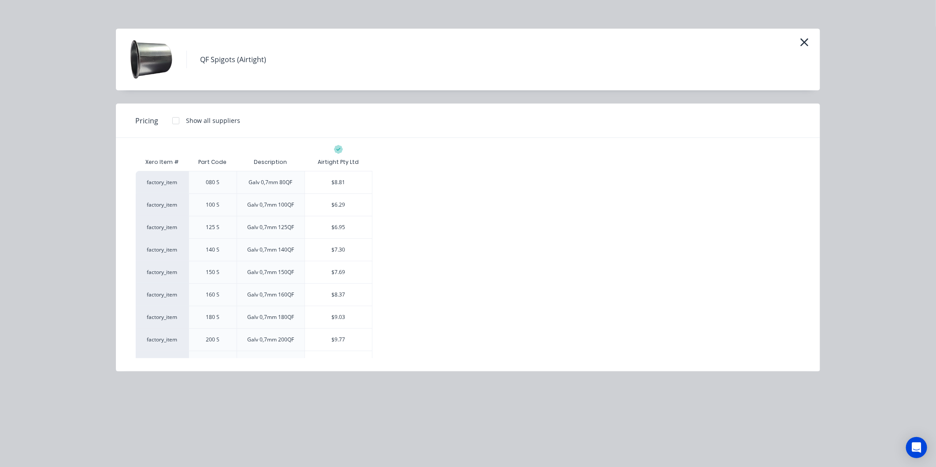
scroll to position [49, 0]
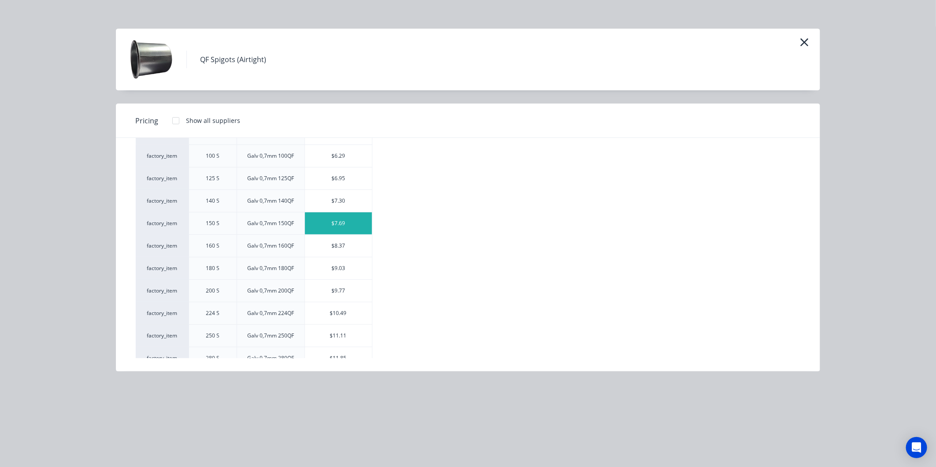
click at [331, 222] on div "$7.69" at bounding box center [338, 223] width 67 height 22
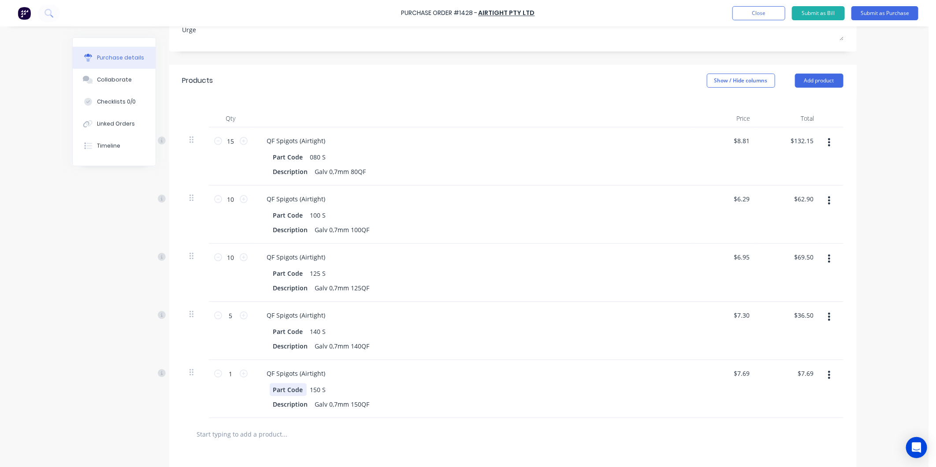
scroll to position [234, 0]
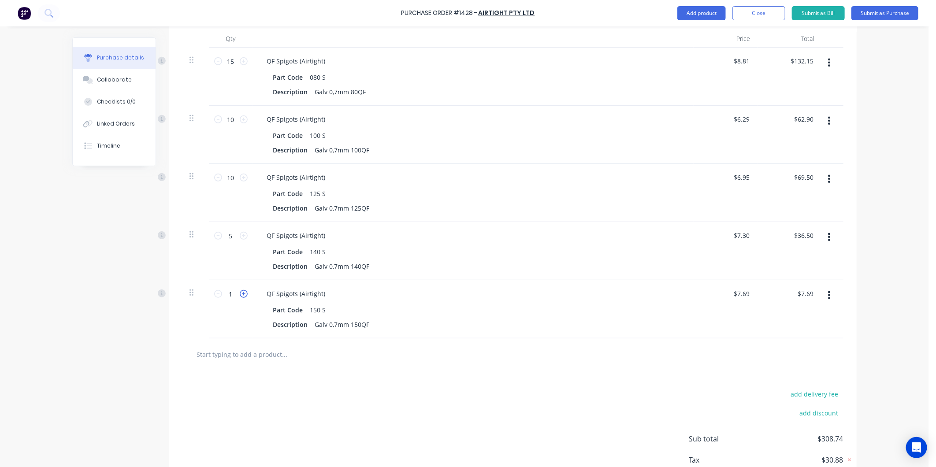
click at [241, 293] on icon at bounding box center [244, 294] width 8 height 8
type textarea "x"
type input "2"
type input "$15.38"
click at [241, 293] on icon at bounding box center [244, 294] width 8 height 8
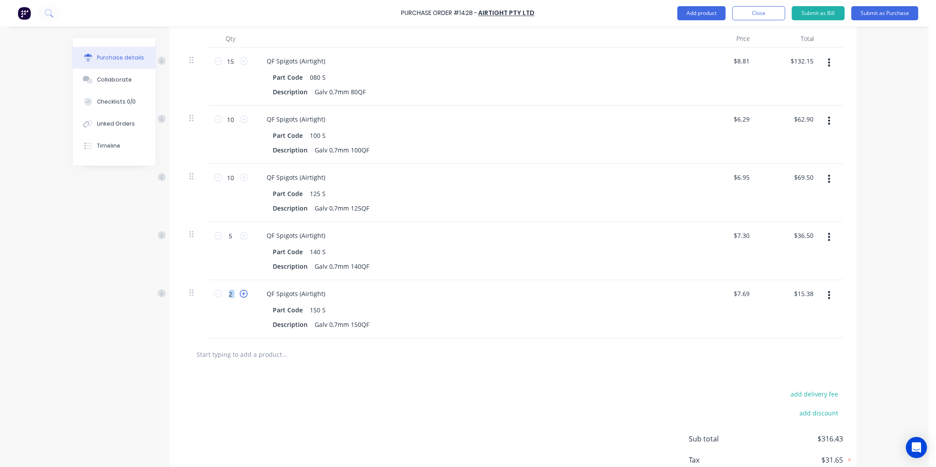
type textarea "x"
type input "3"
type input "$23.07"
click at [241, 293] on icon at bounding box center [244, 294] width 8 height 8
type textarea "x"
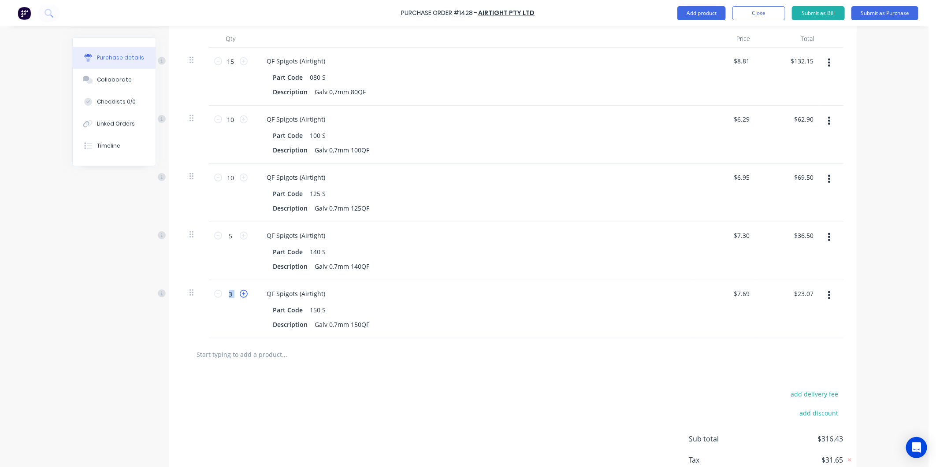
type input "4"
type input "$30.76"
click at [241, 293] on icon at bounding box center [244, 294] width 8 height 8
type textarea "x"
type input "5"
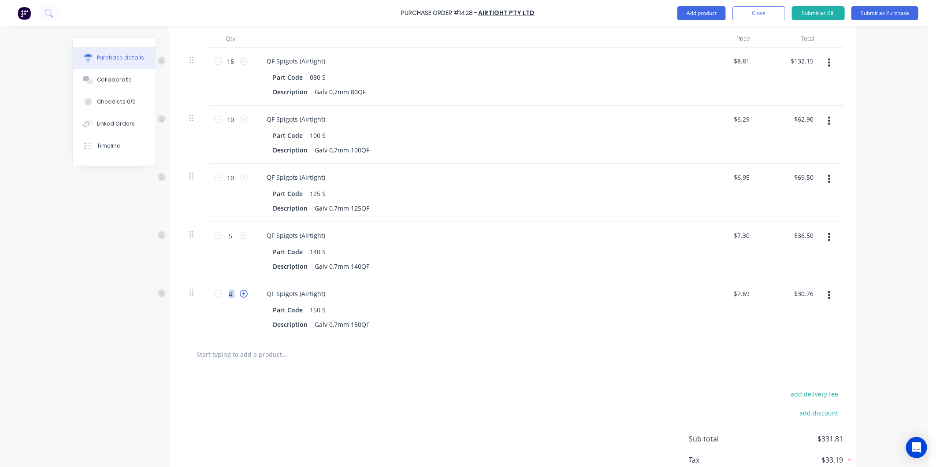
type input "$38.45"
click at [241, 293] on icon at bounding box center [244, 294] width 8 height 8
type textarea "x"
type input "6"
type input "$46.14"
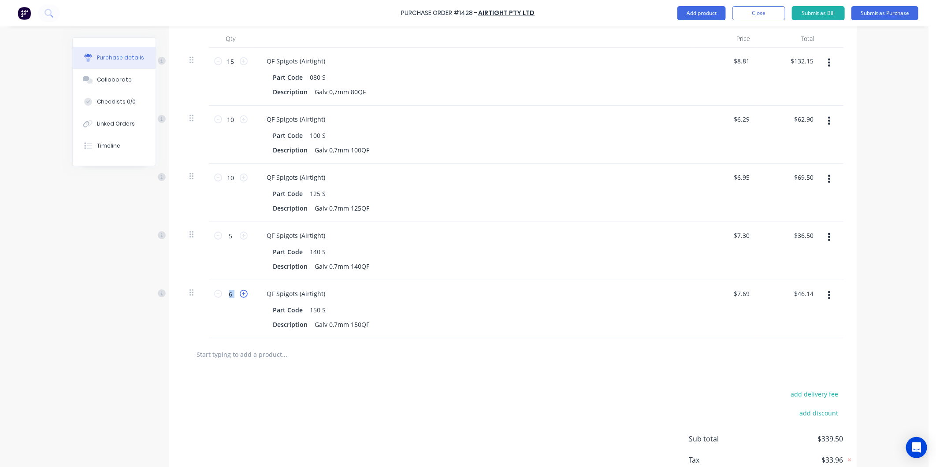
click at [241, 293] on icon at bounding box center [244, 294] width 8 height 8
type textarea "x"
type input "7"
type input "$53.83"
click at [241, 293] on icon at bounding box center [244, 294] width 8 height 8
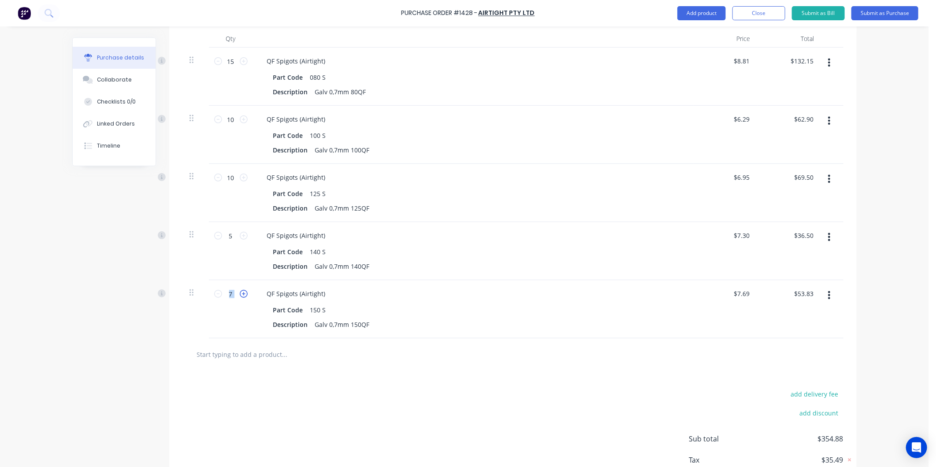
type textarea "x"
type input "8"
type input "$61.52"
click at [241, 293] on icon at bounding box center [244, 294] width 8 height 8
type textarea "x"
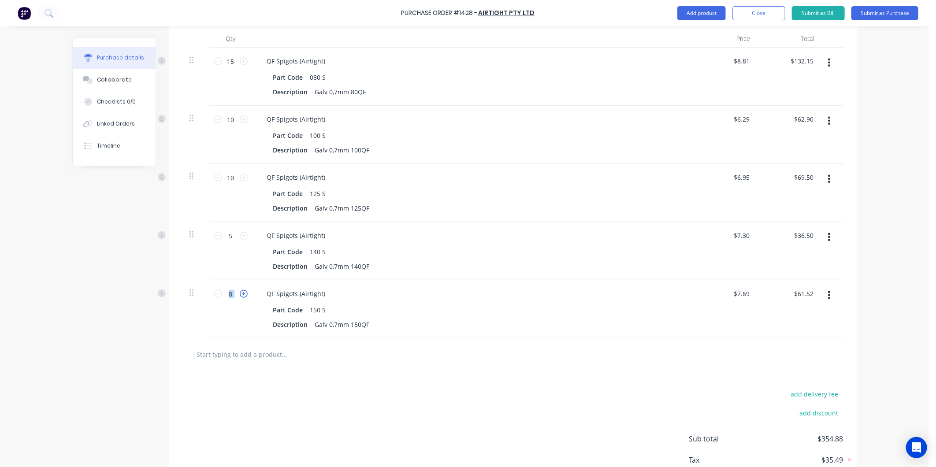
type input "9"
type input "$69.21"
click at [241, 293] on icon at bounding box center [244, 294] width 8 height 8
type textarea "x"
type input "10"
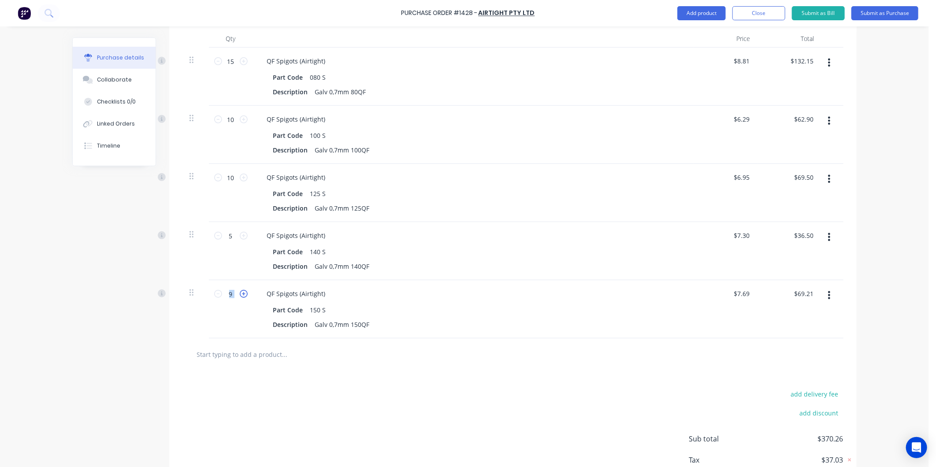
type input "$76.90"
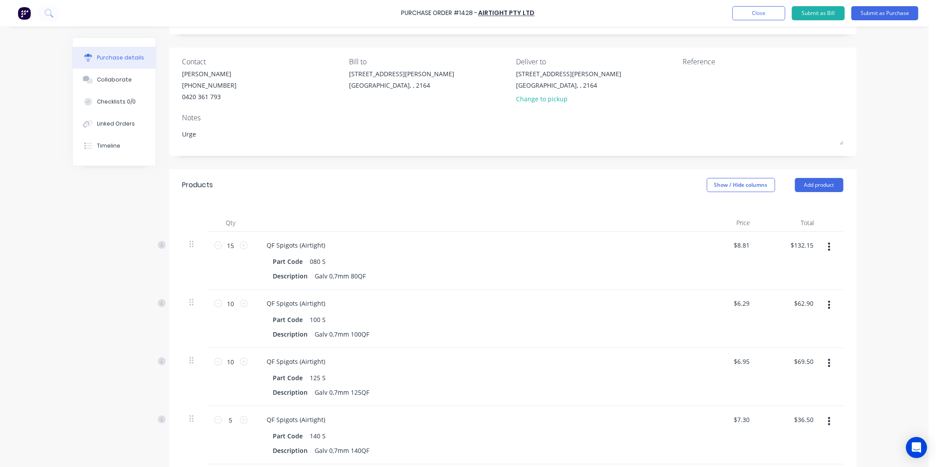
scroll to position [47, 0]
click at [807, 189] on button "Add product" at bounding box center [819, 188] width 48 height 14
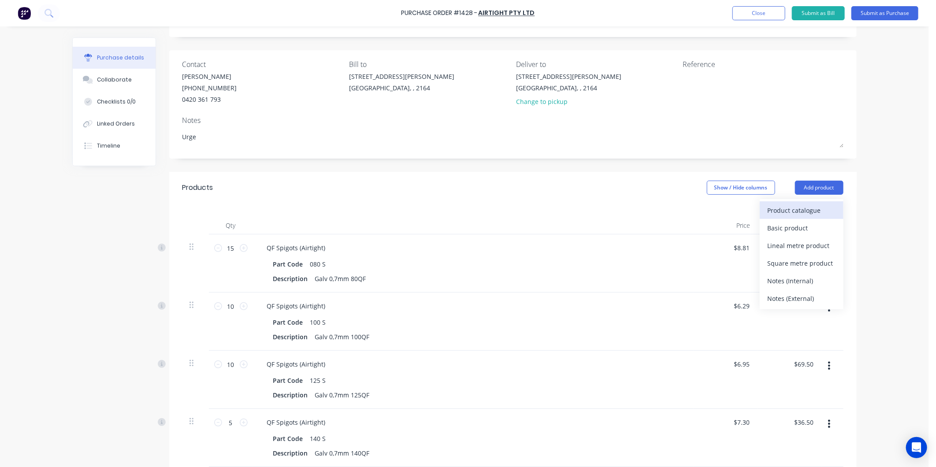
click at [767, 207] on div "Product catalogue" at bounding box center [801, 210] width 68 height 13
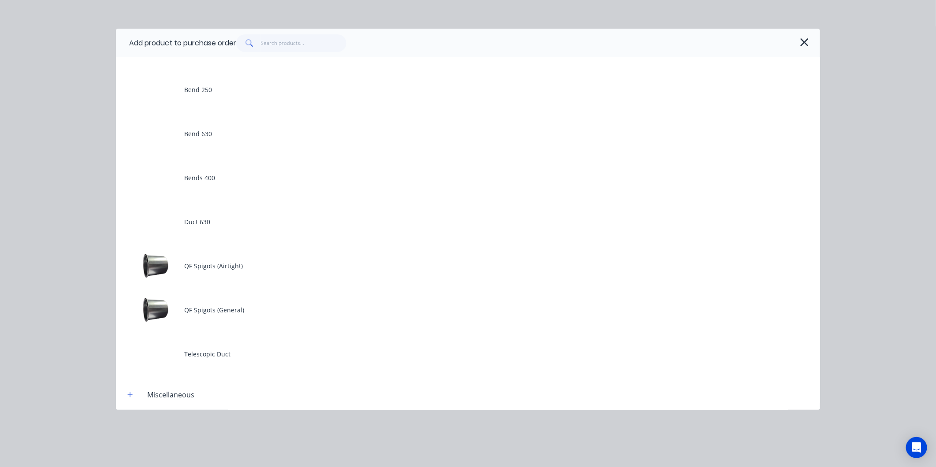
scroll to position [147, 0]
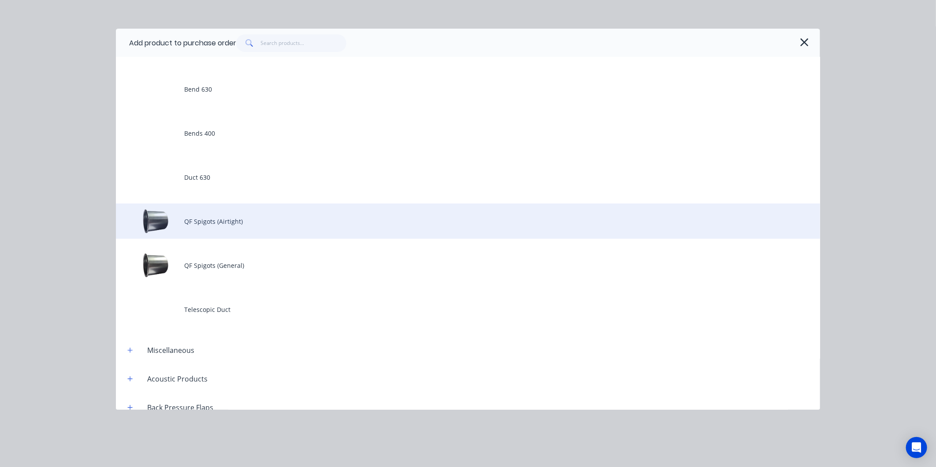
click at [204, 222] on div "QF Spigots (Airtight)" at bounding box center [468, 221] width 704 height 35
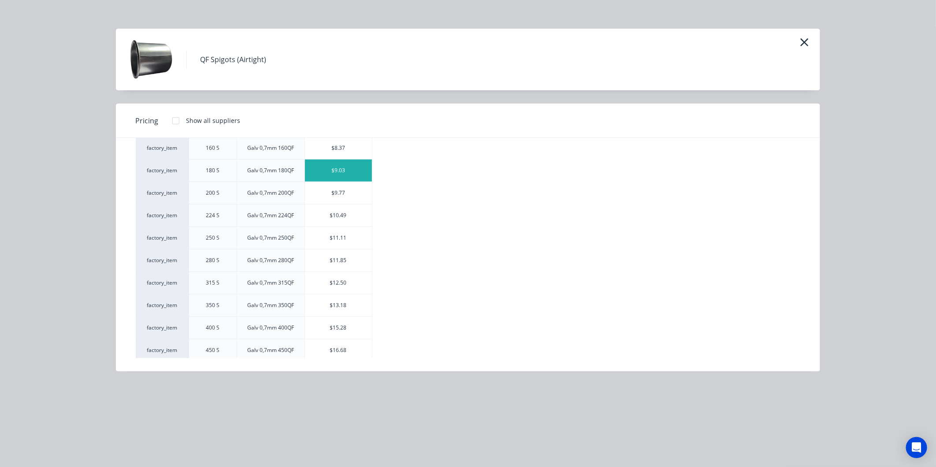
click at [351, 169] on div "$9.03" at bounding box center [338, 170] width 67 height 22
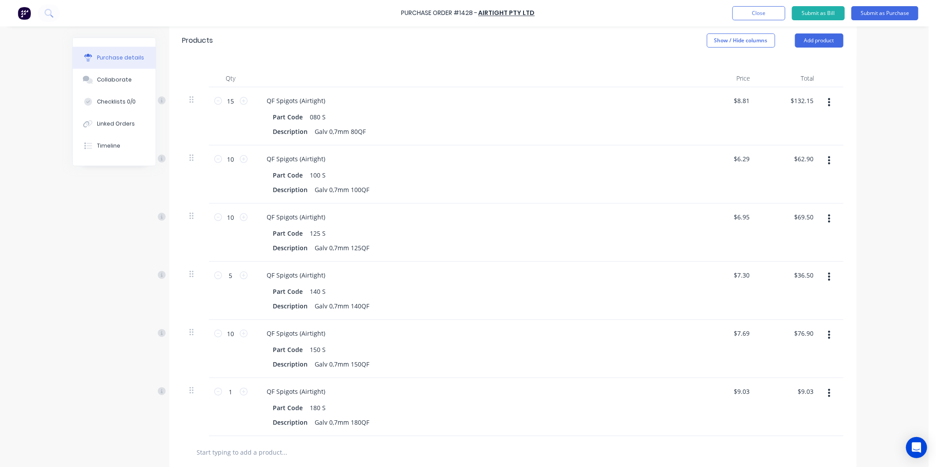
scroll to position [341, 0]
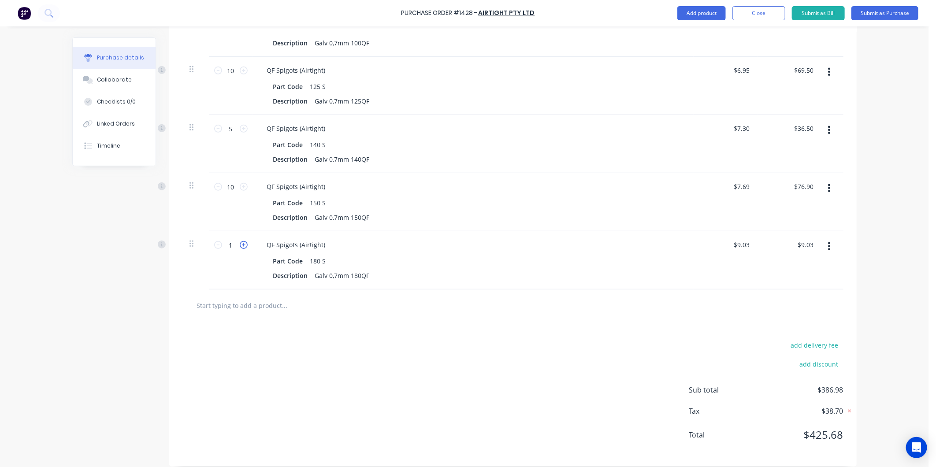
click at [241, 244] on icon at bounding box center [244, 245] width 8 height 8
type textarea "x"
type input "2"
type input "$18.06"
click at [241, 244] on icon at bounding box center [244, 245] width 8 height 8
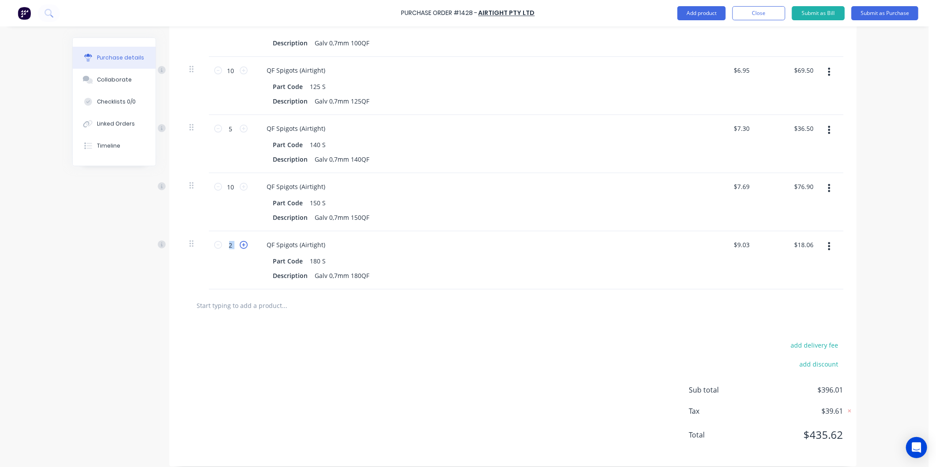
type textarea "x"
type input "3"
type input "$27.09"
click at [241, 244] on icon at bounding box center [244, 245] width 8 height 8
type textarea "x"
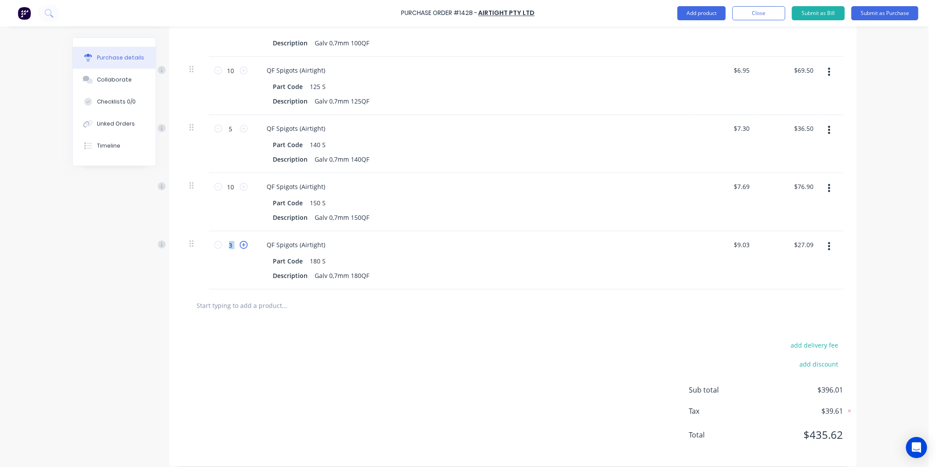
type input "4"
type input "$36.12"
click at [241, 244] on icon at bounding box center [244, 245] width 8 height 8
type textarea "x"
type input "5"
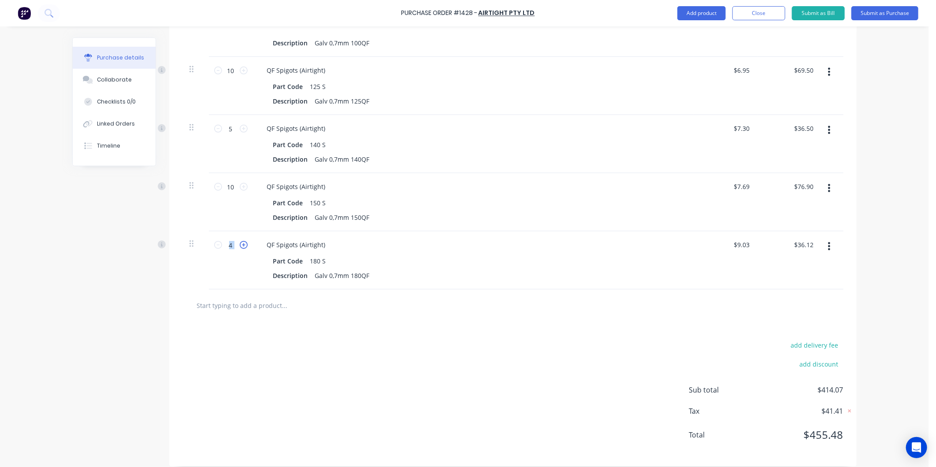
type input "$45.15"
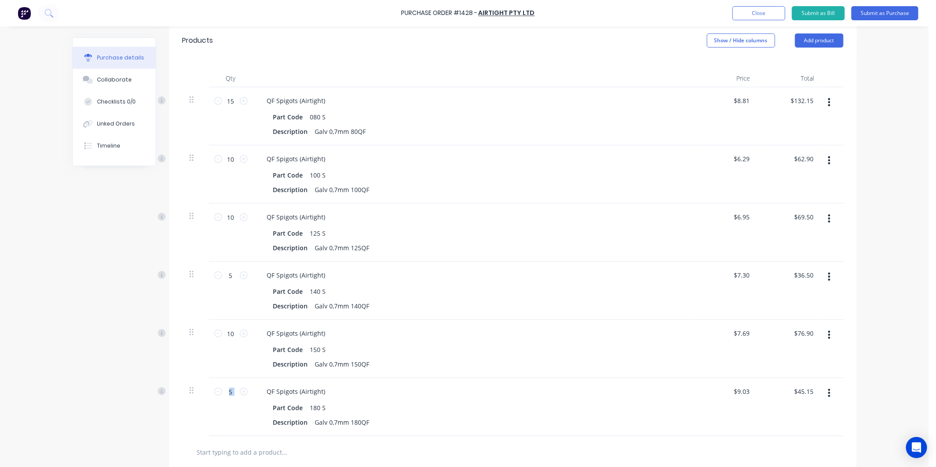
scroll to position [47, 0]
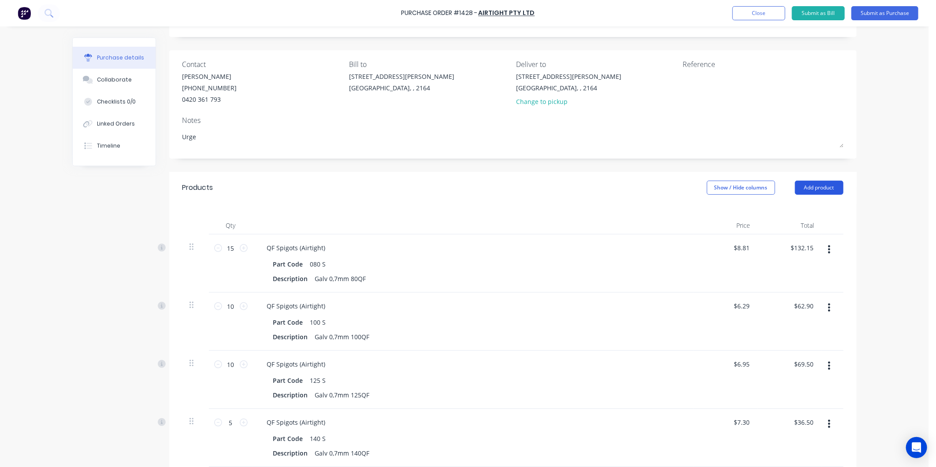
click at [808, 192] on button "Add product" at bounding box center [819, 188] width 48 height 14
click at [794, 209] on div "Product catalogue" at bounding box center [801, 210] width 68 height 13
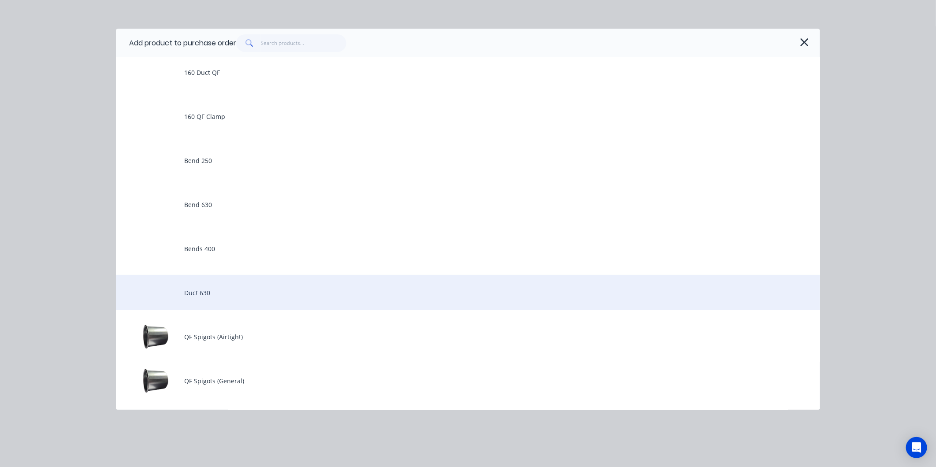
scroll to position [49, 0]
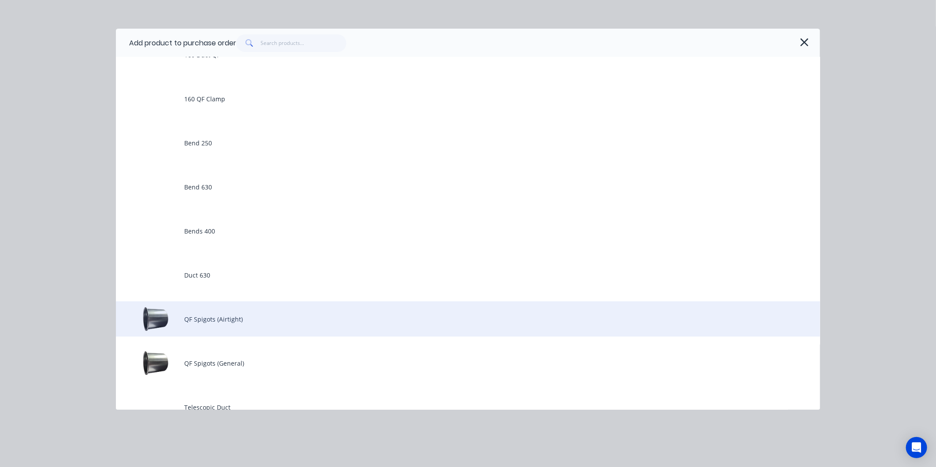
click at [218, 305] on div "QF Spigots (Airtight)" at bounding box center [468, 318] width 704 height 35
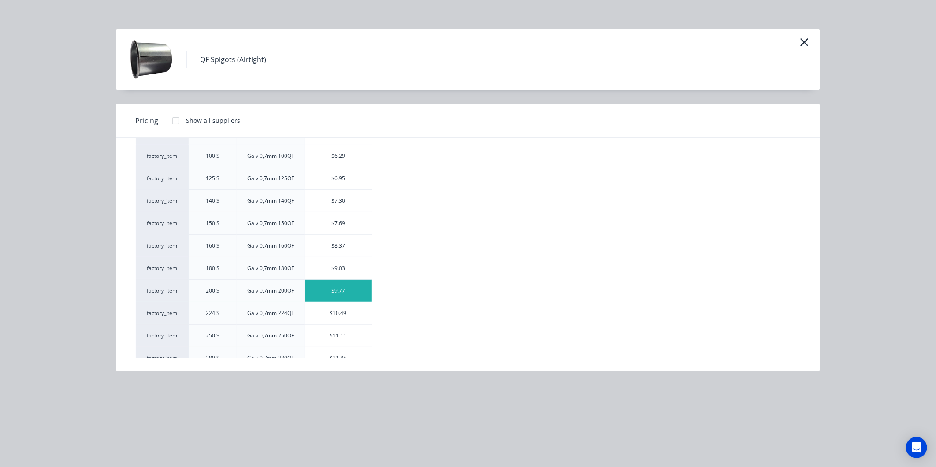
click at [341, 292] on div "$9.77" at bounding box center [338, 291] width 67 height 22
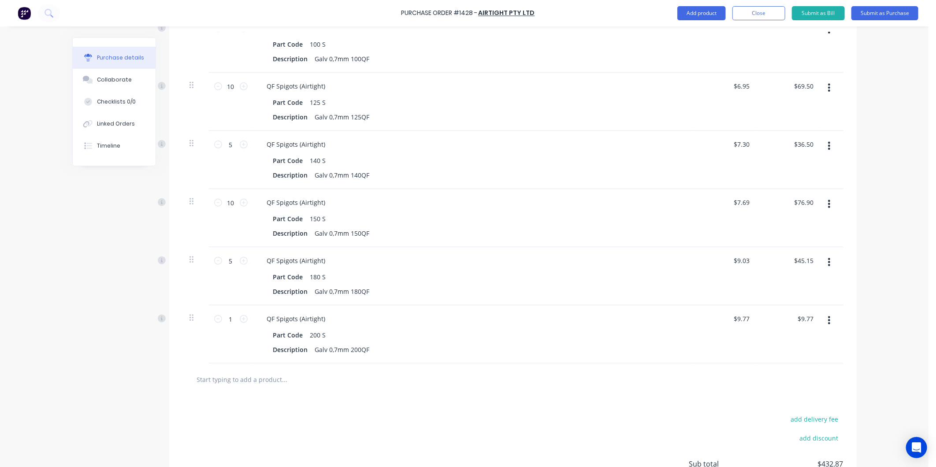
scroll to position [390, 0]
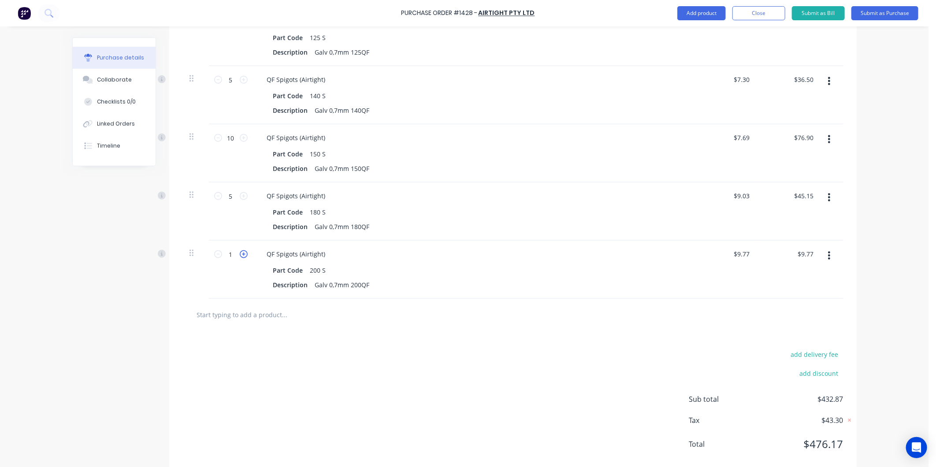
click at [240, 254] on icon at bounding box center [244, 254] width 8 height 8
type textarea "x"
type input "2"
type input "$19.54"
click at [240, 254] on icon at bounding box center [244, 254] width 8 height 8
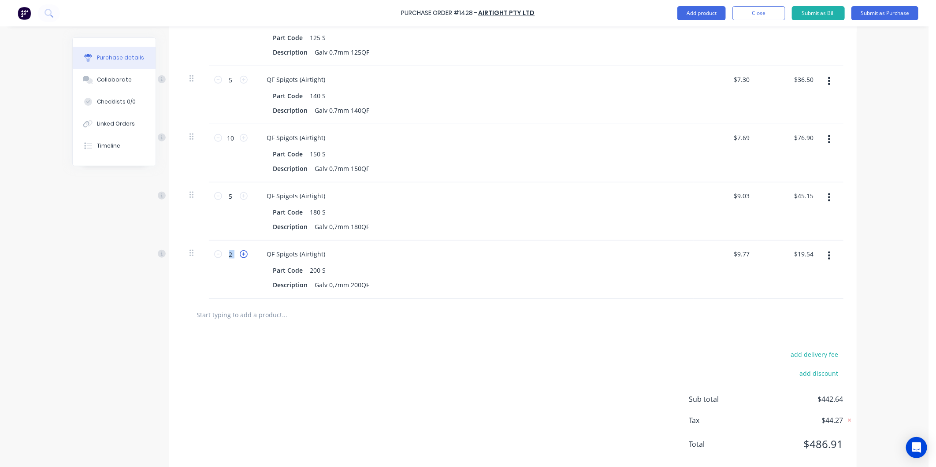
type textarea "x"
click at [240, 254] on icon at bounding box center [244, 254] width 8 height 8
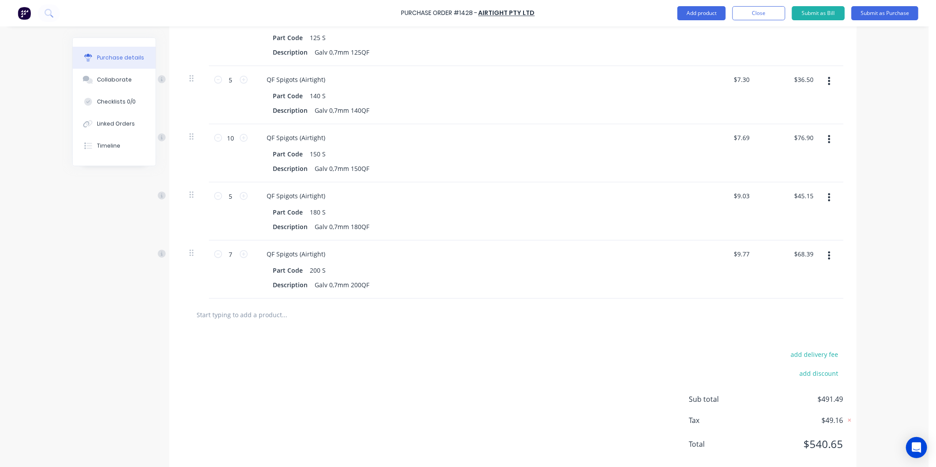
drag, startPoint x: 239, startPoint y: 254, endPoint x: 214, endPoint y: 249, distance: 25.5
click at [216, 249] on div "7 7" at bounding box center [231, 254] width 30 height 13
click at [241, 253] on icon at bounding box center [244, 254] width 8 height 8
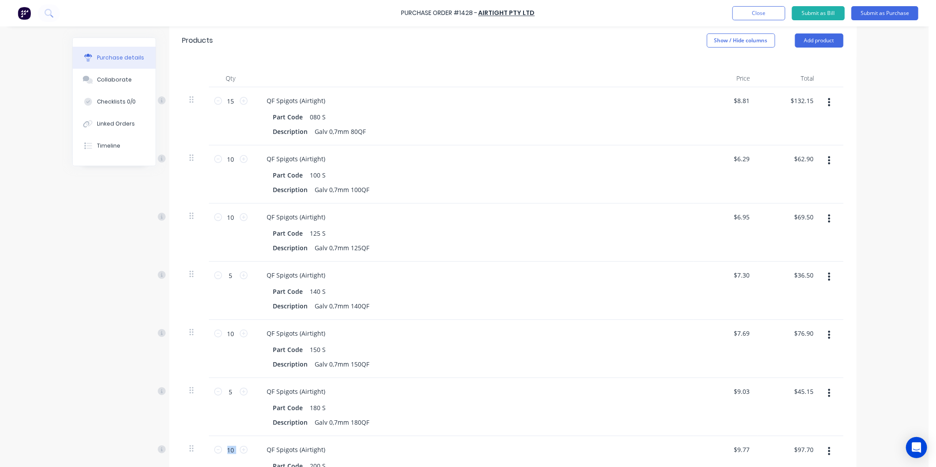
scroll to position [96, 0]
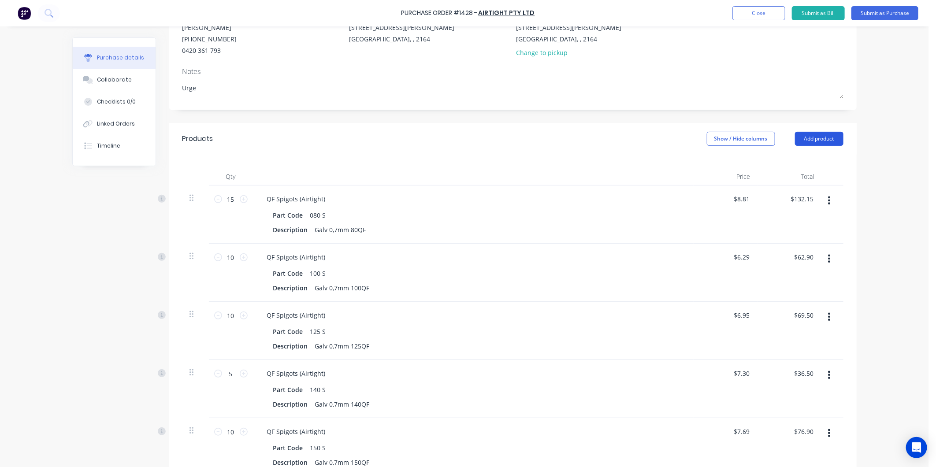
click at [818, 135] on button "Add product" at bounding box center [819, 139] width 48 height 14
click at [795, 159] on div "Product catalogue" at bounding box center [801, 161] width 68 height 13
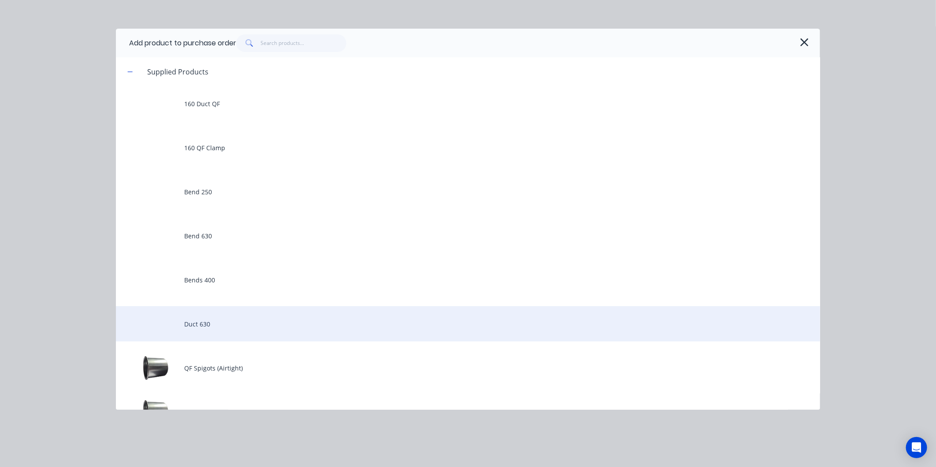
scroll to position [98, 0]
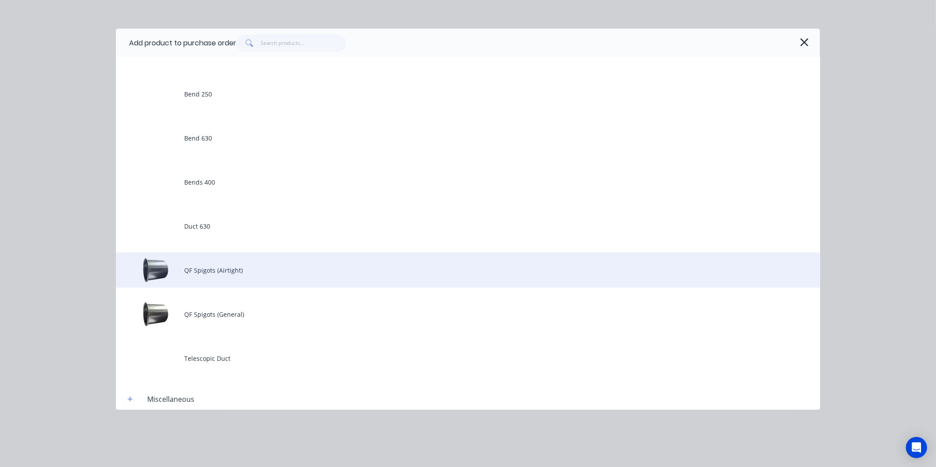
click at [223, 263] on div "QF Spigots (Airtight)" at bounding box center [468, 269] width 704 height 35
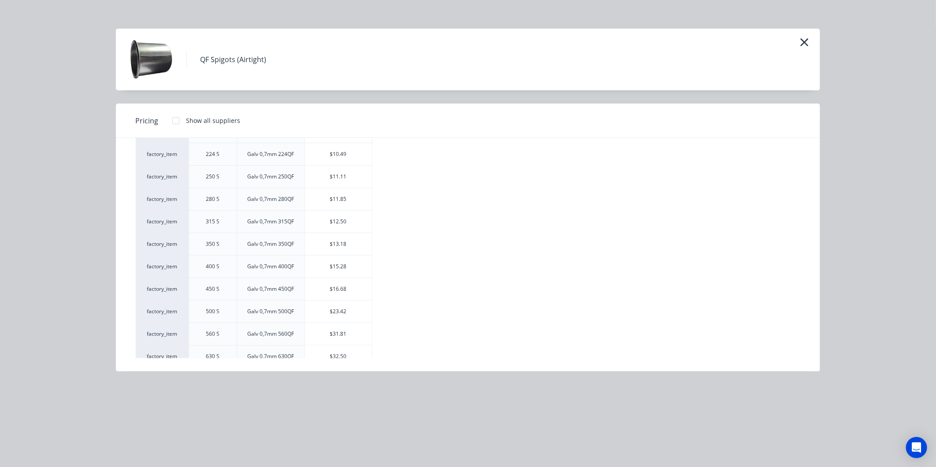
scroll to position [143, 0]
click at [331, 241] on div "$11.11" at bounding box center [338, 242] width 67 height 22
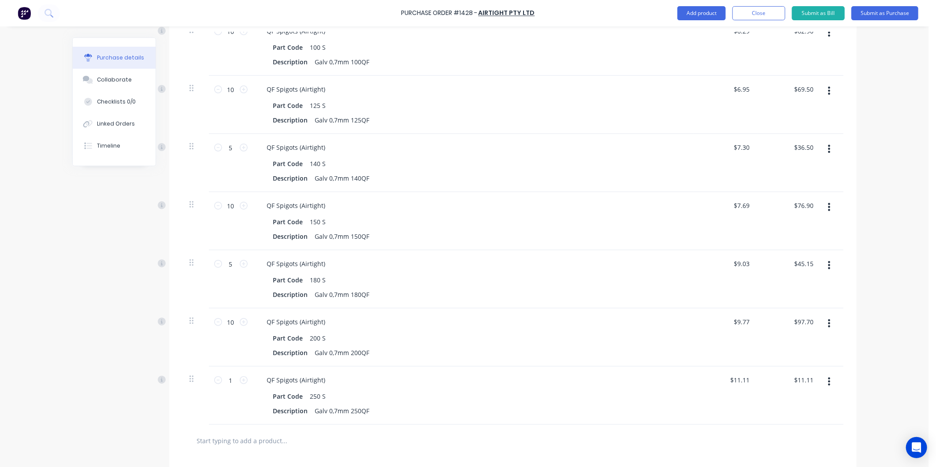
scroll to position [390, 0]
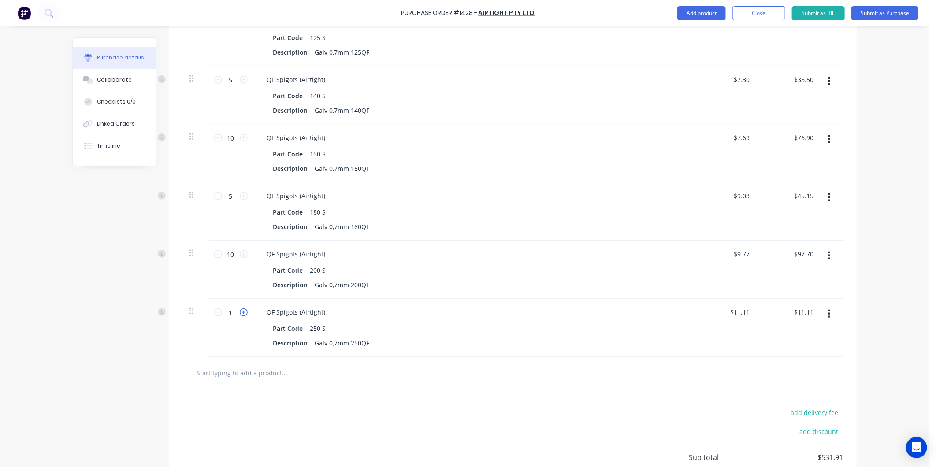
click at [240, 311] on icon at bounding box center [244, 312] width 8 height 8
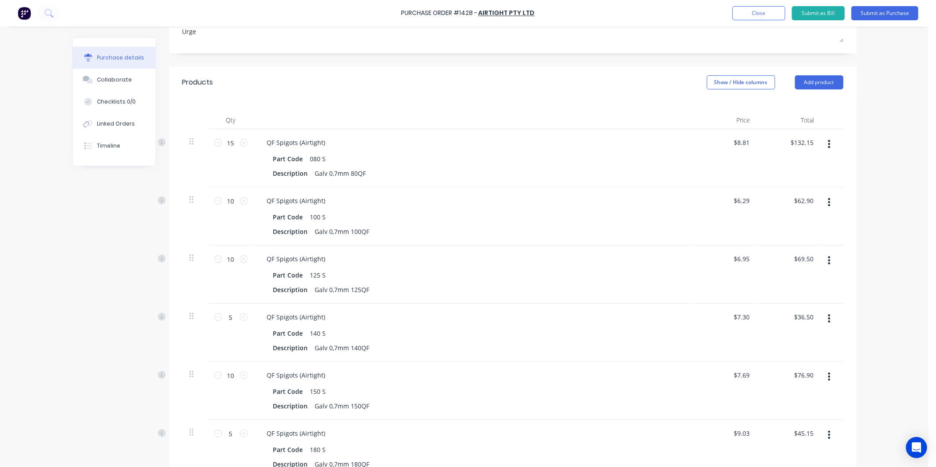
scroll to position [96, 0]
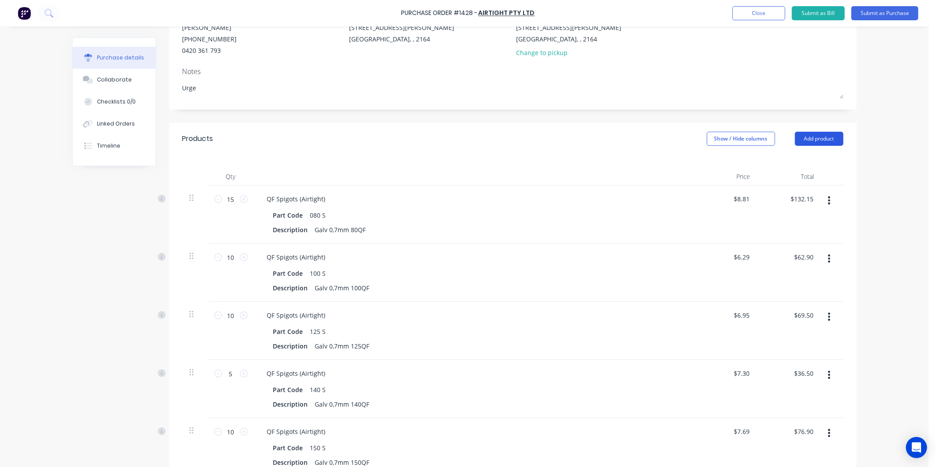
click at [807, 134] on button "Add product" at bounding box center [819, 139] width 48 height 14
click at [802, 158] on div "Product catalogue" at bounding box center [801, 161] width 68 height 13
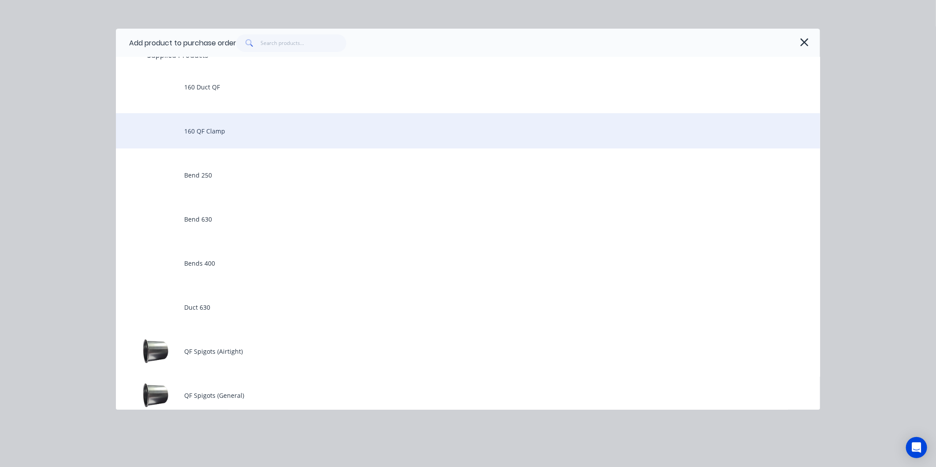
scroll to position [0, 0]
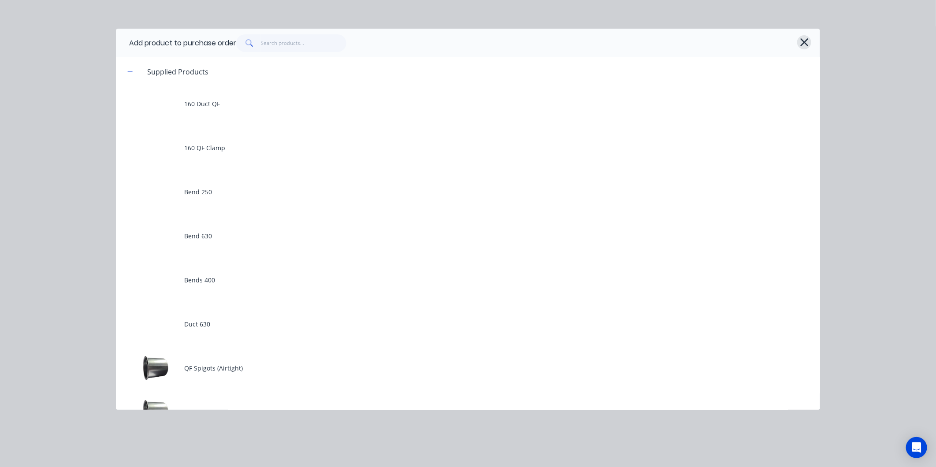
click at [800, 40] on icon "button" at bounding box center [804, 42] width 9 height 12
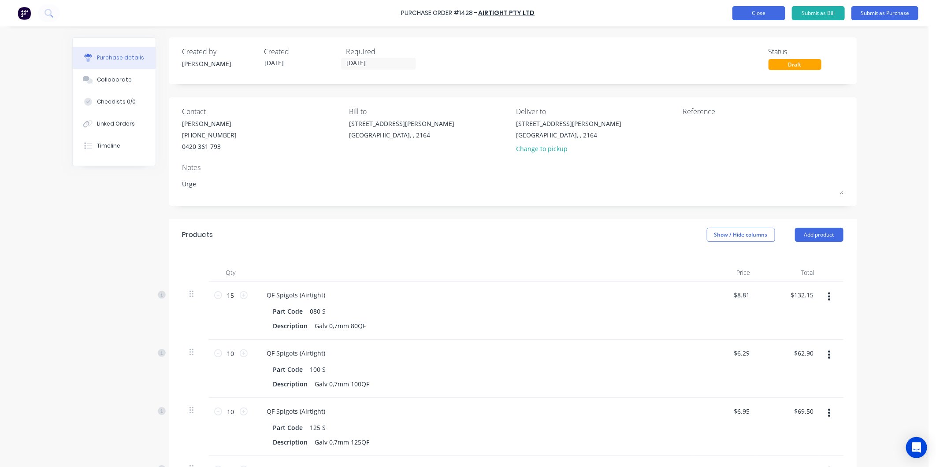
click at [761, 15] on button "Close" at bounding box center [758, 13] width 53 height 14
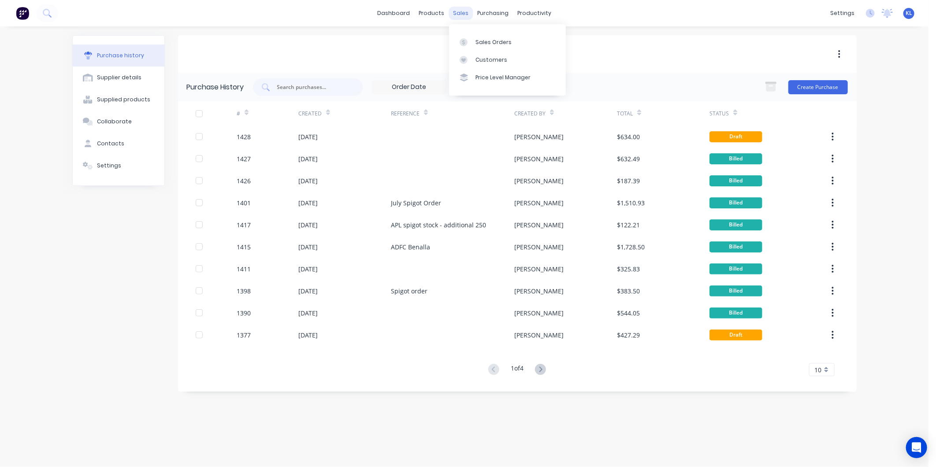
click at [462, 11] on div "sales" at bounding box center [460, 13] width 24 height 13
click at [311, 83] on input "text" at bounding box center [312, 87] width 73 height 9
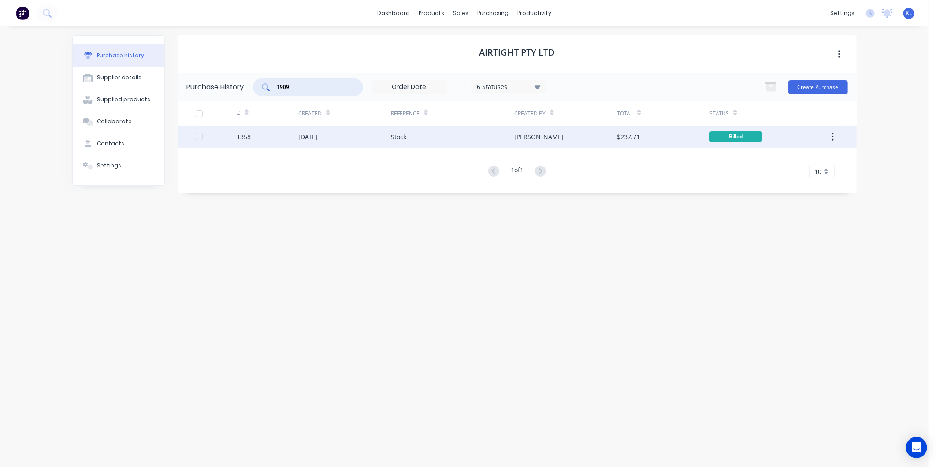
click at [329, 142] on div "[DATE]" at bounding box center [344, 137] width 93 height 22
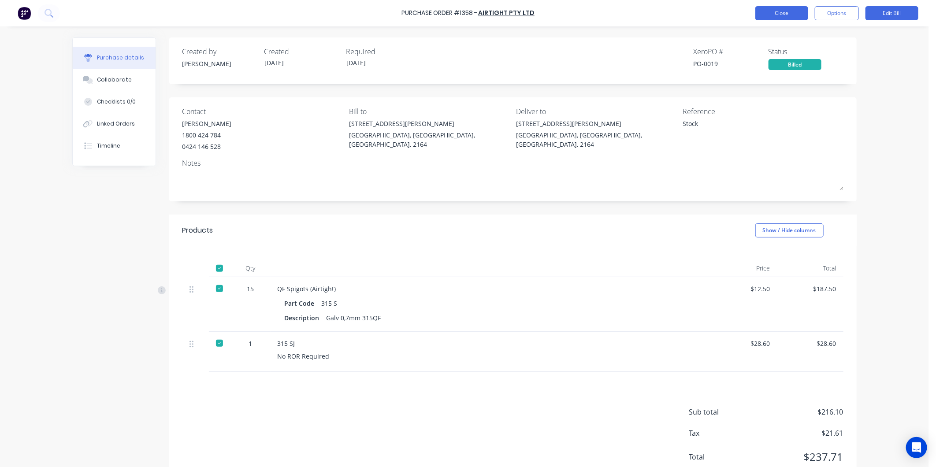
click at [777, 19] on button "Close" at bounding box center [781, 13] width 53 height 14
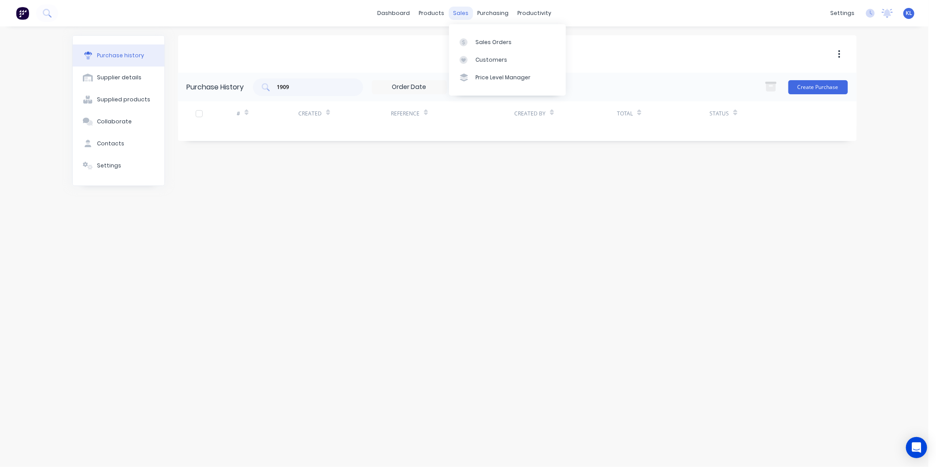
click at [456, 14] on div "sales" at bounding box center [460, 13] width 24 height 13
click at [479, 49] on link "Sales Orders" at bounding box center [507, 42] width 117 height 18
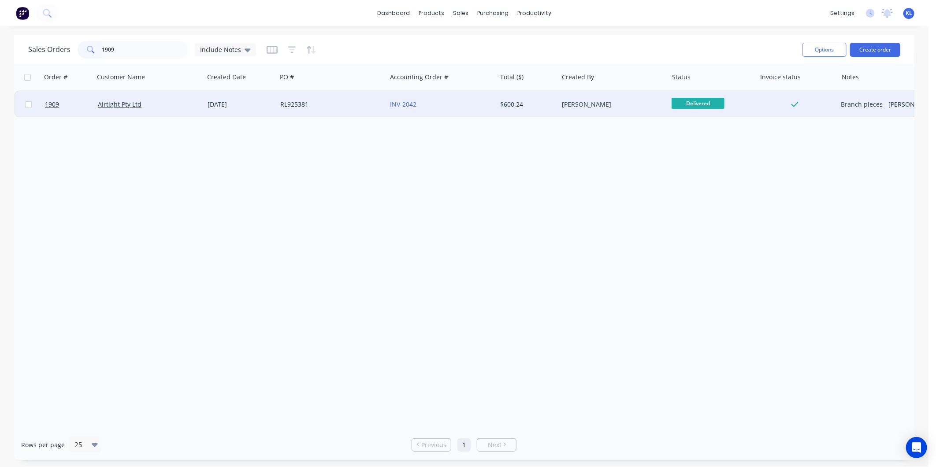
click at [160, 93] on div "Airtight Pty Ltd" at bounding box center [149, 104] width 110 height 26
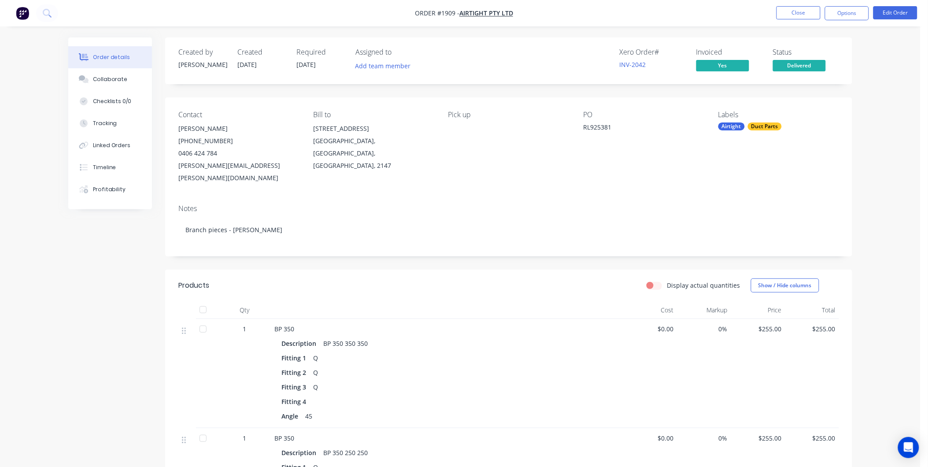
drag, startPoint x: 583, startPoint y: 126, endPoint x: 616, endPoint y: 126, distance: 32.6
click at [616, 126] on div "RL925381" at bounding box center [638, 128] width 110 height 12
drag, startPoint x: 367, startPoint y: 332, endPoint x: 322, endPoint y: 333, distance: 45.8
click at [322, 337] on div "BP 350 350 350" at bounding box center [346, 343] width 52 height 13
drag, startPoint x: 322, startPoint y: 333, endPoint x: 298, endPoint y: 251, distance: 85.2
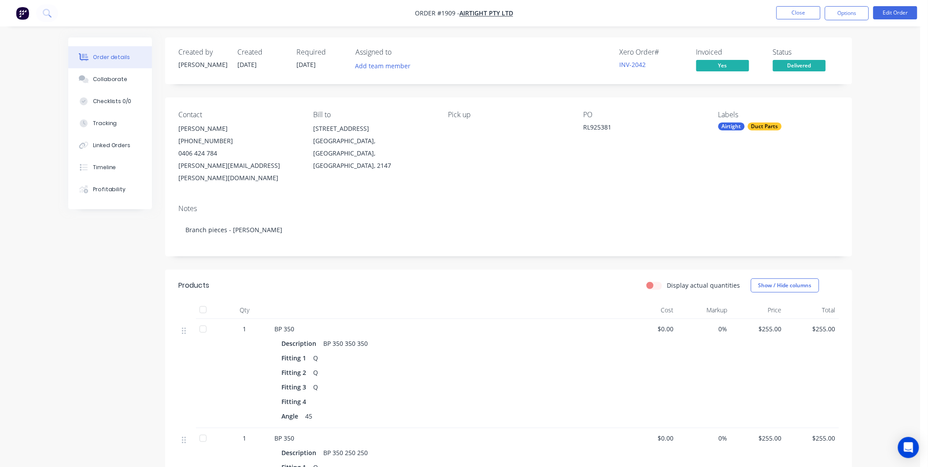
click at [298, 251] on div "Created by [PERSON_NAME] Created [DATE] Required [DATE] Assigned to Add team me…" at bounding box center [508, 391] width 687 height 709
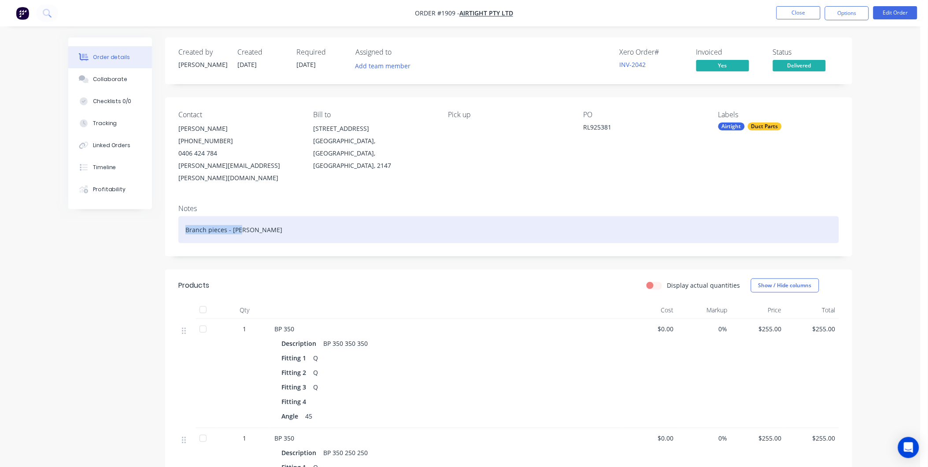
drag, startPoint x: 251, startPoint y: 220, endPoint x: 177, endPoint y: 214, distance: 74.3
click at [177, 214] on div "Notes Branch pieces - [PERSON_NAME]" at bounding box center [508, 226] width 687 height 59
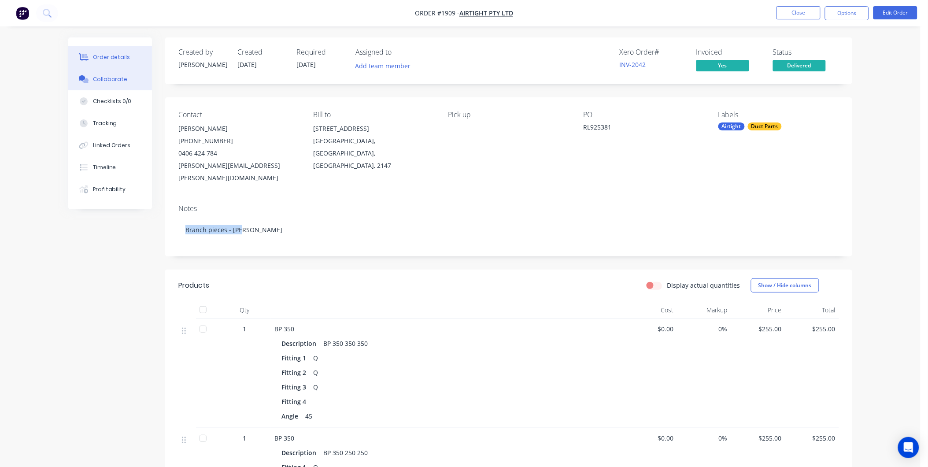
click at [128, 81] on button "Collaborate" at bounding box center [110, 79] width 84 height 22
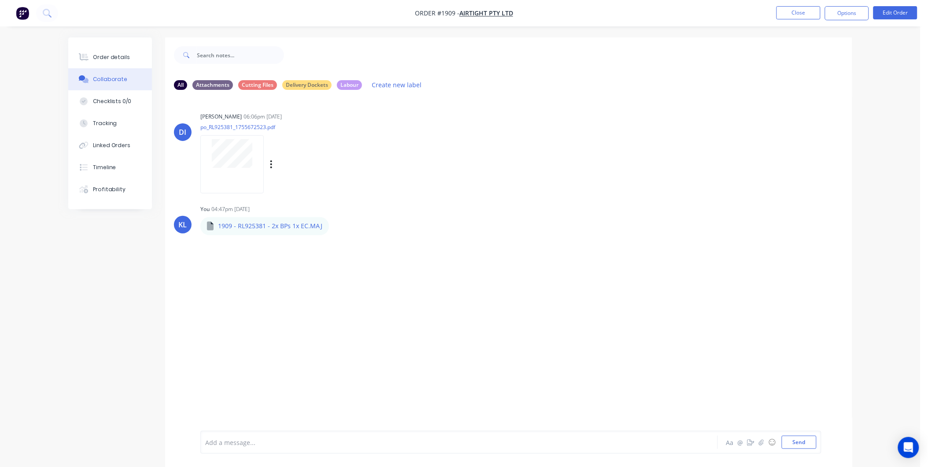
click at [240, 170] on div at bounding box center [231, 164] width 63 height 58
click at [257, 179] on div at bounding box center [231, 164] width 63 height 58
click at [103, 53] on div "Order details" at bounding box center [111, 57] width 37 height 8
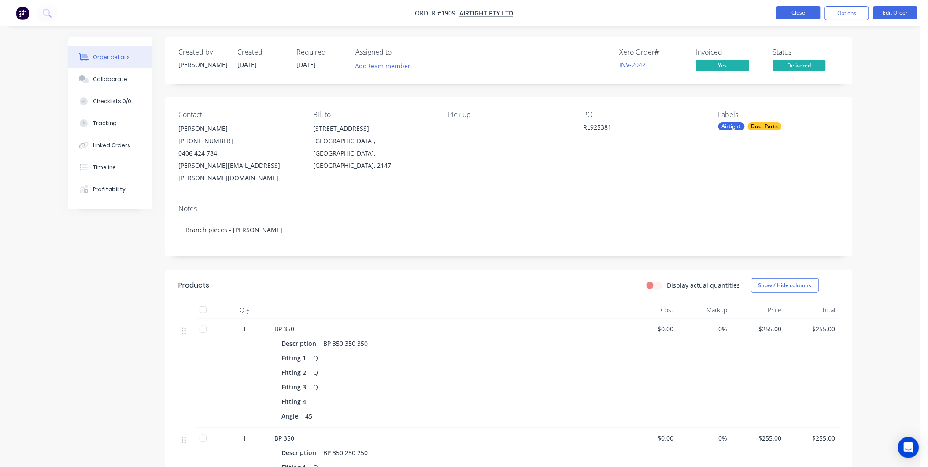
click at [795, 10] on button "Close" at bounding box center [799, 12] width 44 height 13
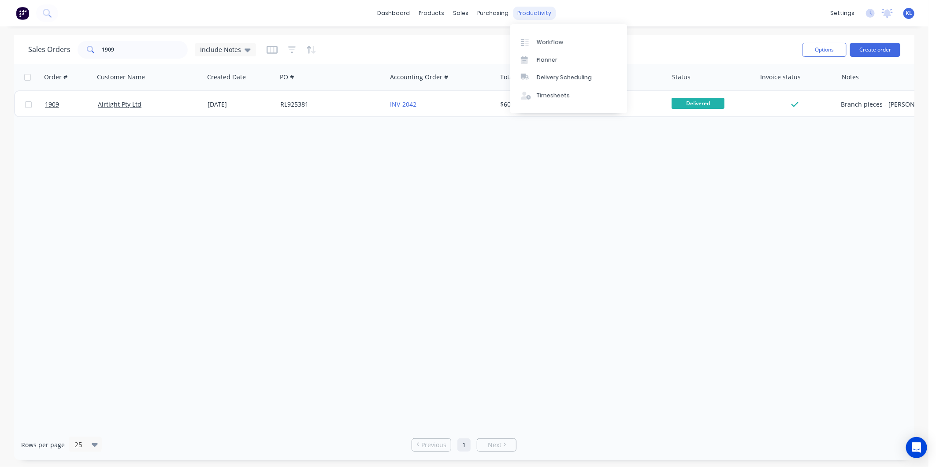
click at [530, 10] on div "productivity" at bounding box center [534, 13] width 43 height 13
click at [557, 41] on div "Workflow" at bounding box center [550, 42] width 26 height 8
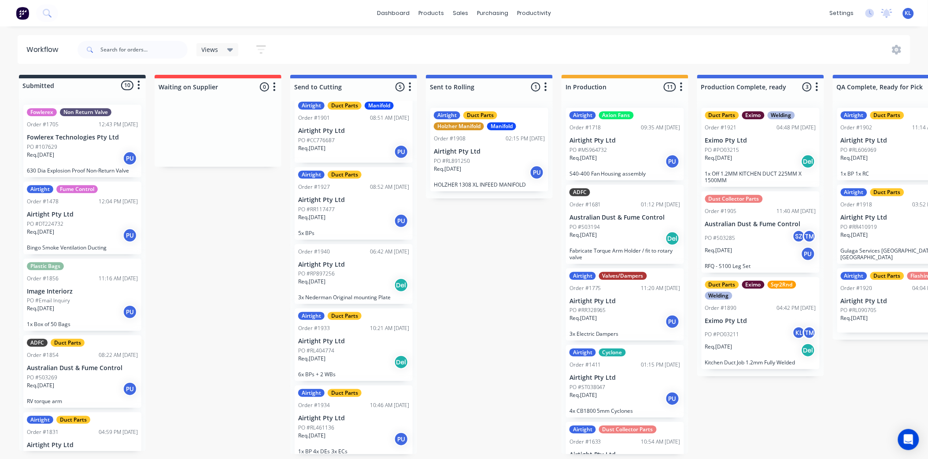
scroll to position [12, 0]
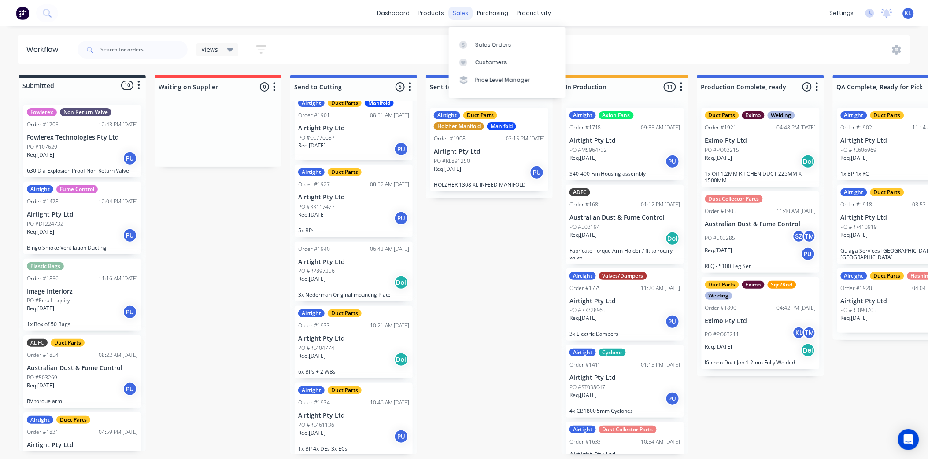
click at [456, 11] on div "sales" at bounding box center [460, 13] width 24 height 13
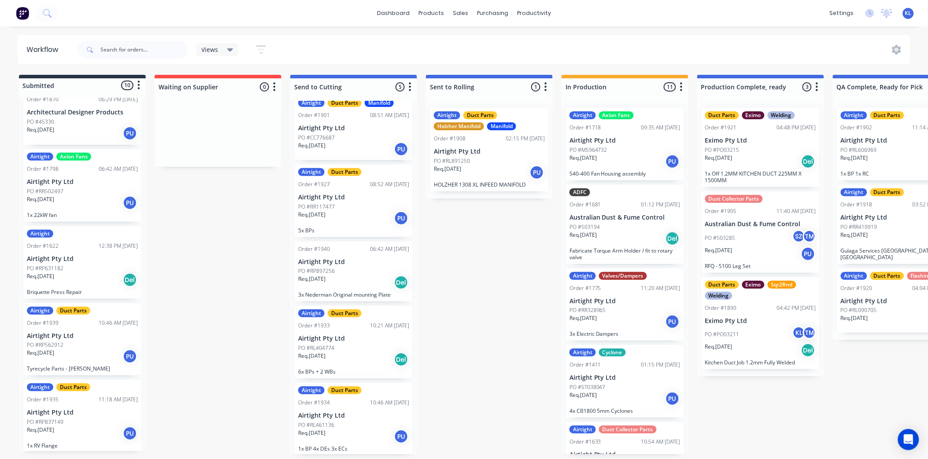
scroll to position [0, 0]
click at [552, 41] on div "Workflow" at bounding box center [550, 42] width 26 height 8
click at [461, 11] on div "sales" at bounding box center [460, 13] width 24 height 13
click at [497, 42] on div "Sales Orders" at bounding box center [493, 42] width 36 height 8
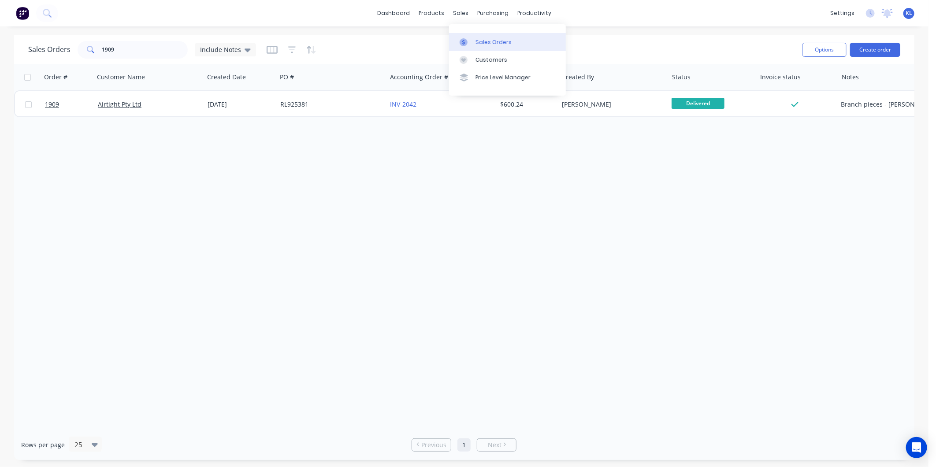
click at [489, 42] on div "Sales Orders" at bounding box center [493, 42] width 36 height 8
click at [551, 40] on div "Workflow" at bounding box center [550, 42] width 26 height 8
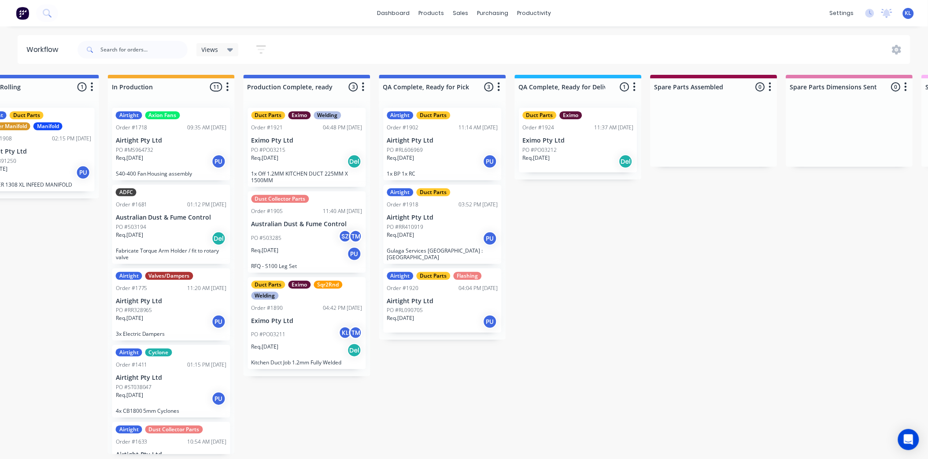
scroll to position [0, 450]
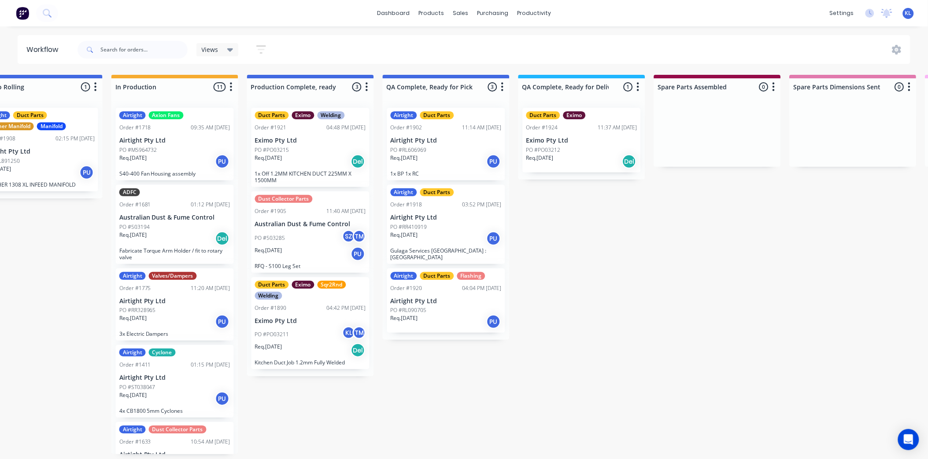
click at [316, 142] on p "Eximo Pty Ltd" at bounding box center [310, 140] width 111 height 7
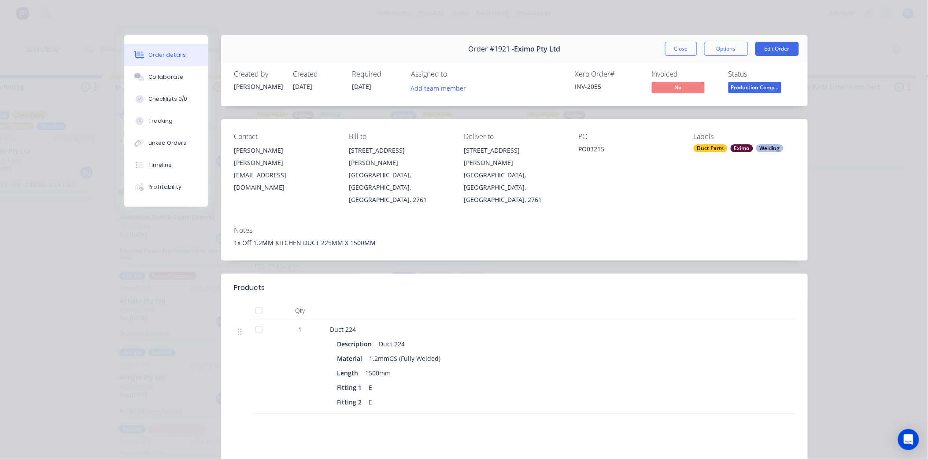
click at [730, 86] on span "Production Comp..." at bounding box center [755, 87] width 53 height 11
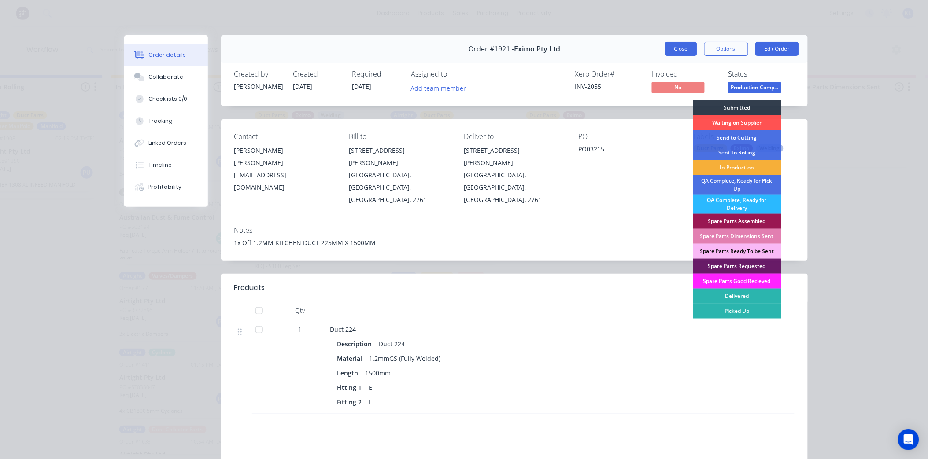
click at [680, 48] on button "Close" at bounding box center [681, 49] width 32 height 14
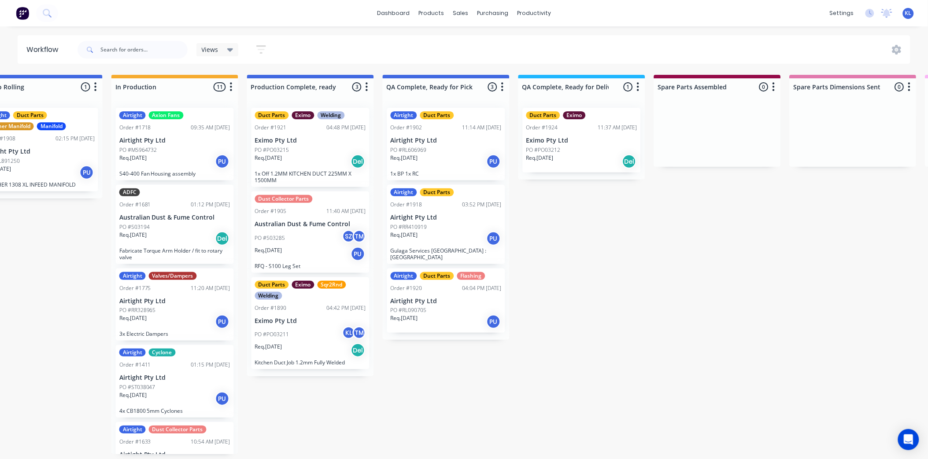
click at [300, 248] on div "Req. [DATE] PU" at bounding box center [310, 254] width 111 height 15
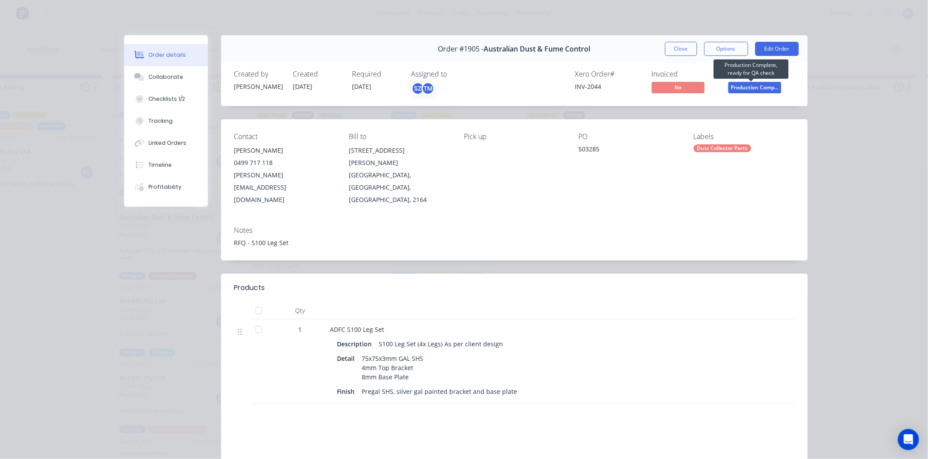
click at [740, 89] on span "Production Comp..." at bounding box center [755, 87] width 53 height 11
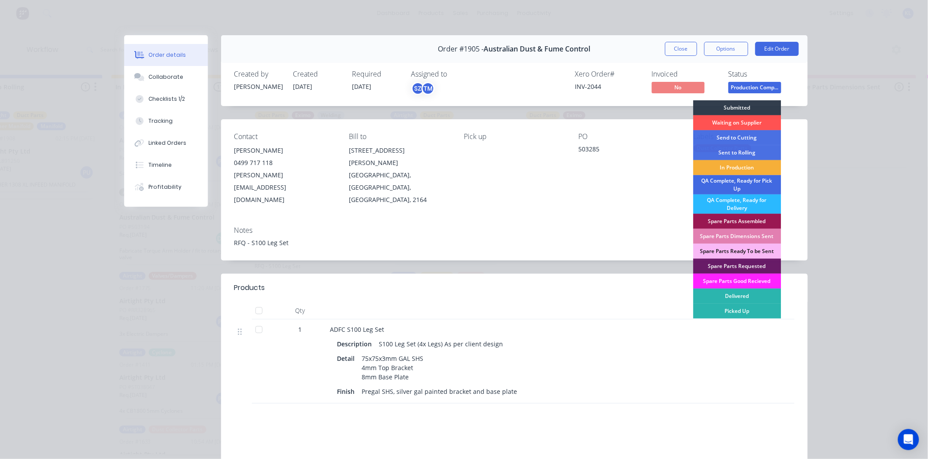
click at [734, 187] on div "QA Complete, Ready for Pick Up" at bounding box center [737, 184] width 88 height 19
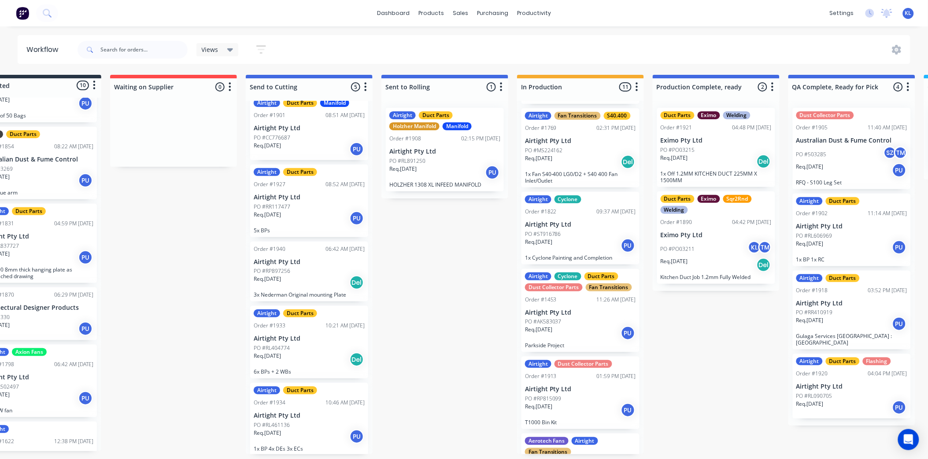
scroll to position [0, 0]
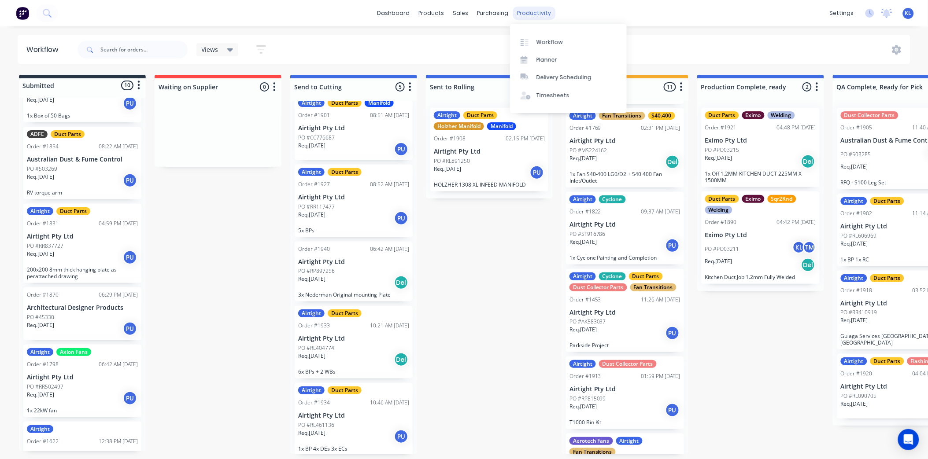
click at [527, 11] on div "productivity" at bounding box center [534, 13] width 43 height 13
drag, startPoint x: 226, startPoint y: 48, endPoint x: 225, endPoint y: 53, distance: 5.9
click at [227, 48] on icon at bounding box center [230, 50] width 6 height 10
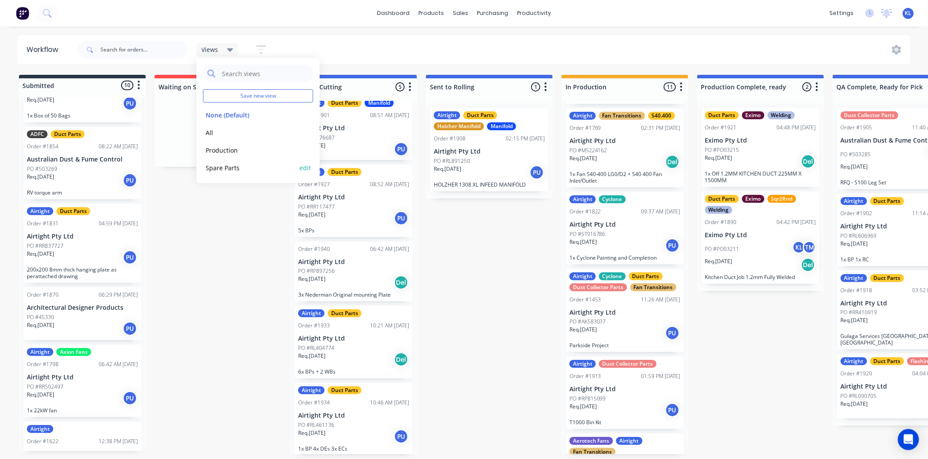
click at [230, 174] on div "Spare Parts edit" at bounding box center [258, 168] width 110 height 18
click at [232, 162] on div "Spare Parts edit" at bounding box center [258, 168] width 110 height 18
click at [226, 169] on button "Spare Parts" at bounding box center [250, 168] width 94 height 10
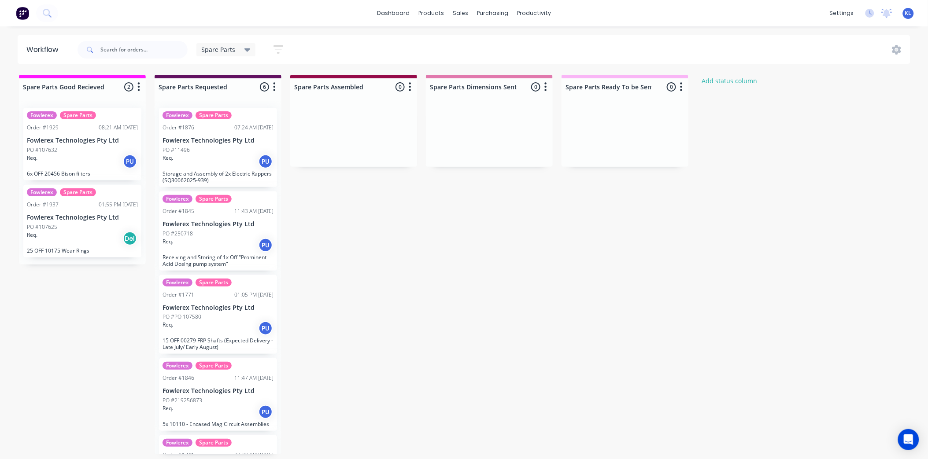
click at [91, 148] on div "PO #107632" at bounding box center [82, 150] width 111 height 8
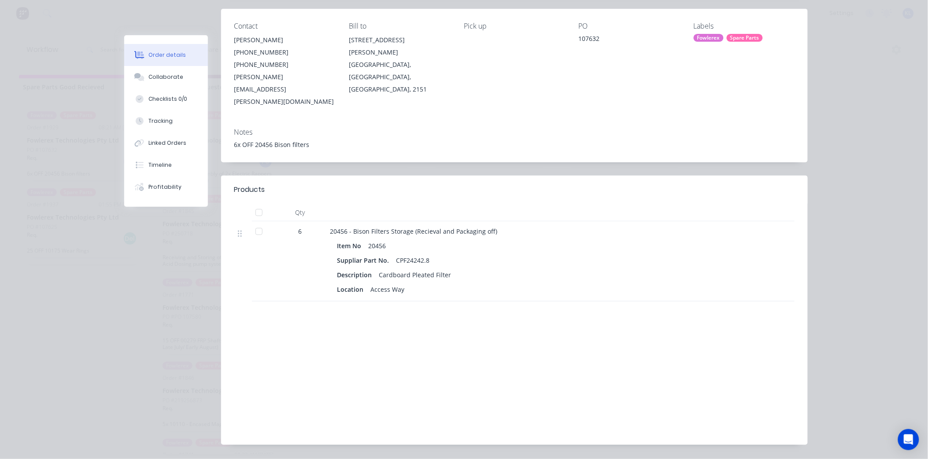
scroll to position [113, 0]
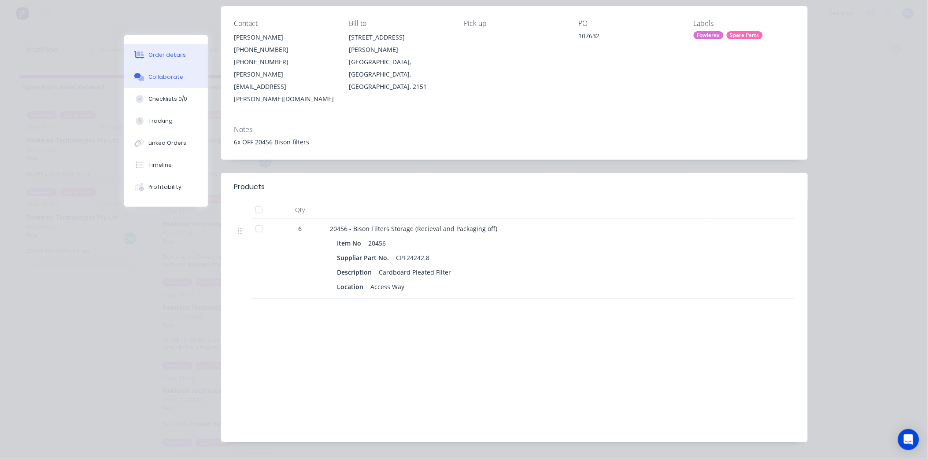
click at [162, 72] on button "Collaborate" at bounding box center [166, 77] width 84 height 22
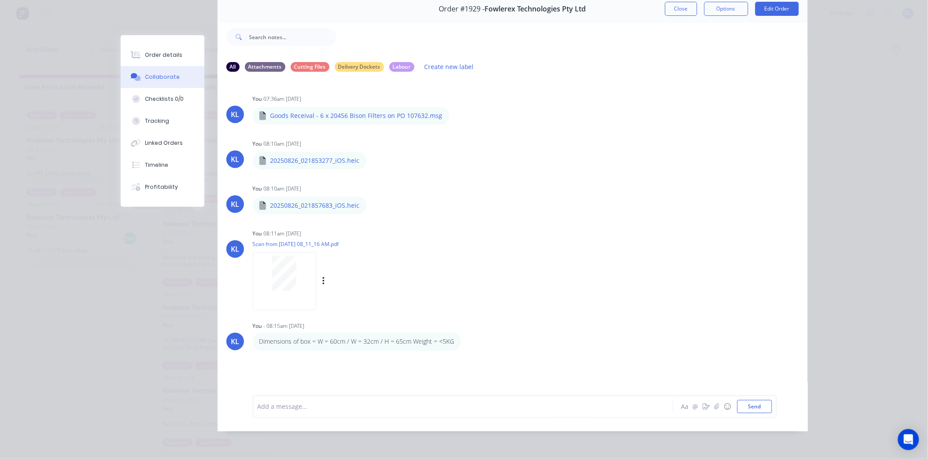
scroll to position [0, 0]
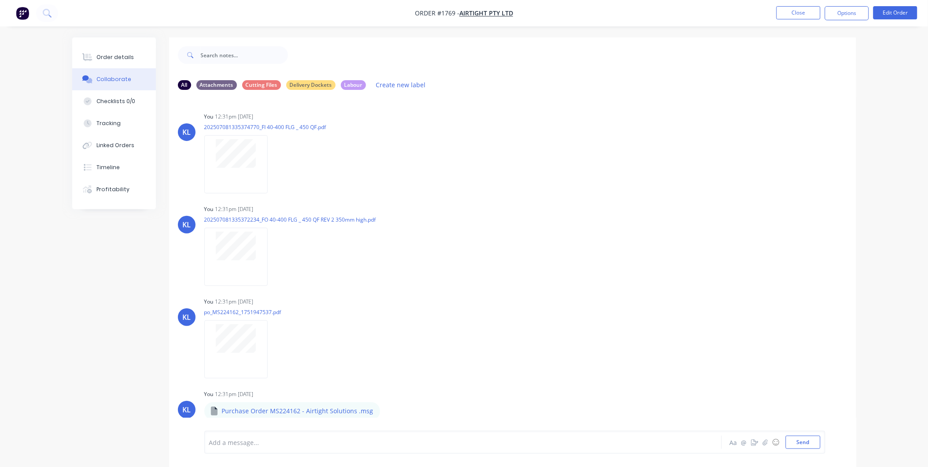
scroll to position [81, 0]
